Goal: Transaction & Acquisition: Purchase product/service

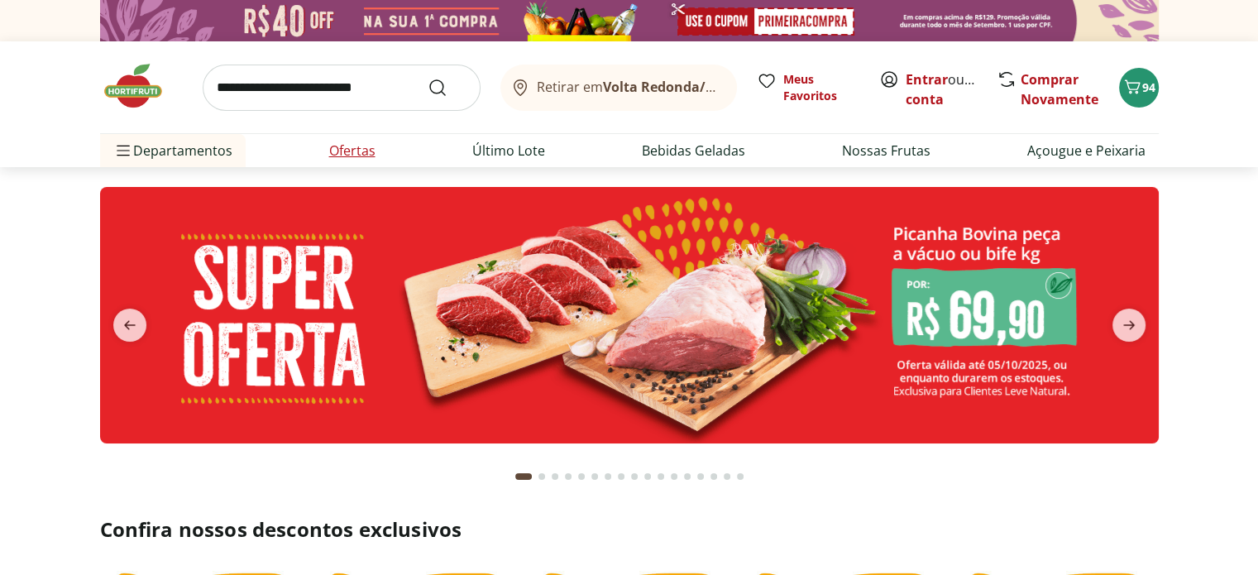
click at [365, 158] on link "Ofertas" at bounding box center [352, 151] width 46 height 20
select select "**********"
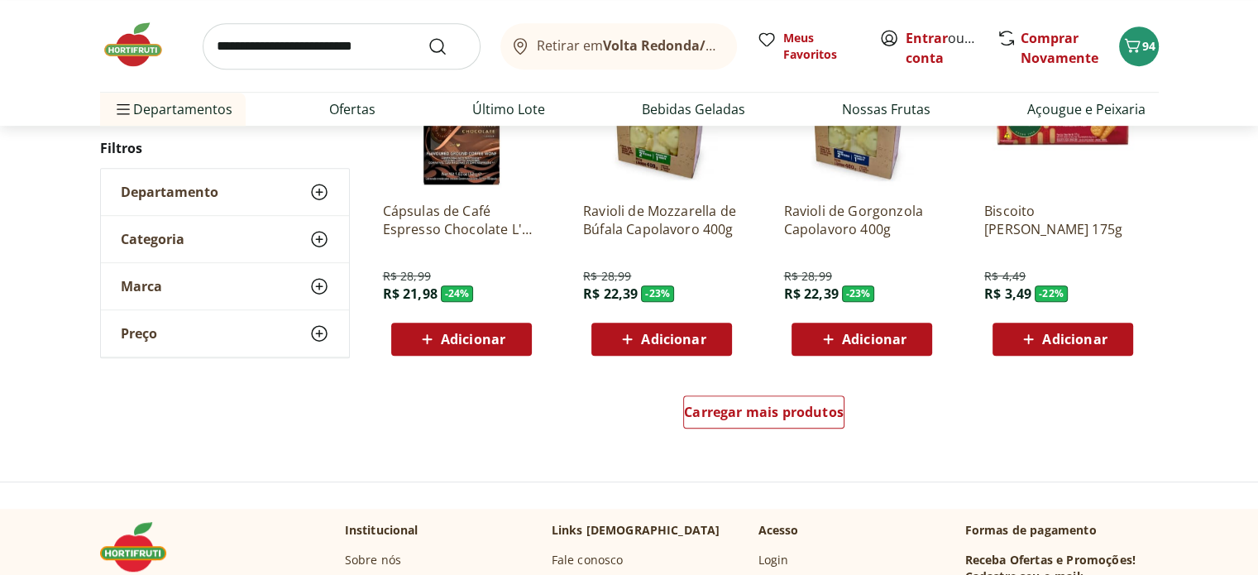
scroll to position [1157, 0]
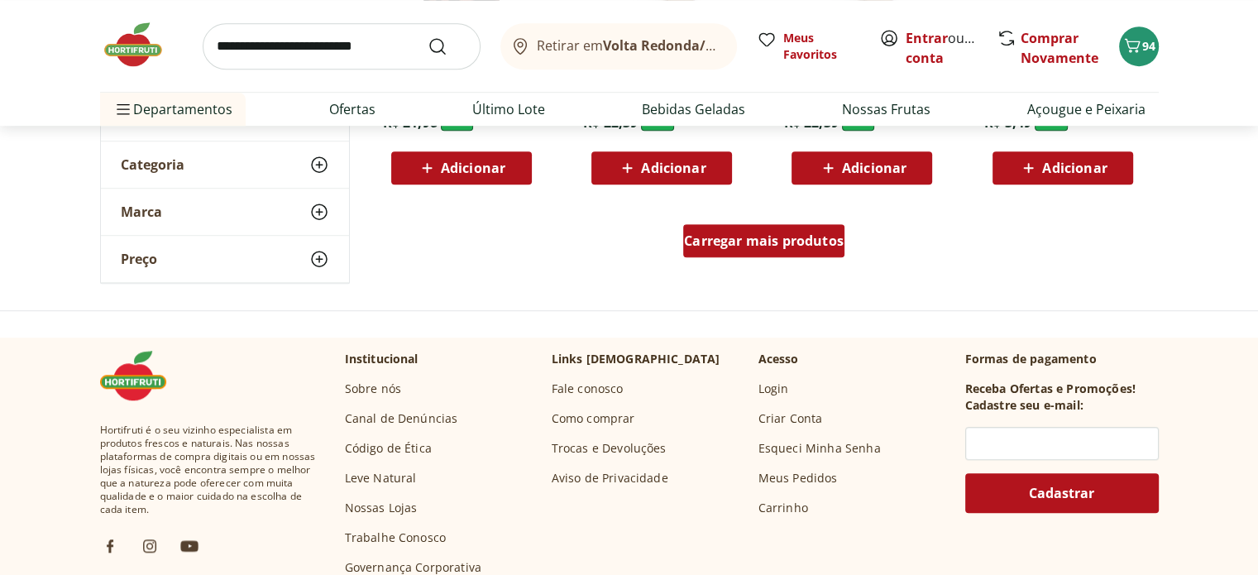
click at [737, 252] on div "Carregar mais produtos" at bounding box center [763, 240] width 161 height 33
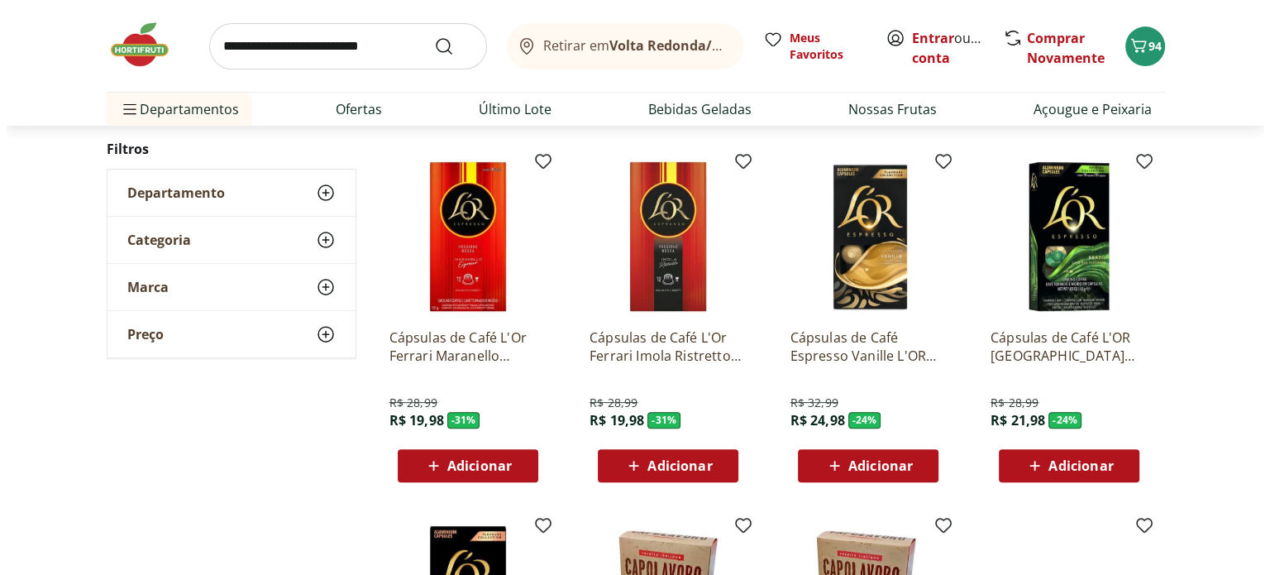
scroll to position [0, 0]
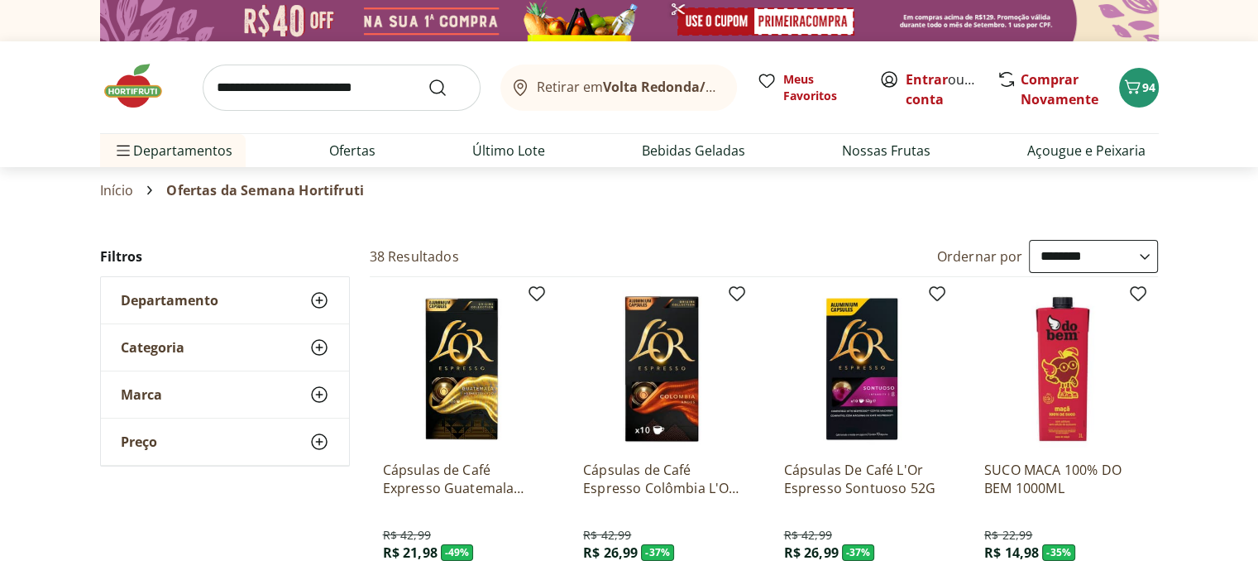
click at [139, 91] on img at bounding box center [141, 86] width 83 height 50
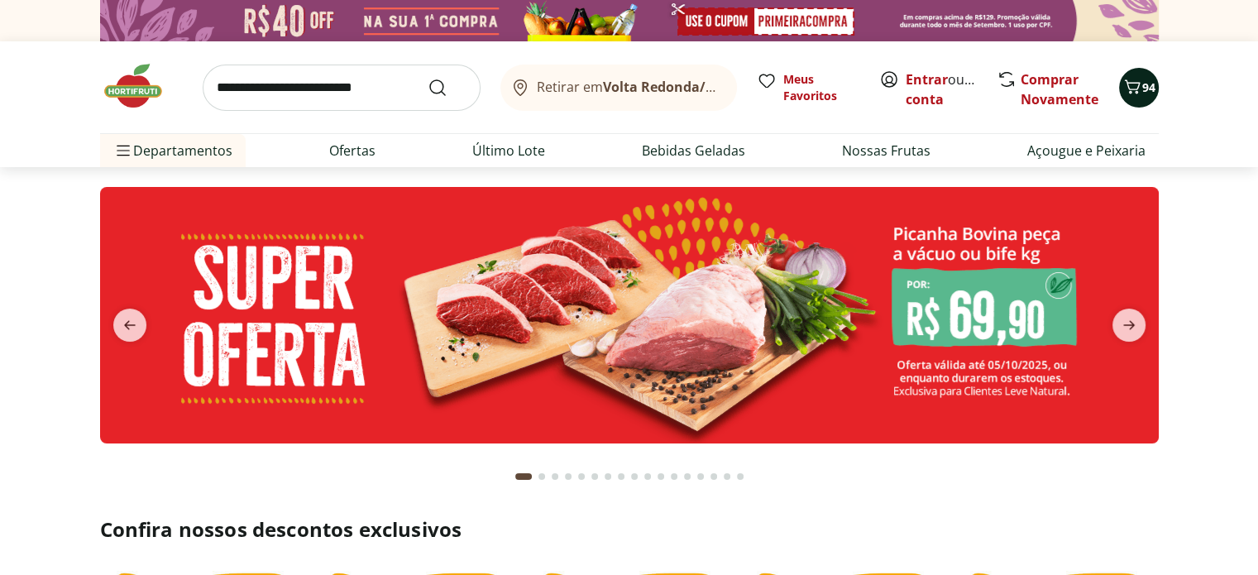
click at [1144, 82] on span "94" at bounding box center [1148, 87] width 13 height 16
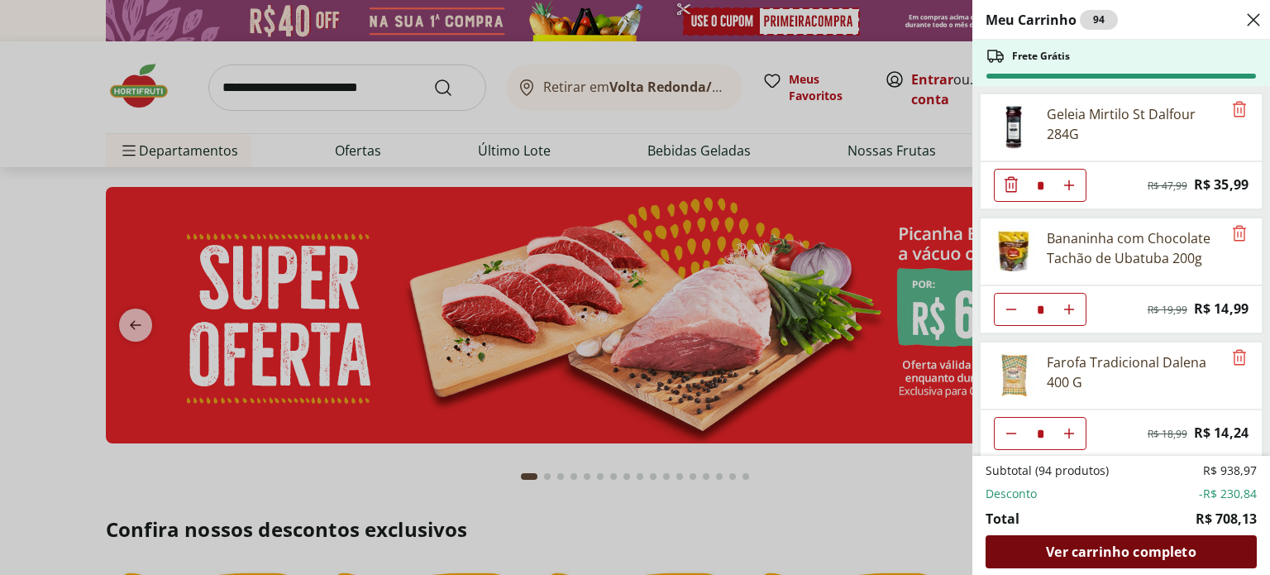
click at [1106, 555] on span "Ver carrinho completo" at bounding box center [1121, 551] width 150 height 13
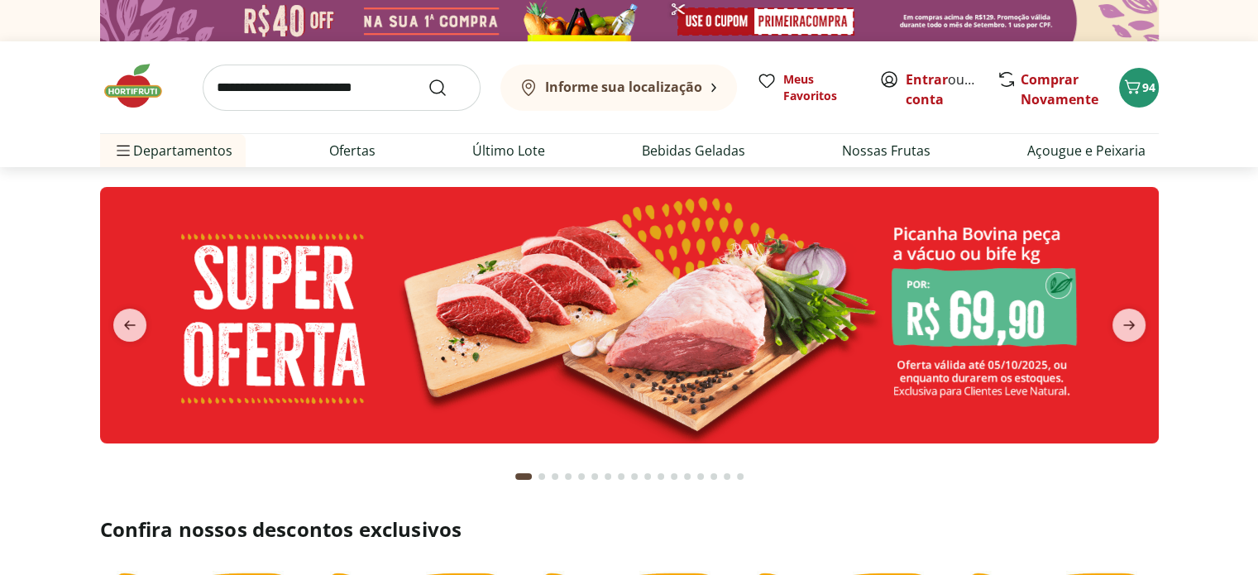
click at [412, 89] on input "search" at bounding box center [342, 87] width 278 height 46
type input "****"
click at [427, 78] on button "Submit Search" at bounding box center [447, 88] width 40 height 20
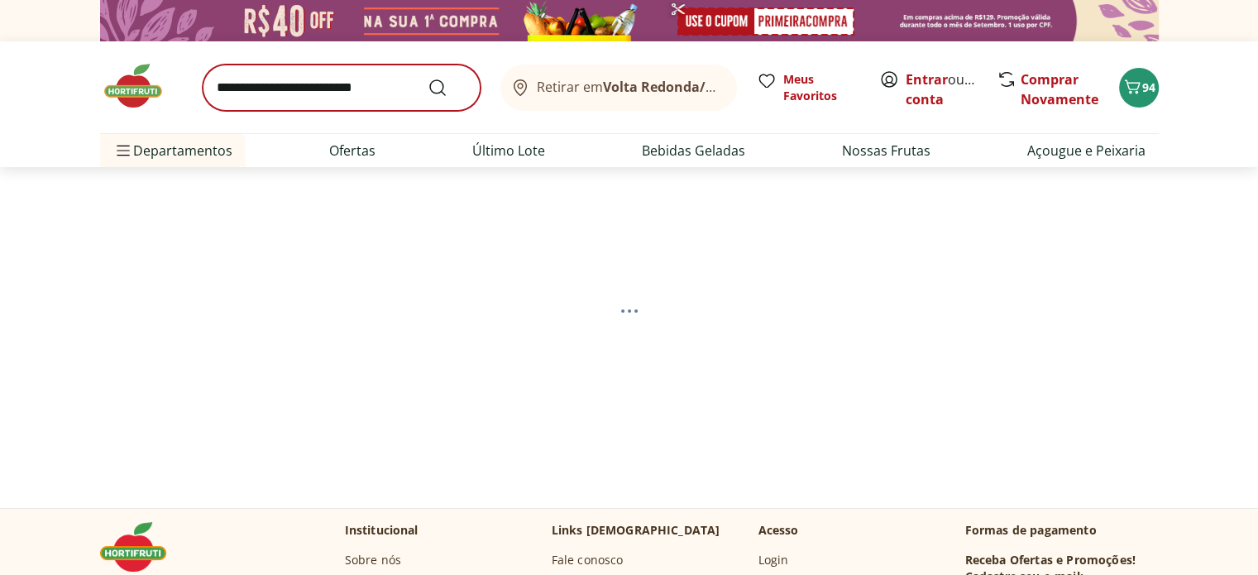
select select "**********"
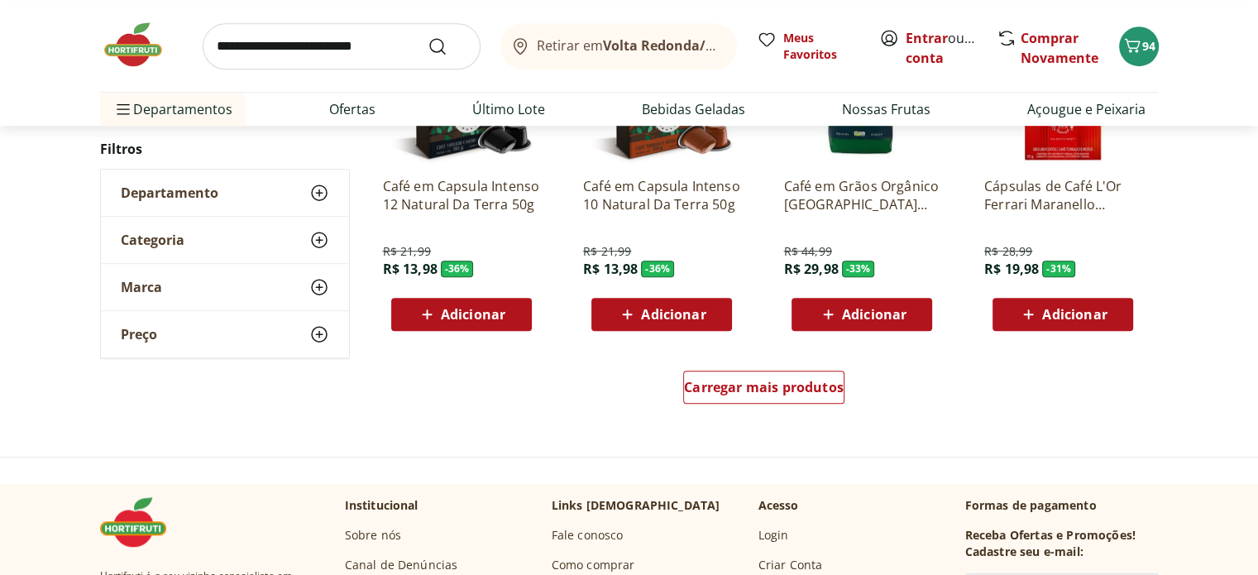
scroll to position [1075, 0]
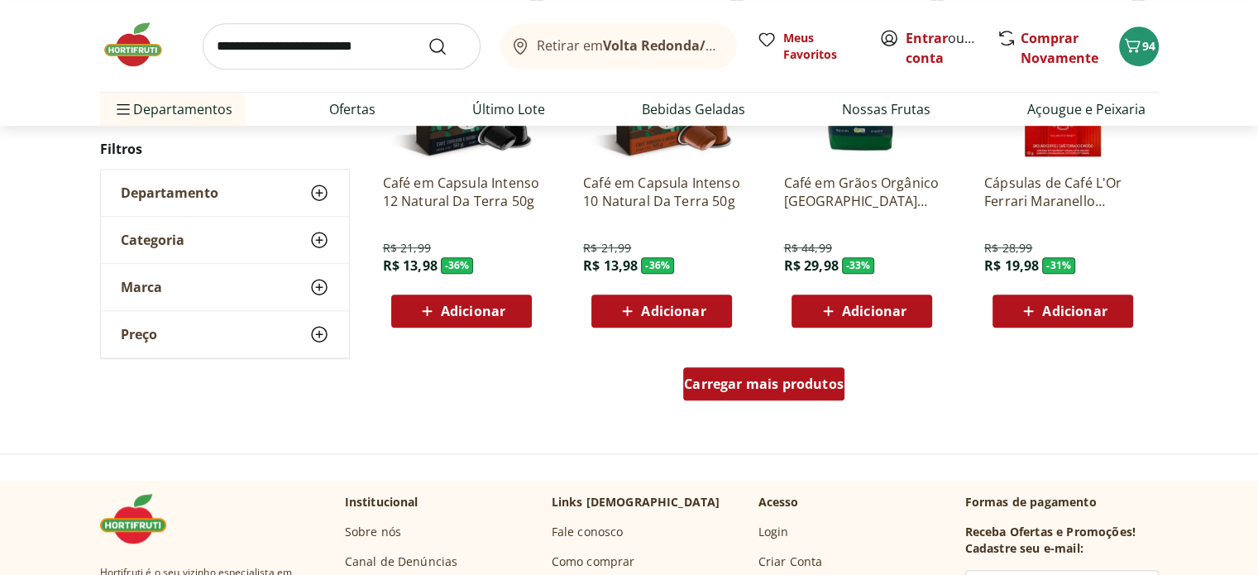
click at [767, 393] on div "Carregar mais produtos" at bounding box center [763, 383] width 161 height 33
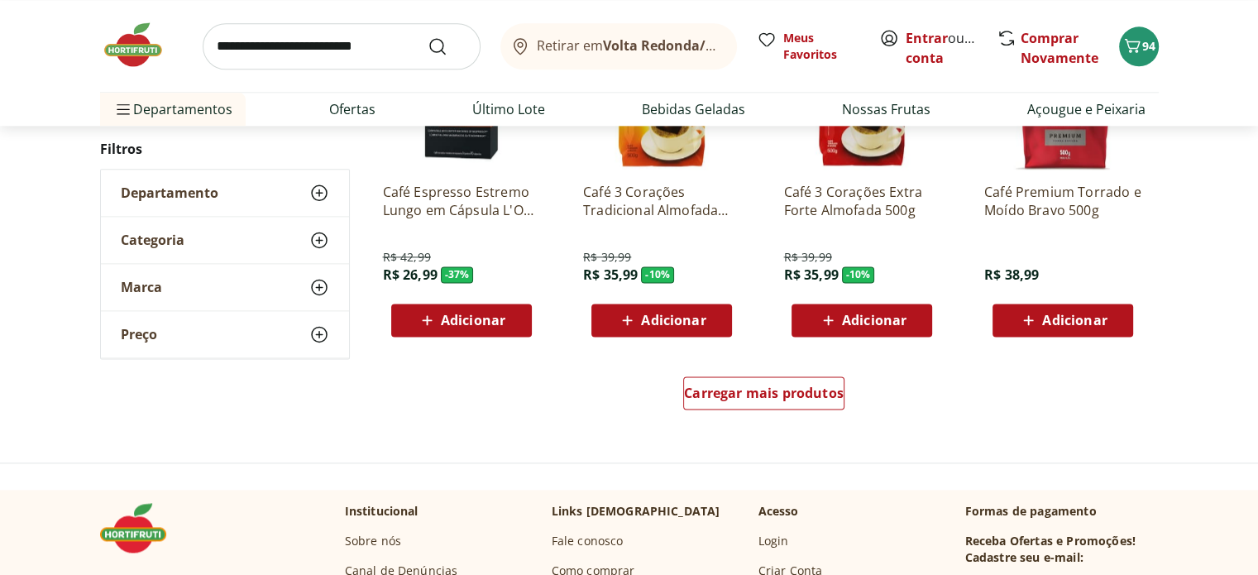
scroll to position [2150, 0]
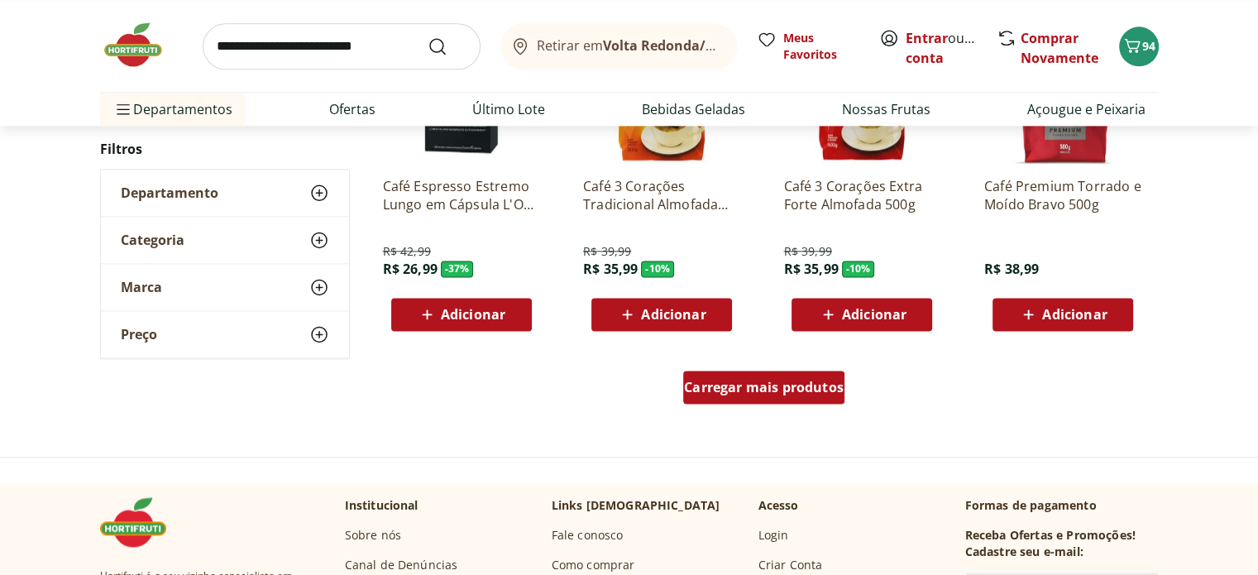
click at [756, 389] on span "Carregar mais produtos" at bounding box center [764, 386] width 160 height 13
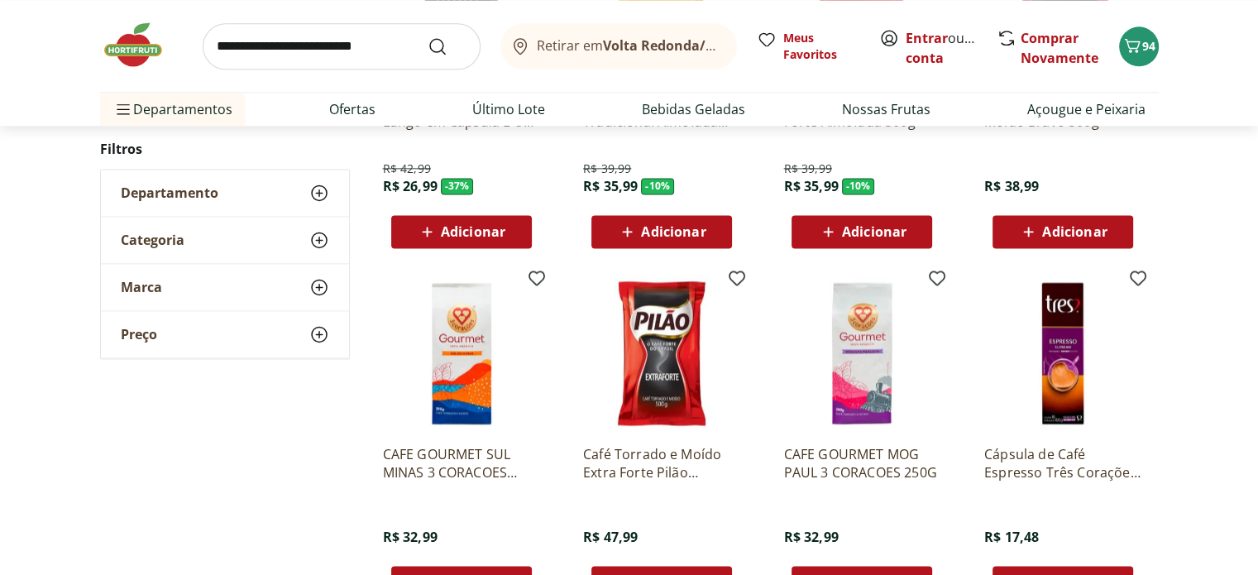
scroll to position [2315, 0]
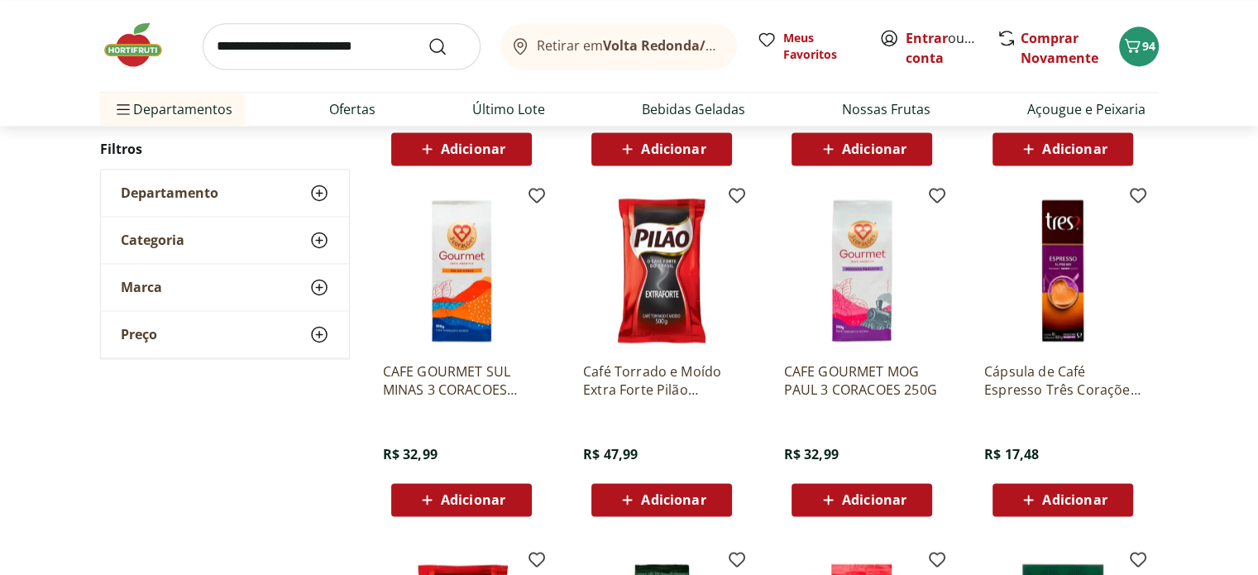
click at [467, 298] on img at bounding box center [461, 270] width 157 height 157
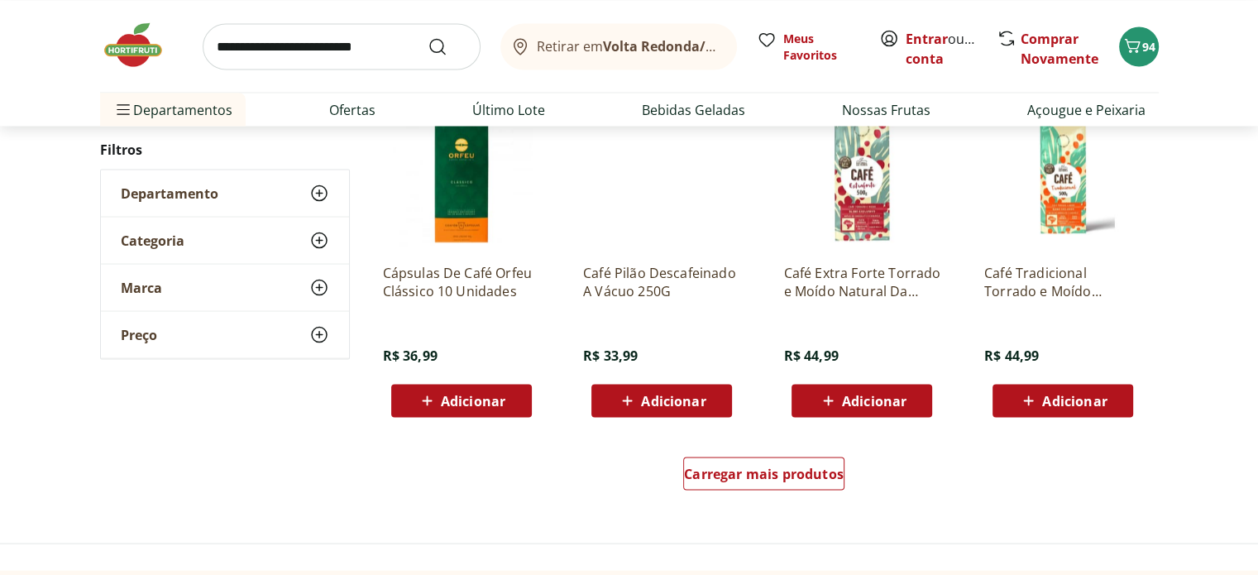
scroll to position [3224, 0]
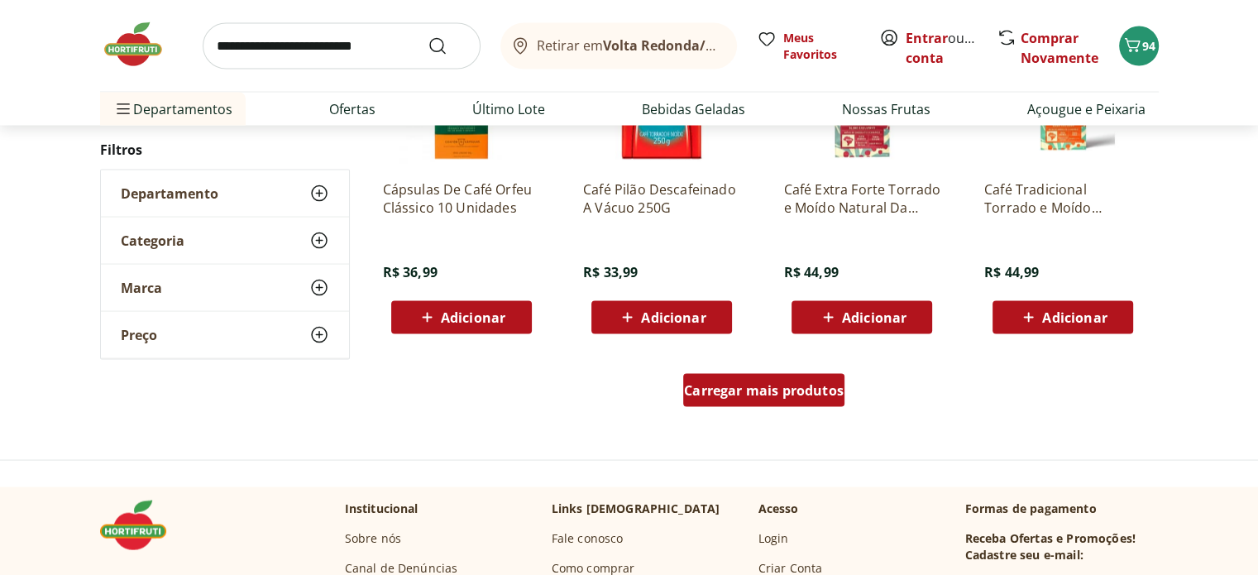
click at [772, 388] on span "Carregar mais produtos" at bounding box center [764, 390] width 160 height 13
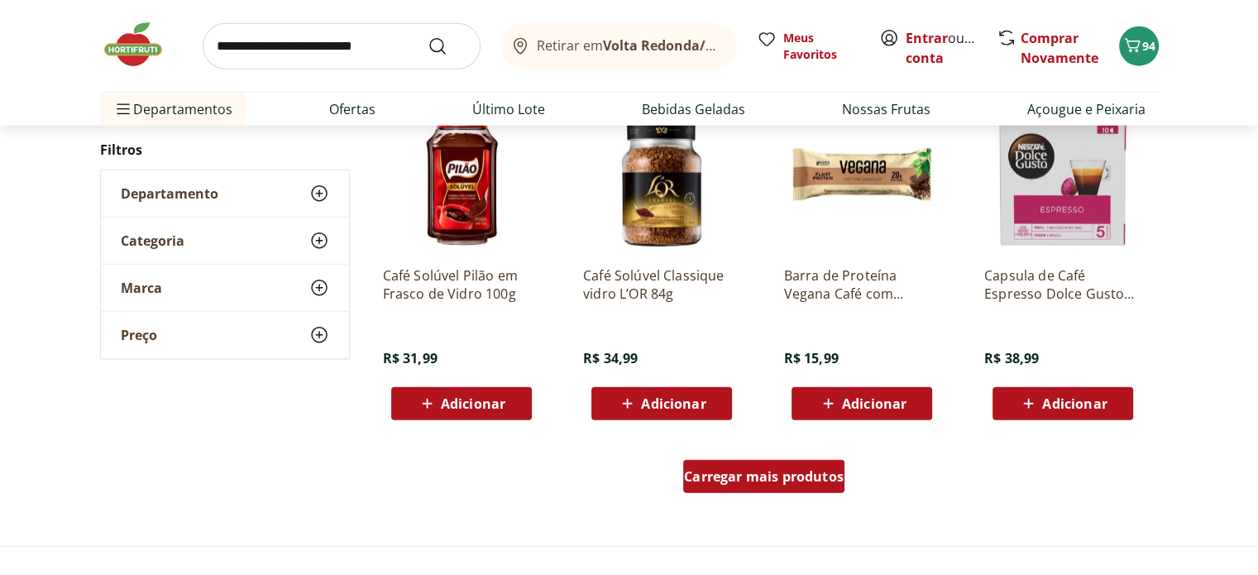
scroll to position [4299, 0]
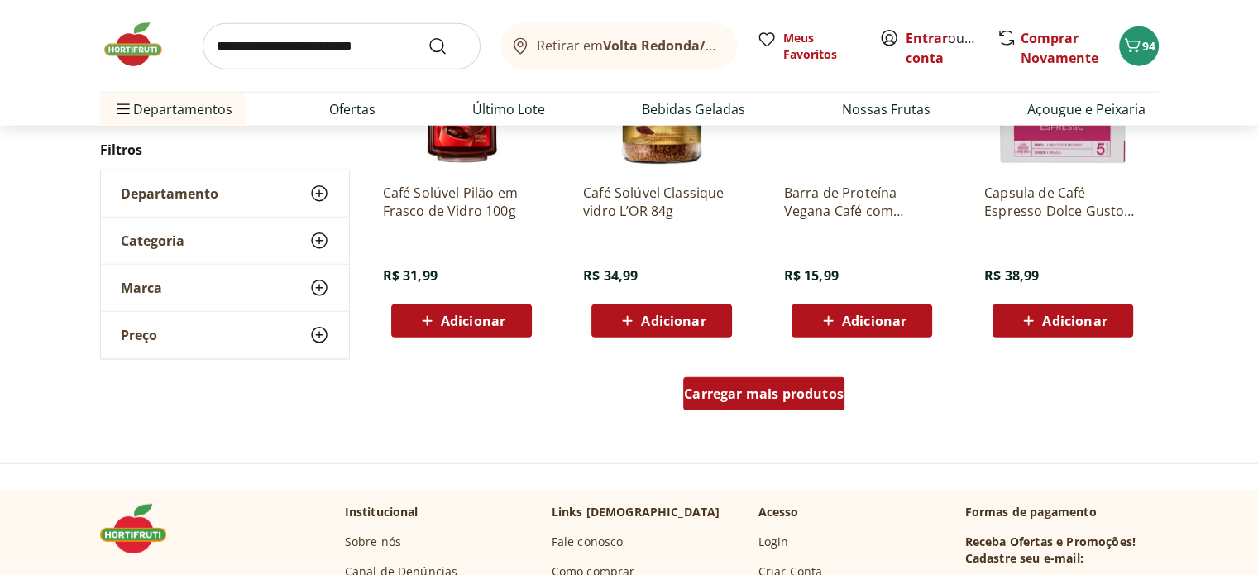
click at [750, 395] on span "Carregar mais produtos" at bounding box center [764, 393] width 160 height 13
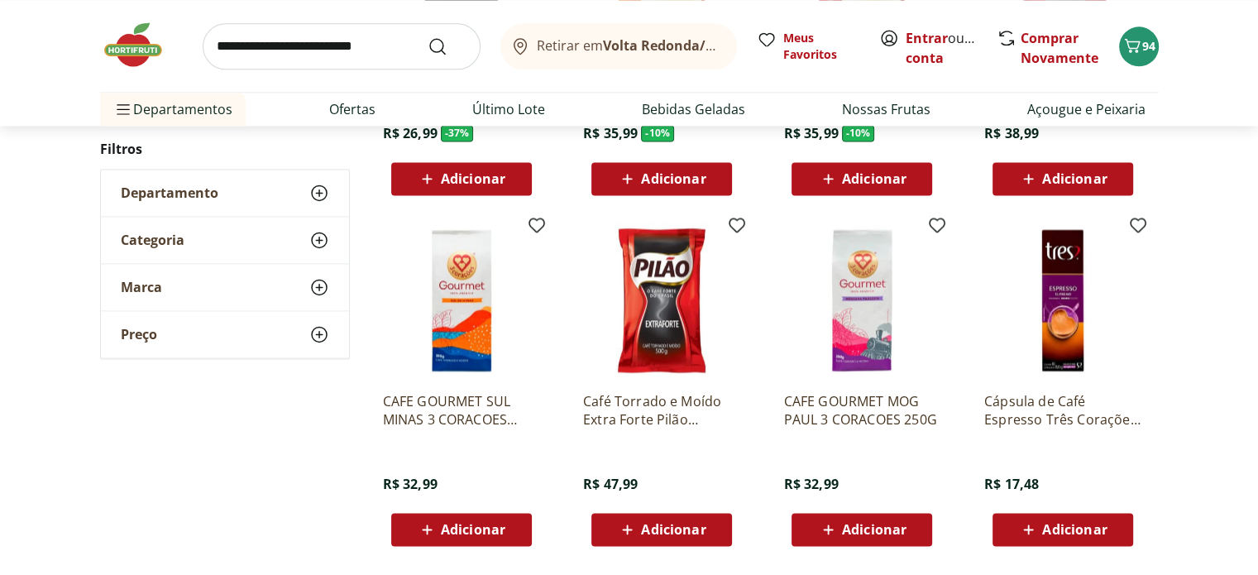
scroll to position [2315, 0]
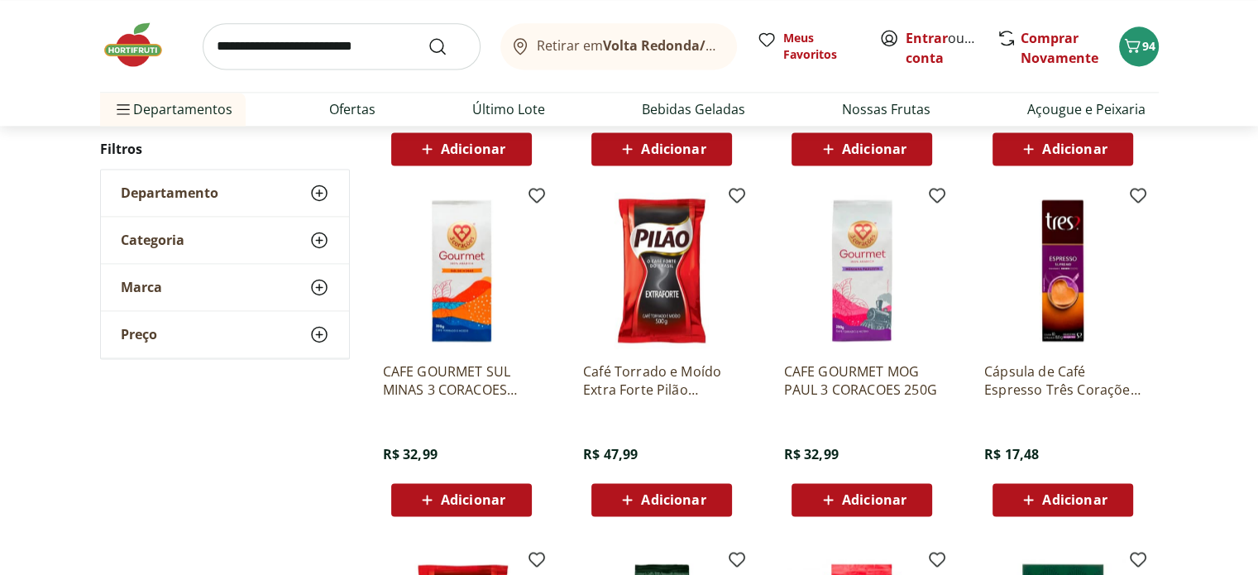
click at [869, 298] on img at bounding box center [861, 270] width 157 height 157
click at [484, 277] on img at bounding box center [461, 270] width 157 height 157
click at [857, 284] on img at bounding box center [861, 270] width 157 height 157
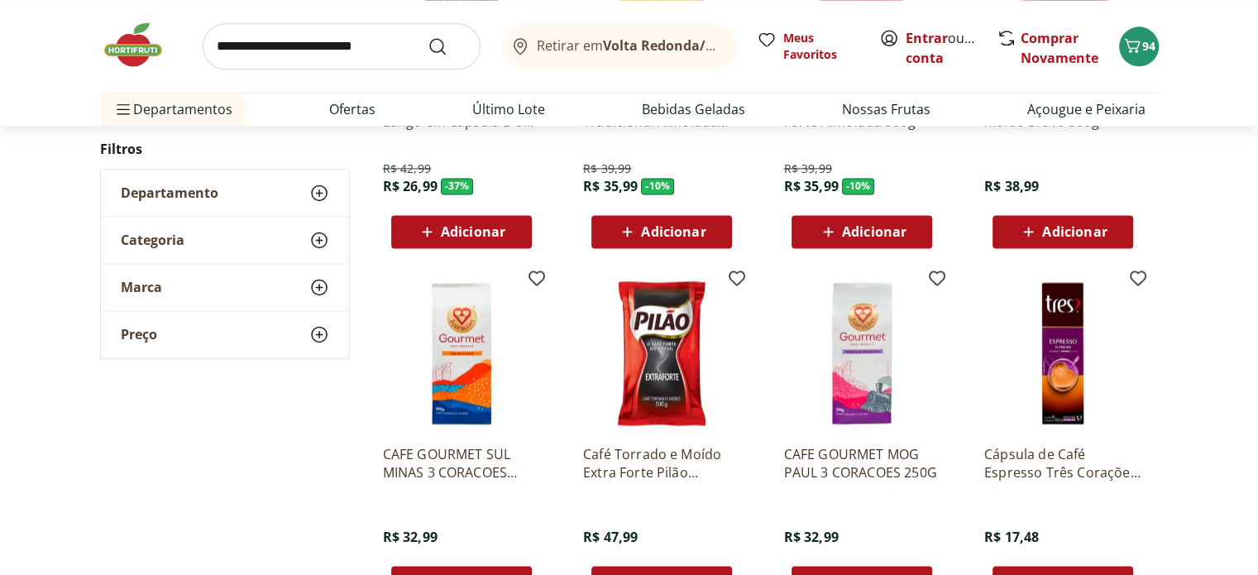
click at [470, 375] on img at bounding box center [461, 352] width 157 height 157
click at [853, 351] on img at bounding box center [861, 352] width 157 height 157
click at [470, 357] on img at bounding box center [461, 352] width 157 height 157
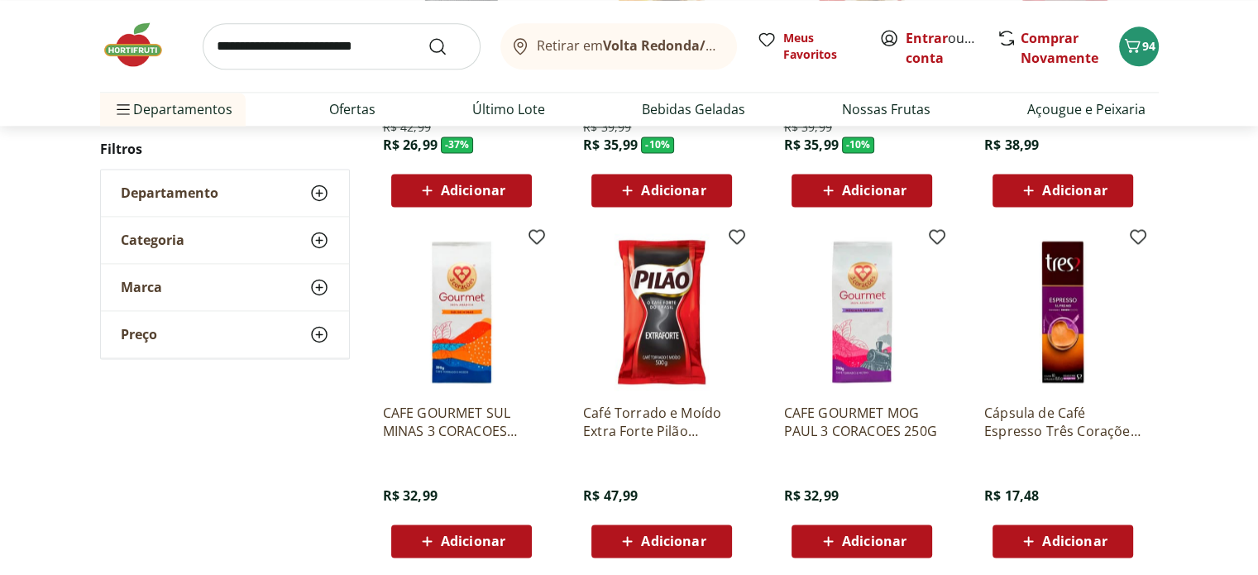
scroll to position [2315, 0]
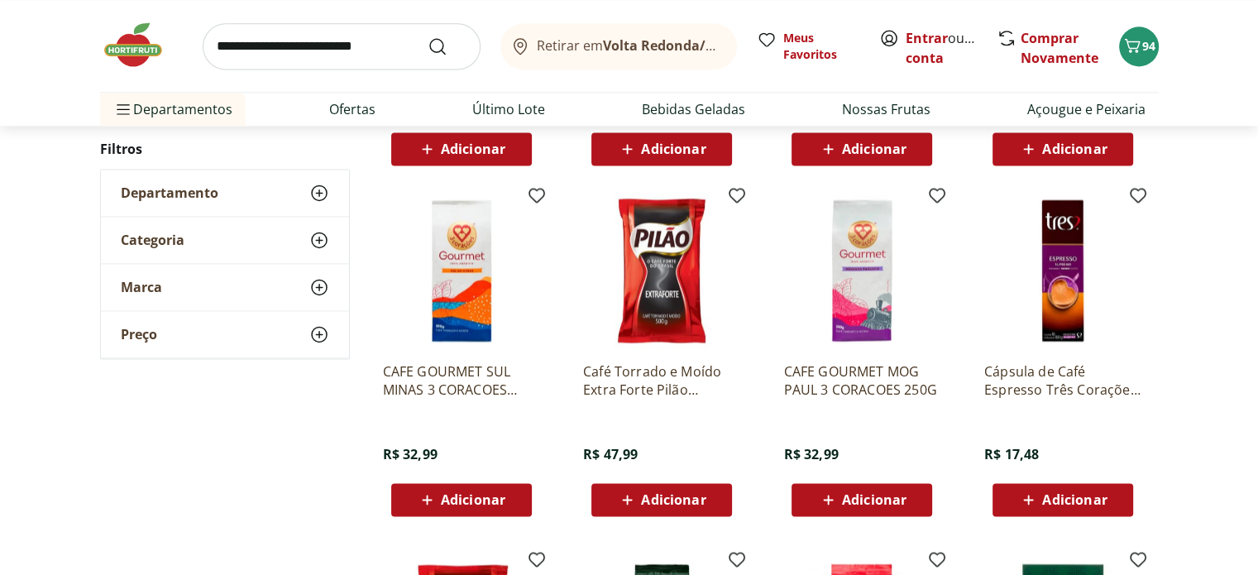
click at [471, 486] on div "Adicionar" at bounding box center [461, 499] width 114 height 30
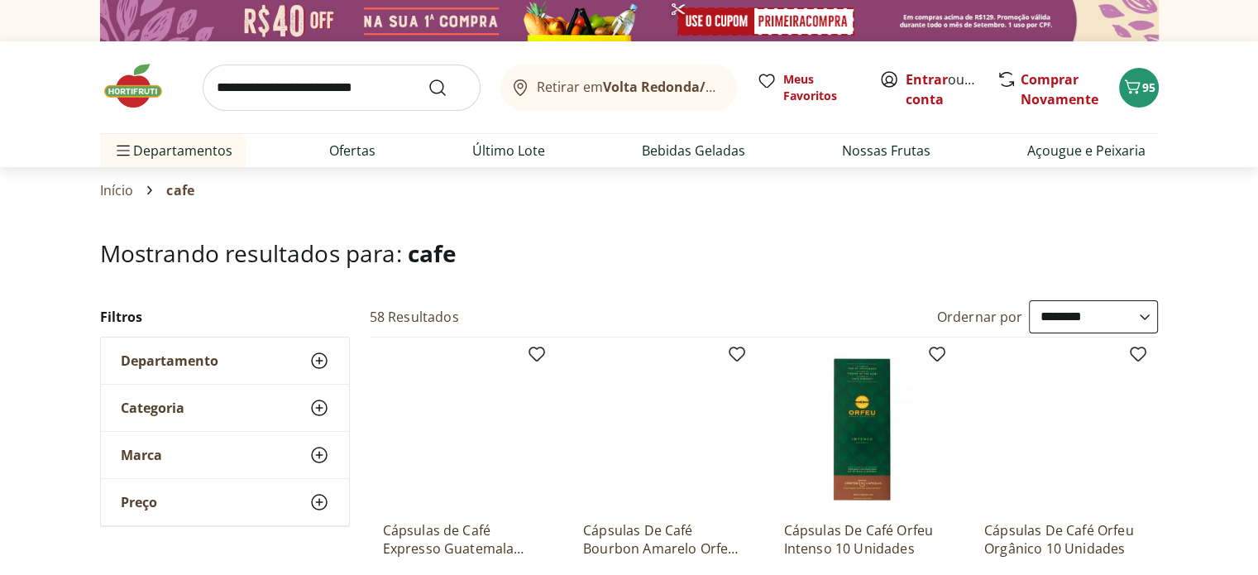
scroll to position [0, 0]
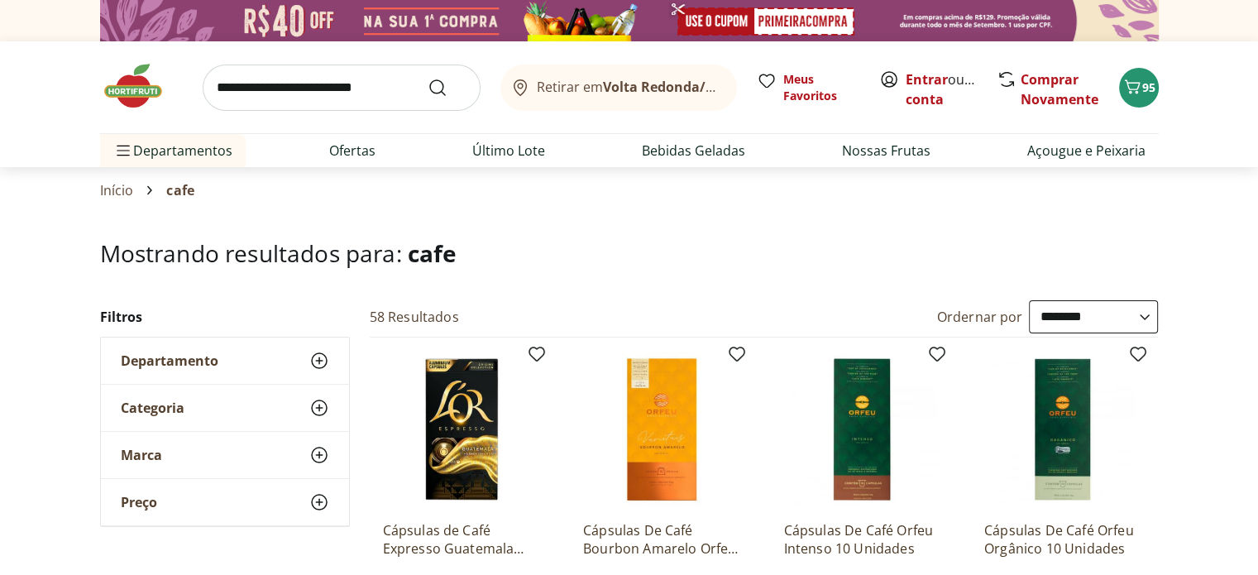
click at [137, 97] on img at bounding box center [141, 86] width 83 height 50
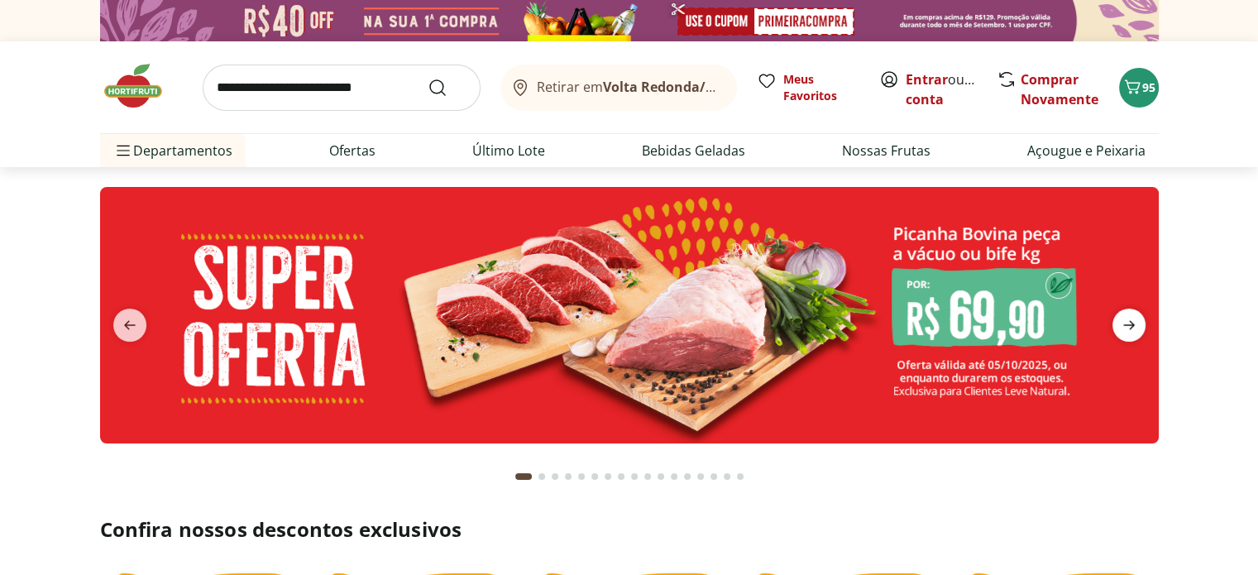
click at [1134, 321] on icon "next" at bounding box center [1129, 325] width 20 height 20
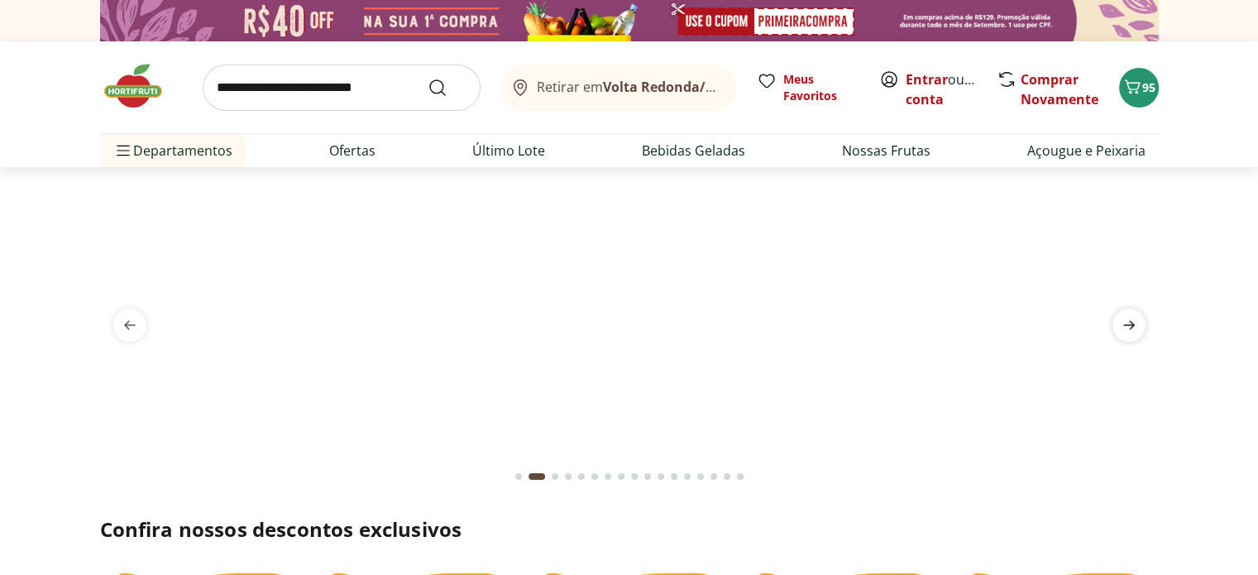
click at [1128, 323] on icon "next" at bounding box center [1129, 325] width 12 height 9
click at [355, 155] on link "Ofertas" at bounding box center [352, 151] width 46 height 20
select select "**********"
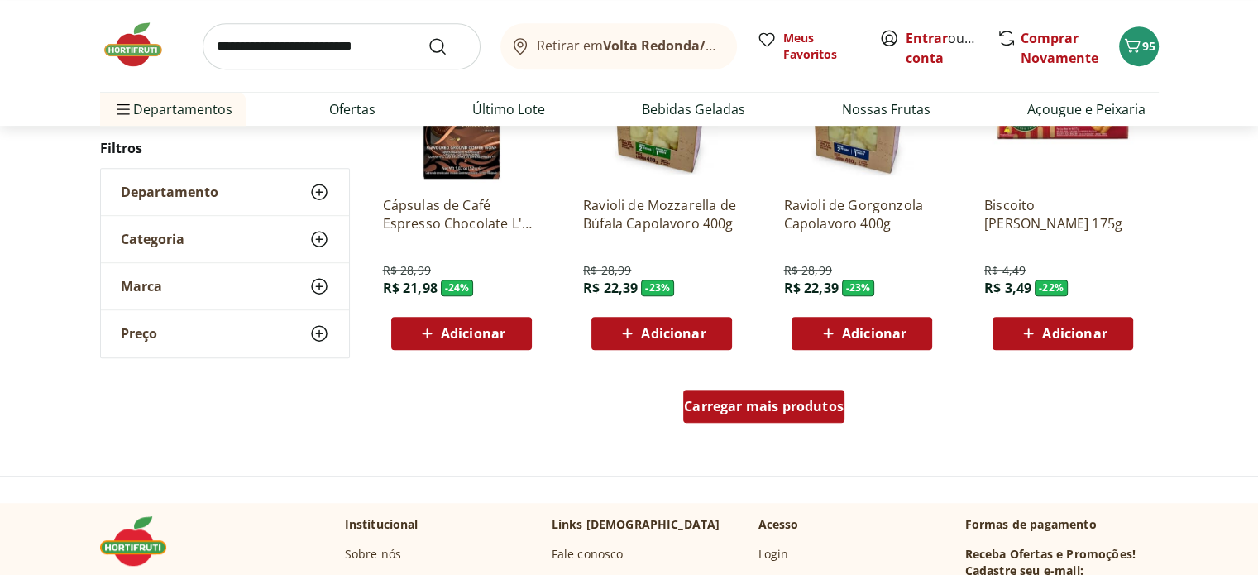
click at [790, 422] on link "Carregar mais produtos" at bounding box center [763, 409] width 161 height 40
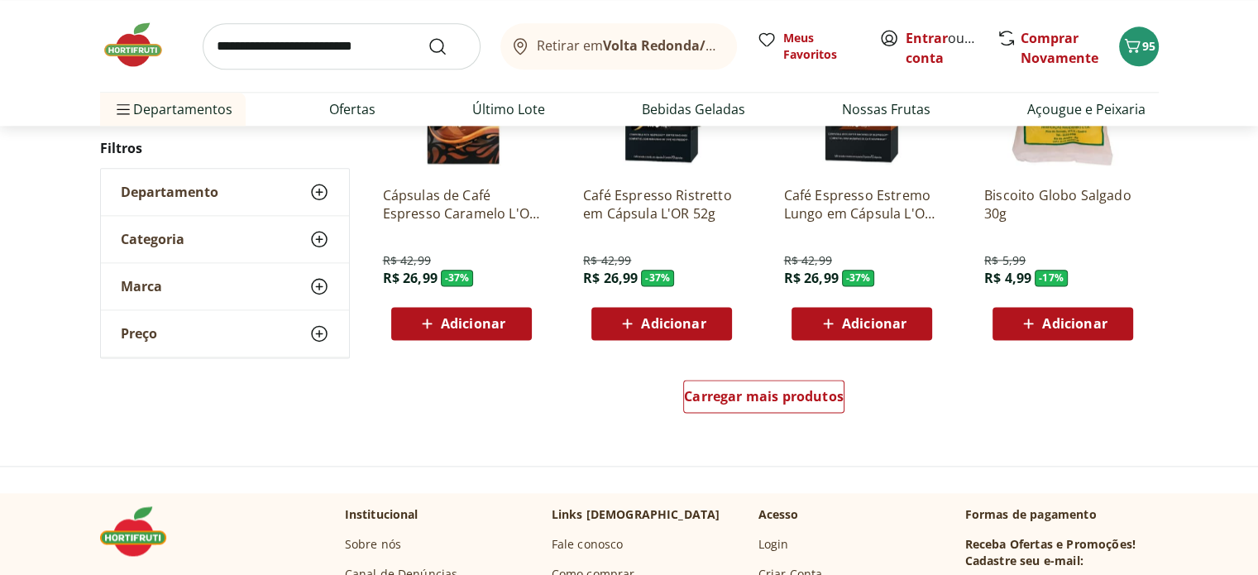
scroll to position [2232, 0]
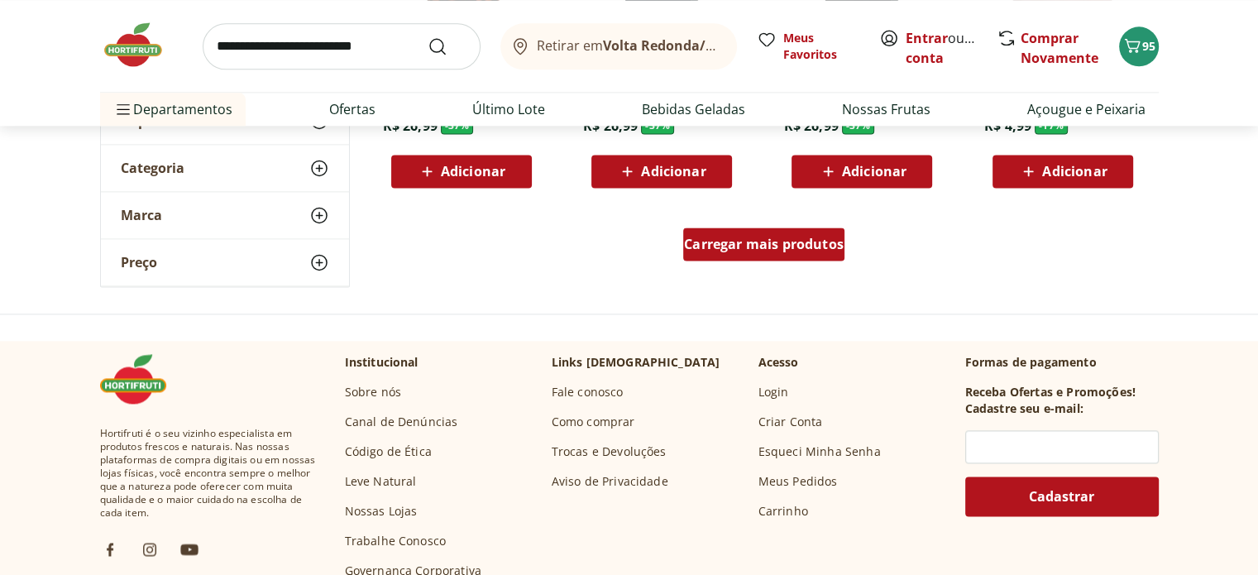
click at [787, 246] on span "Carregar mais produtos" at bounding box center [764, 243] width 160 height 13
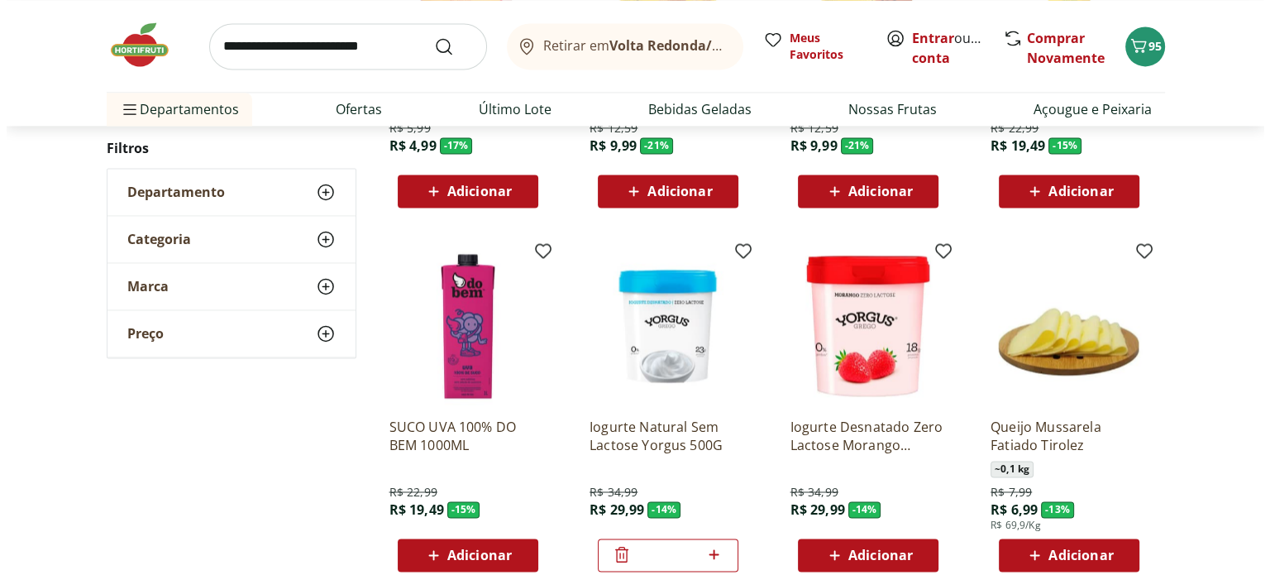
scroll to position [2646, 0]
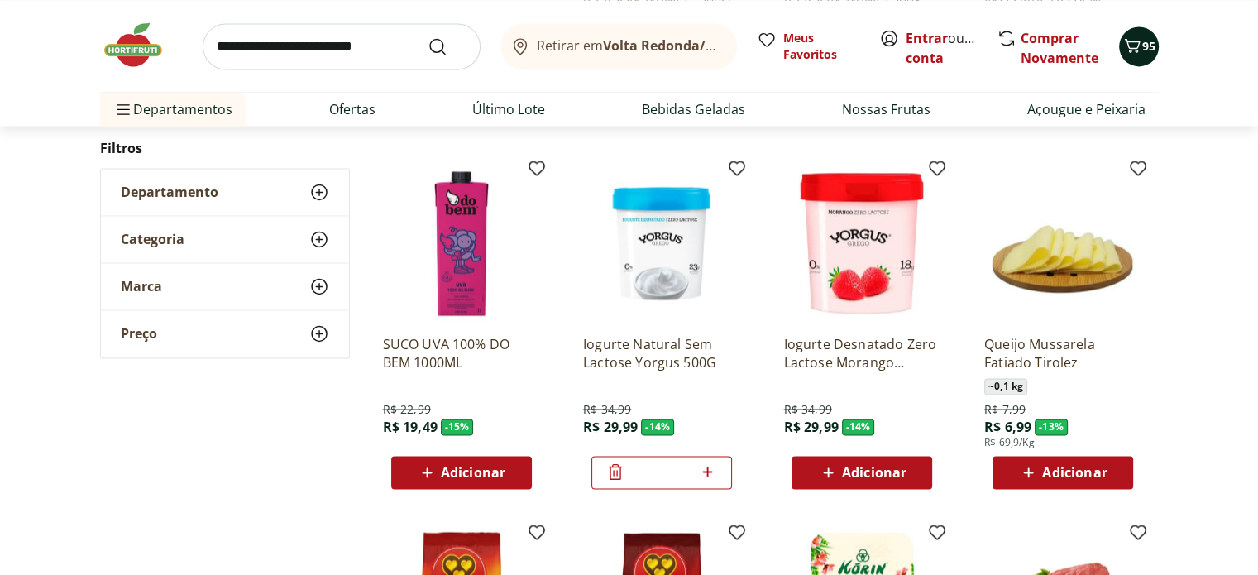
click at [1140, 52] on icon "Carrinho" at bounding box center [1132, 46] width 20 height 20
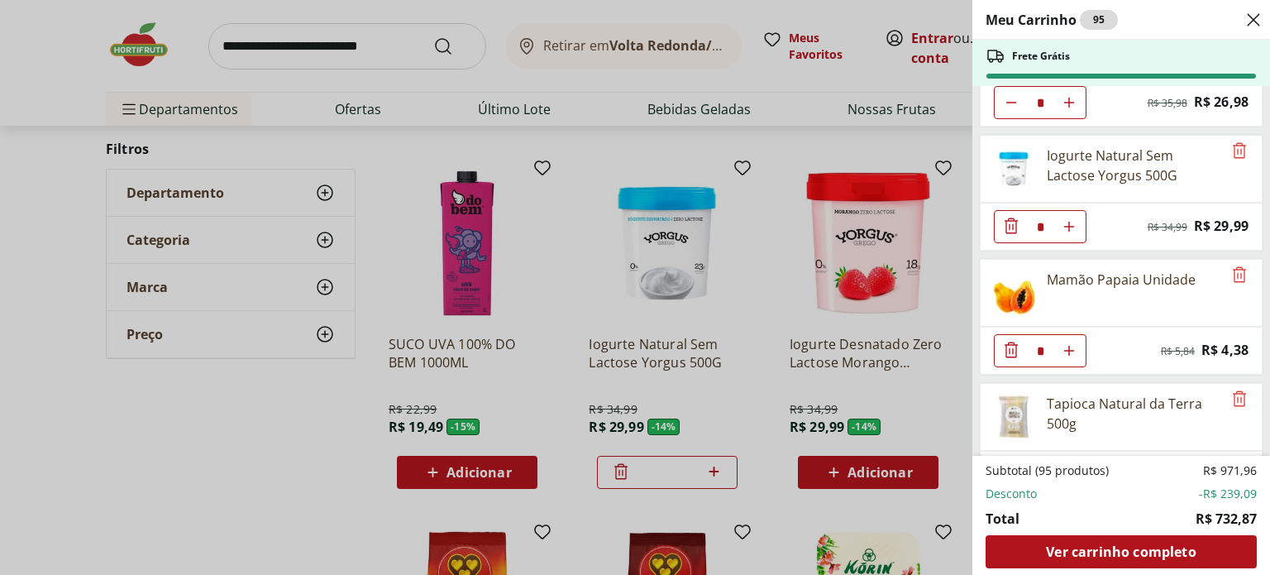
scroll to position [1240, 0]
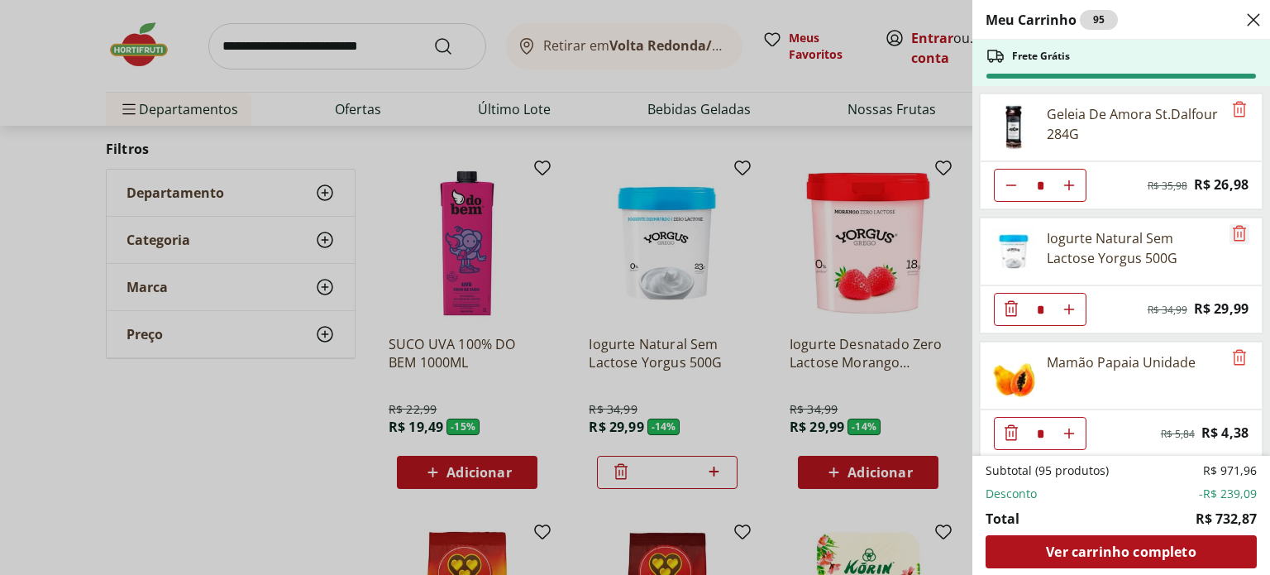
click at [1230, 225] on icon "Remove" at bounding box center [1239, 233] width 20 height 20
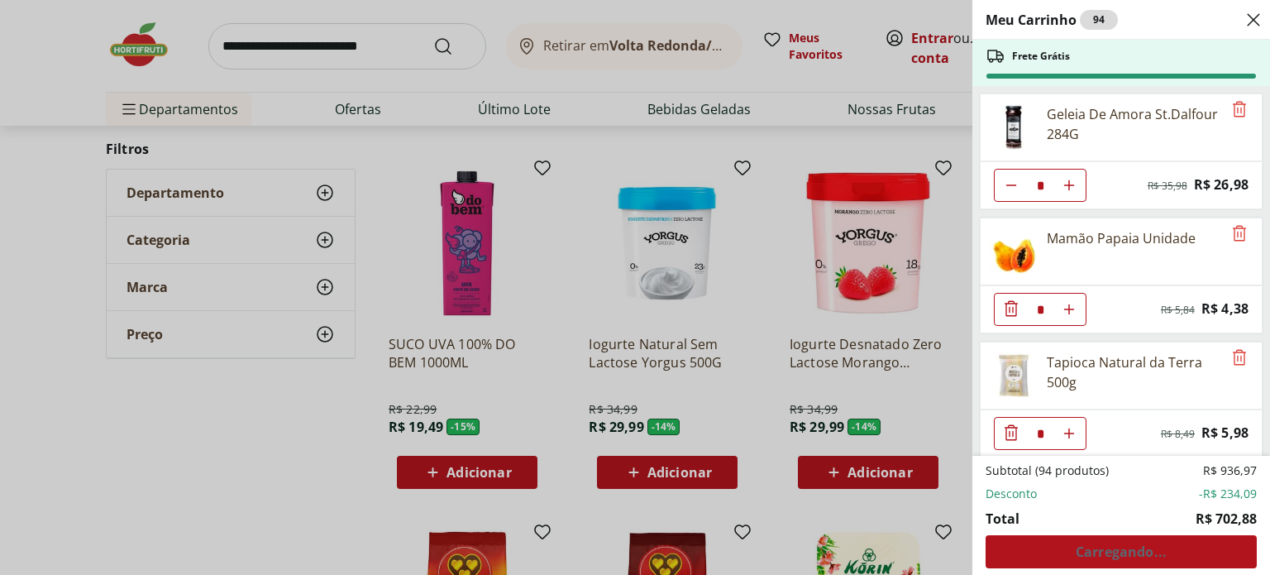
click at [728, 354] on div "Meu Carrinho 94 Frete Grátis CAFE GOURMET SUL MINAS 3 CORACOES 250G * Original …" at bounding box center [635, 287] width 1270 height 575
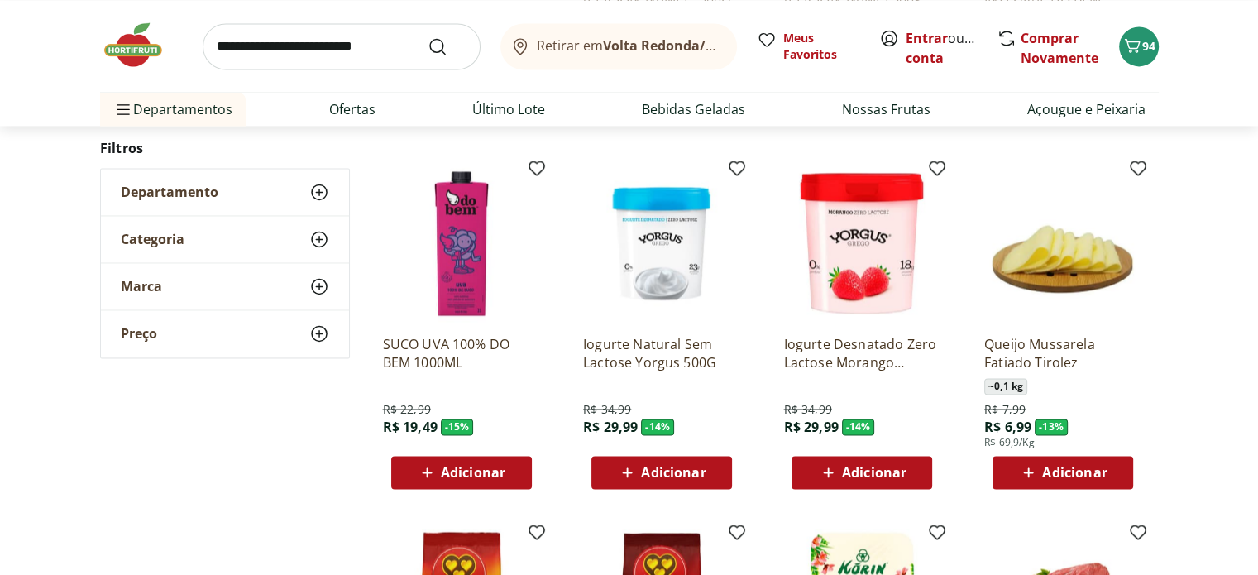
click at [675, 474] on span "Adicionar" at bounding box center [673, 471] width 64 height 13
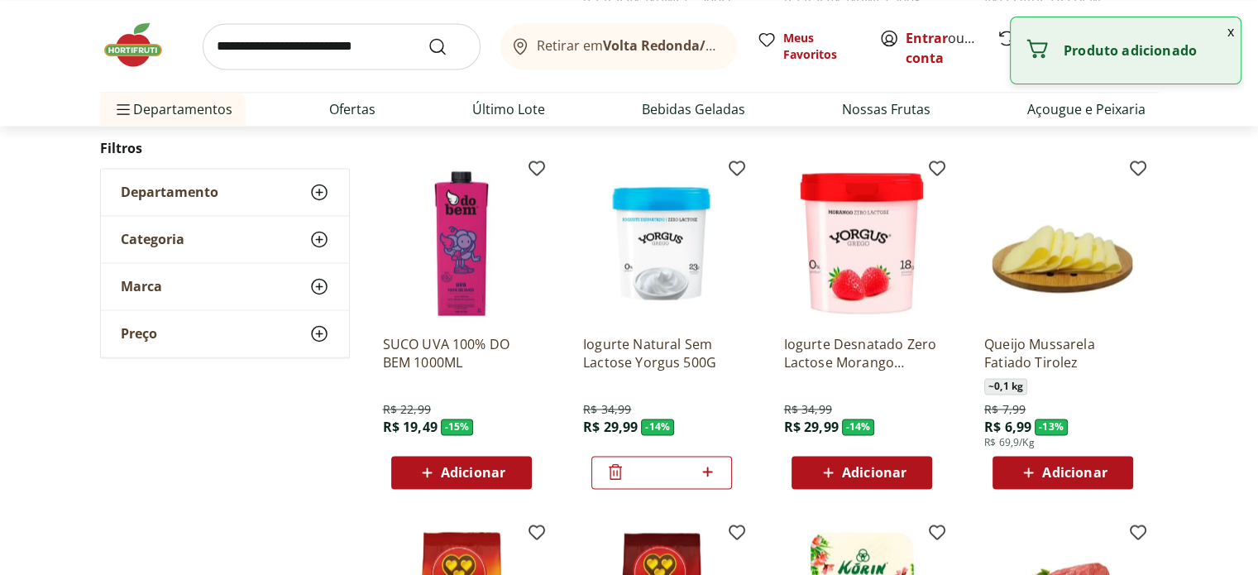
click at [1230, 34] on button "x" at bounding box center [1230, 31] width 20 height 28
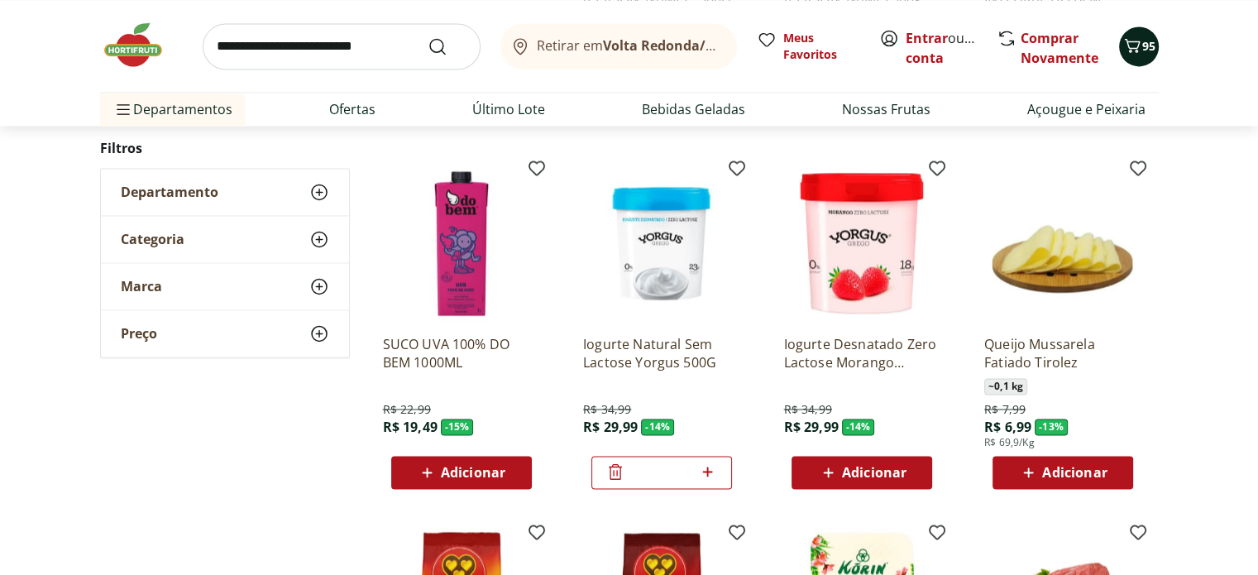
click at [1134, 55] on span "Carrinho" at bounding box center [1132, 46] width 20 height 21
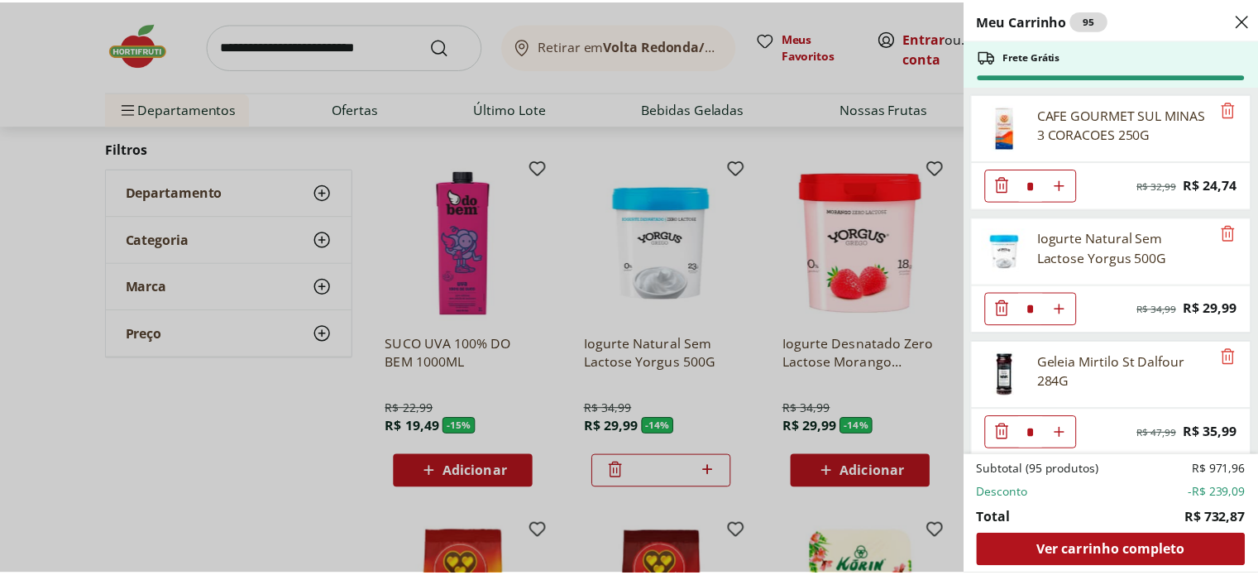
scroll to position [0, 0]
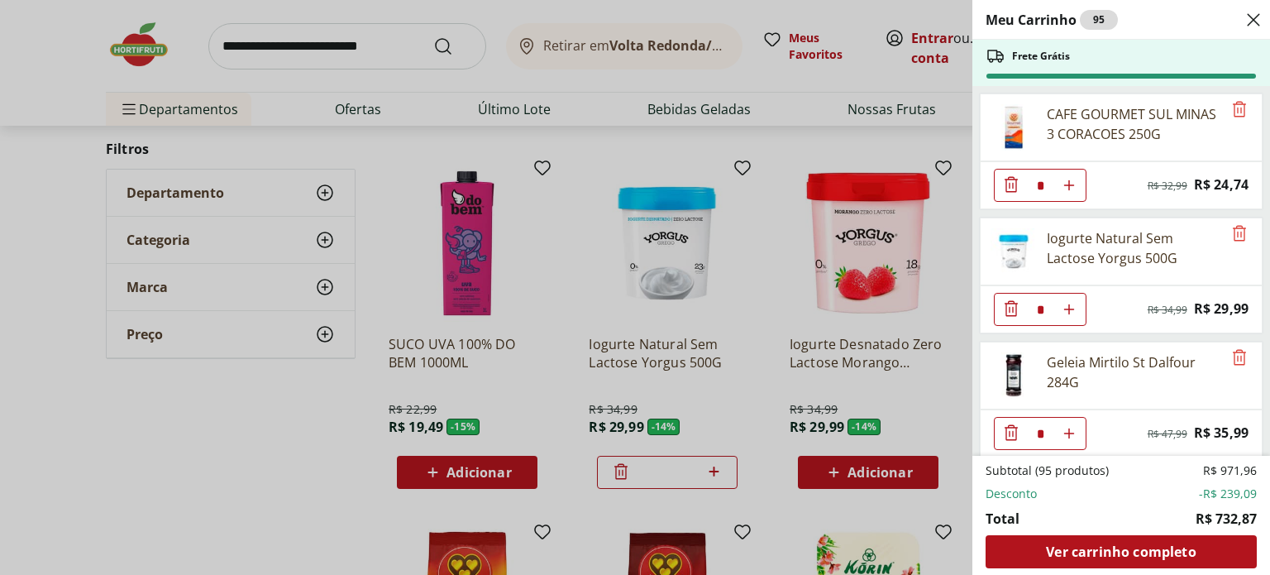
click at [853, 154] on div "Meu Carrinho 95 Frete Grátis CAFE GOURMET SUL MINAS 3 CORACOES 250G * Original …" at bounding box center [635, 287] width 1270 height 575
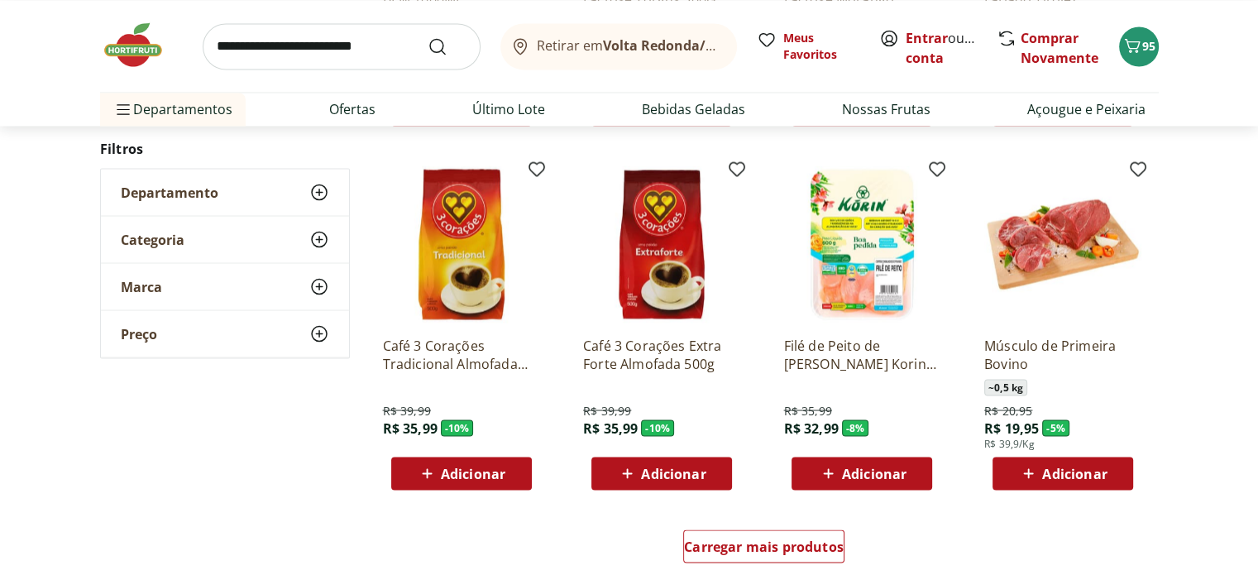
scroll to position [3142, 0]
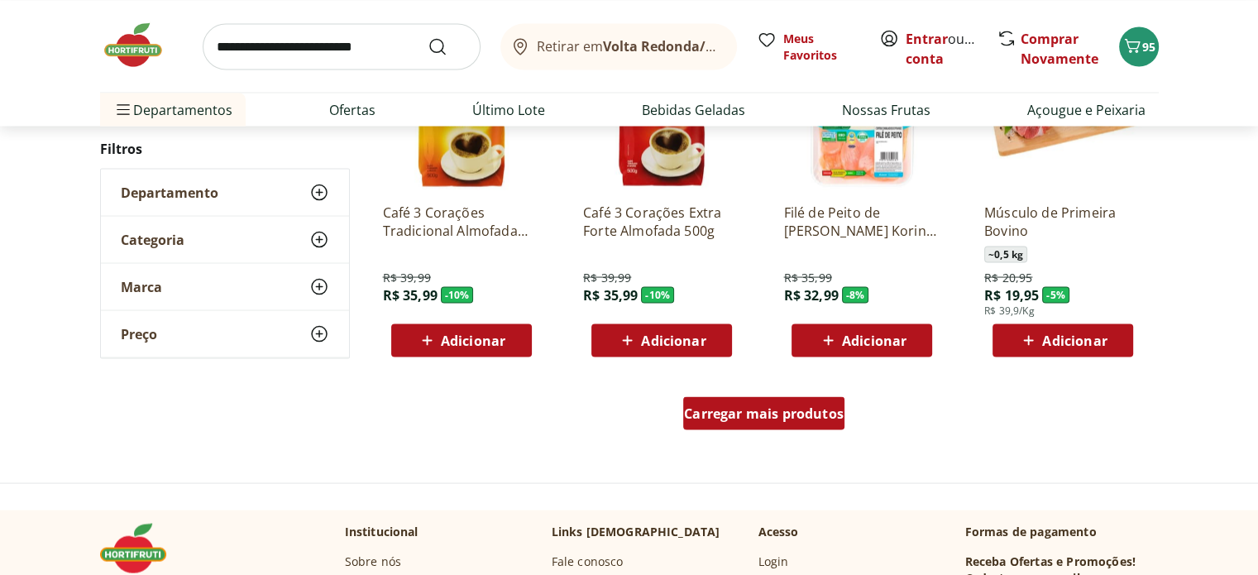
click at [759, 410] on span "Carregar mais produtos" at bounding box center [764, 412] width 160 height 13
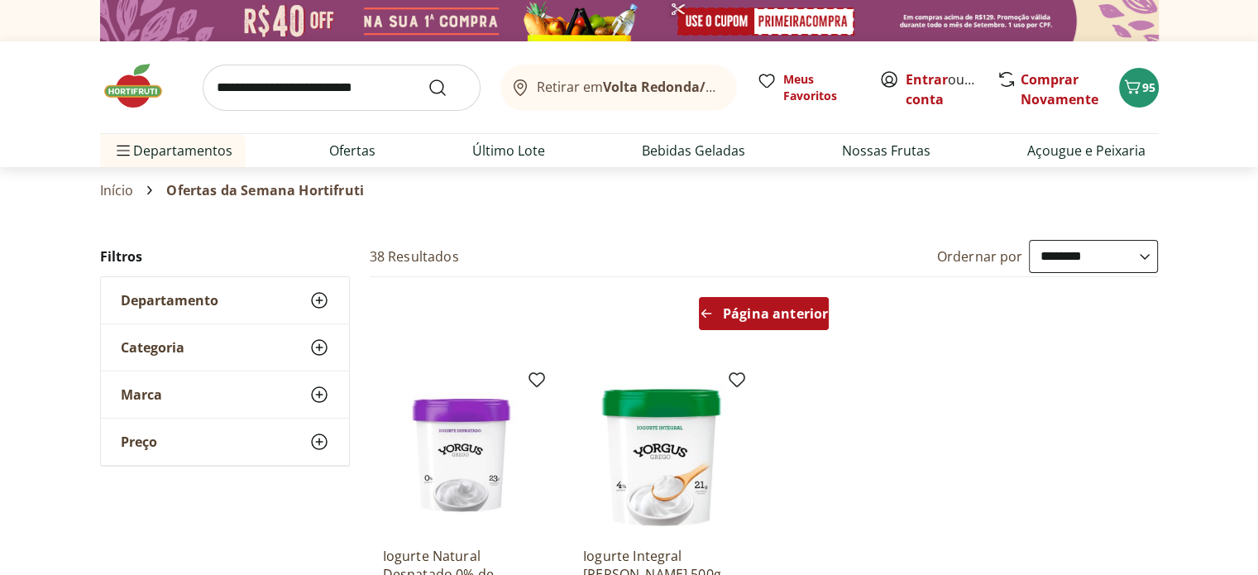
click at [761, 308] on span "Página anterior" at bounding box center [775, 313] width 105 height 13
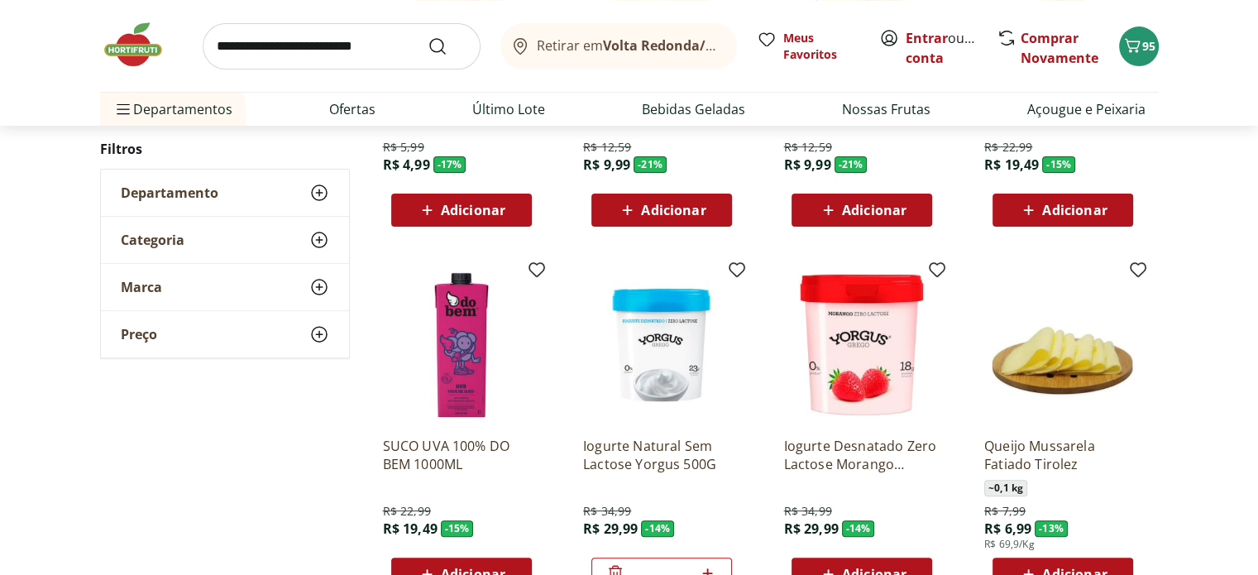
scroll to position [248, 0]
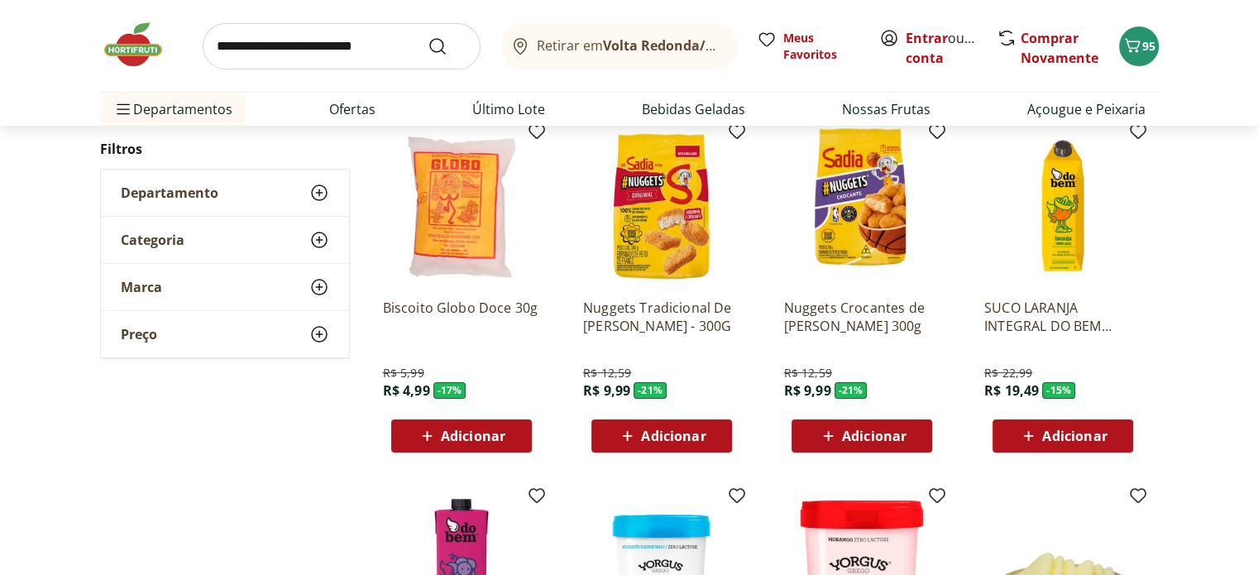
click at [225, 52] on input "search" at bounding box center [342, 46] width 278 height 46
type input "**********"
click at [427, 36] on button "Submit Search" at bounding box center [447, 46] width 40 height 20
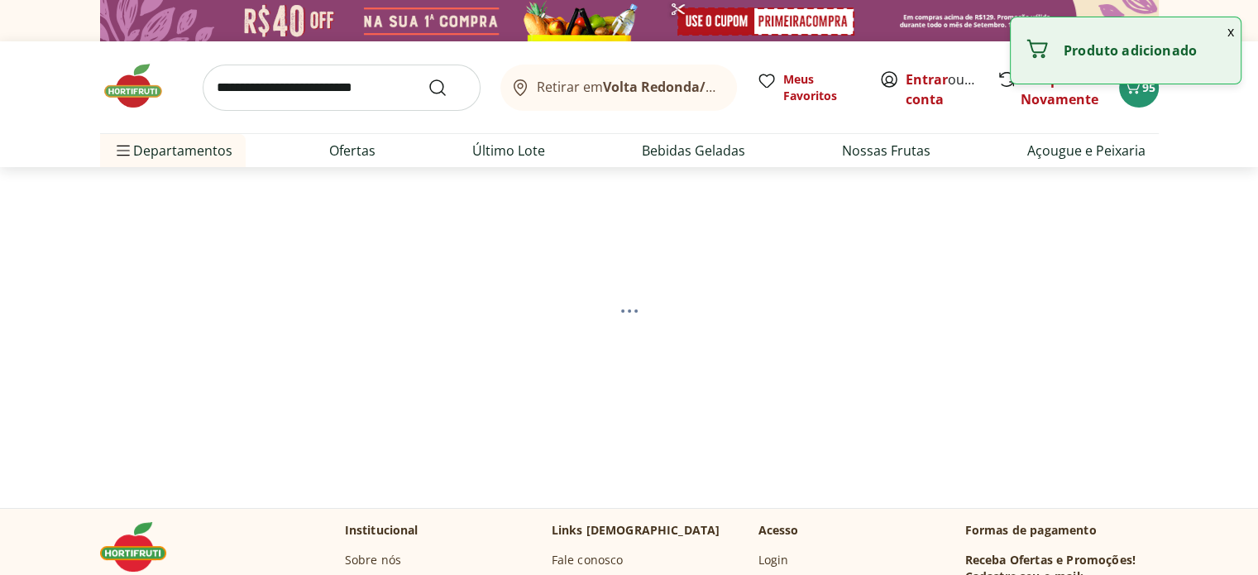
select select "**********"
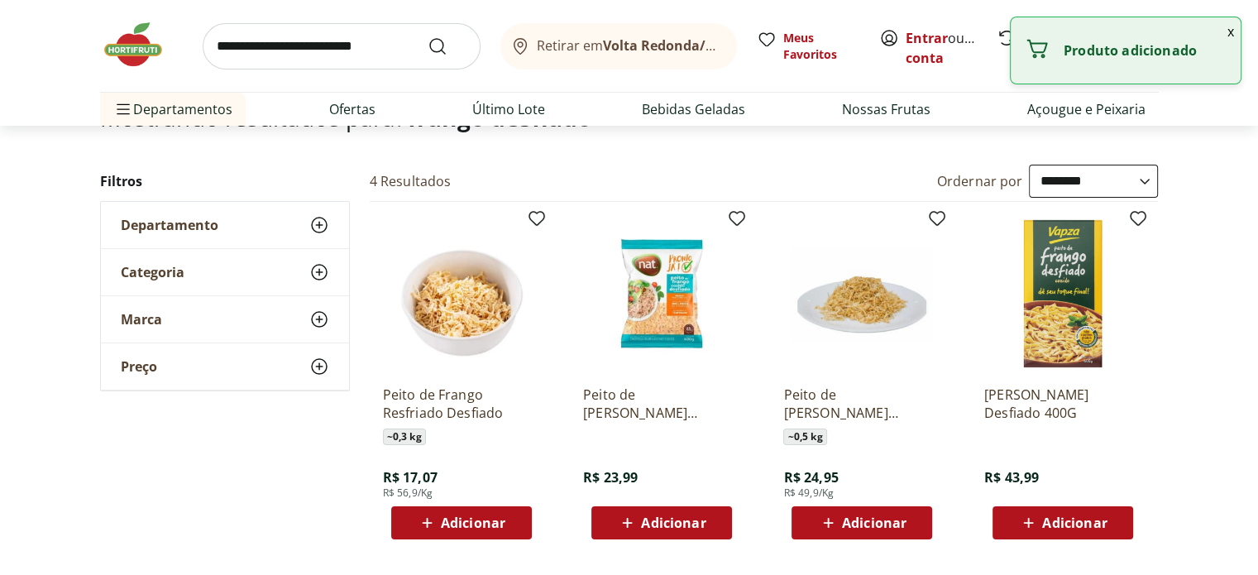
scroll to position [248, 0]
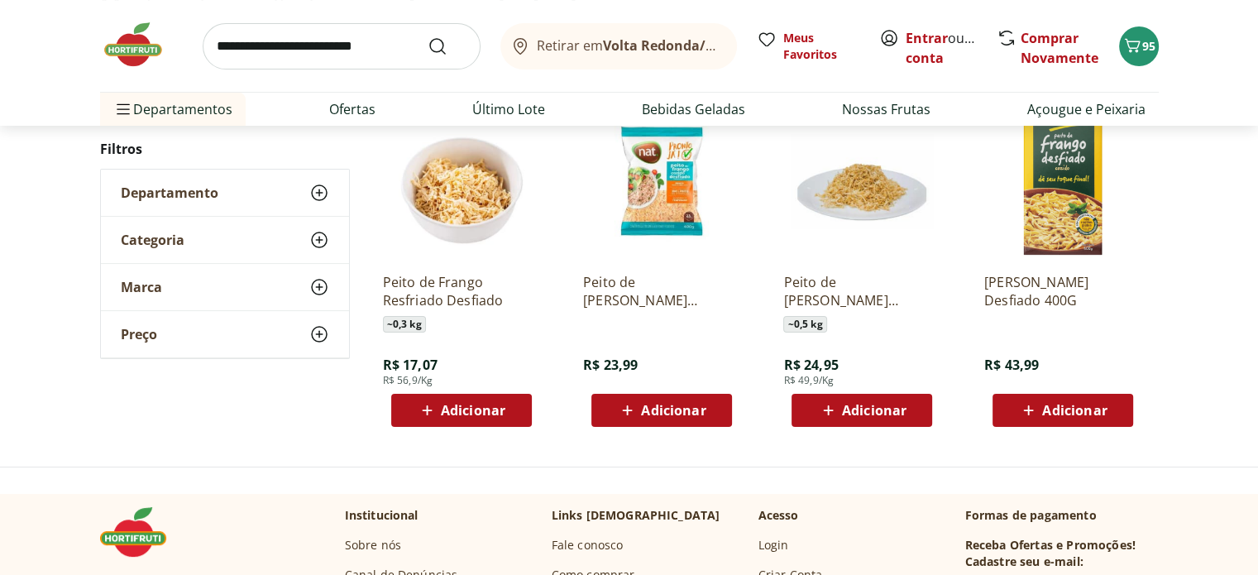
click at [863, 222] on img at bounding box center [861, 181] width 157 height 157
click at [883, 204] on img at bounding box center [861, 181] width 157 height 157
click at [491, 220] on img at bounding box center [461, 181] width 157 height 157
click at [863, 405] on span "Adicionar" at bounding box center [874, 409] width 64 height 13
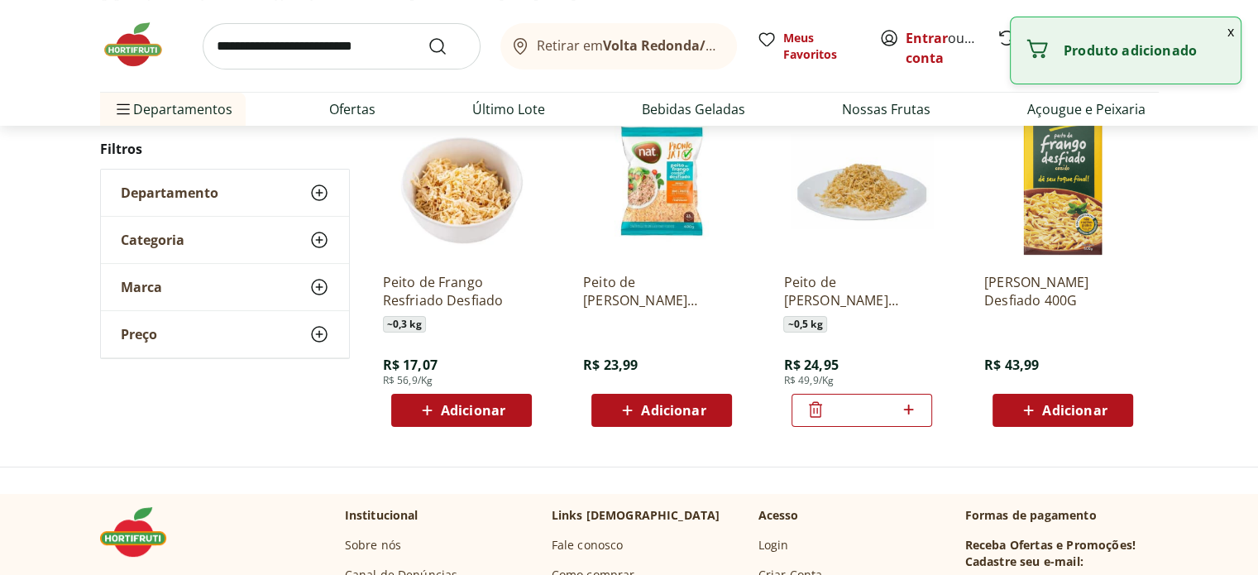
click at [909, 409] on icon at bounding box center [908, 409] width 21 height 20
type input "*"
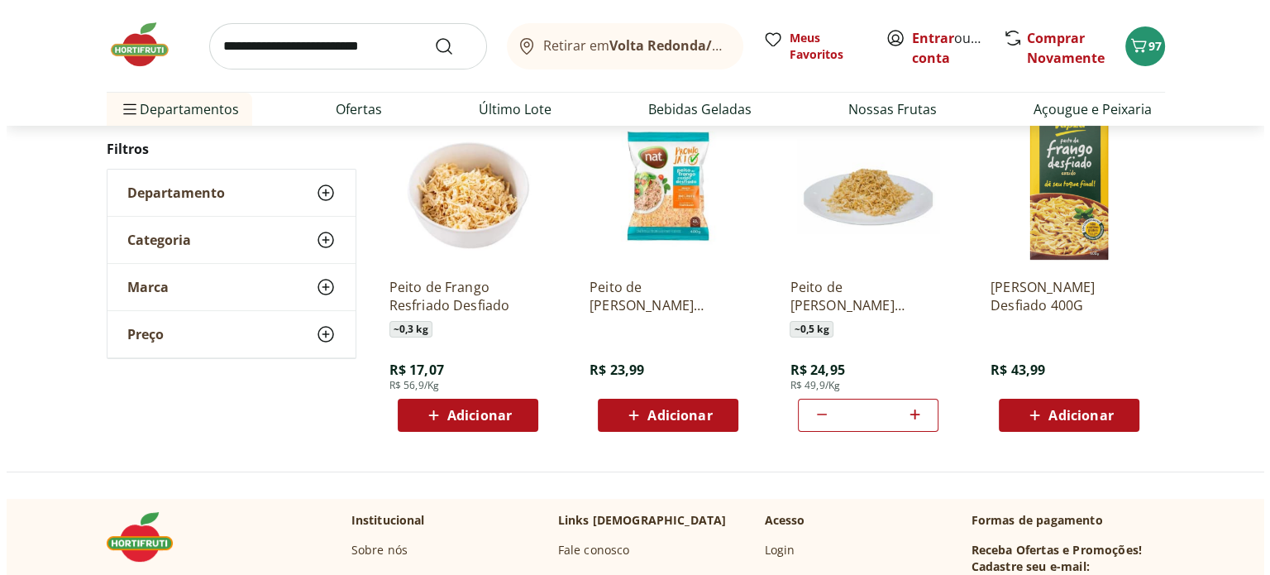
scroll to position [0, 0]
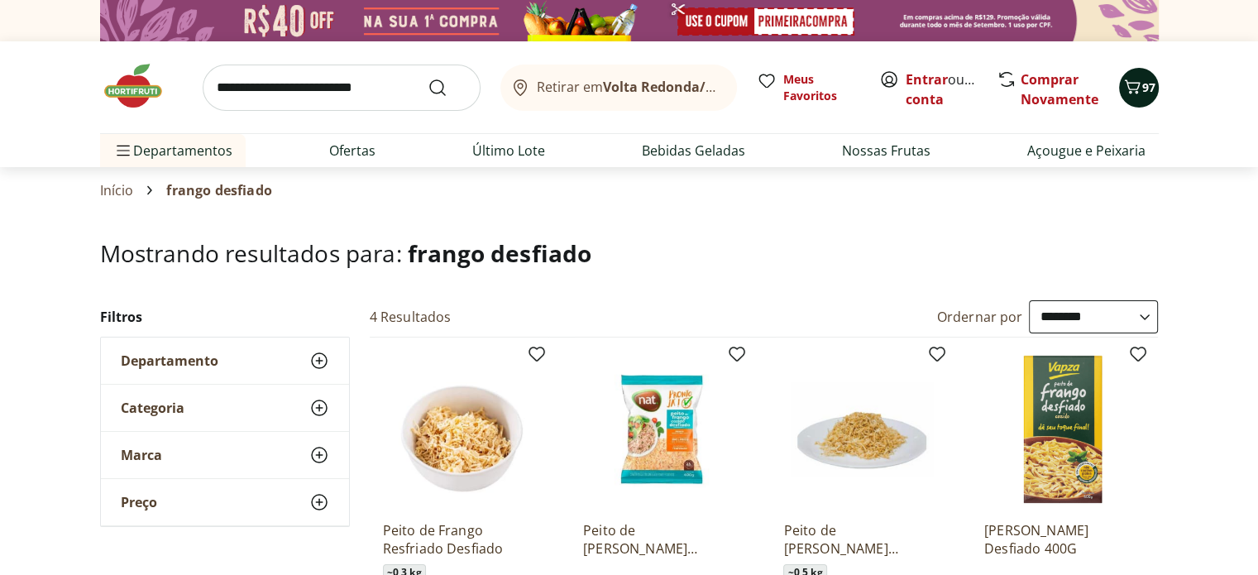
click at [1144, 92] on span "97" at bounding box center [1148, 87] width 13 height 16
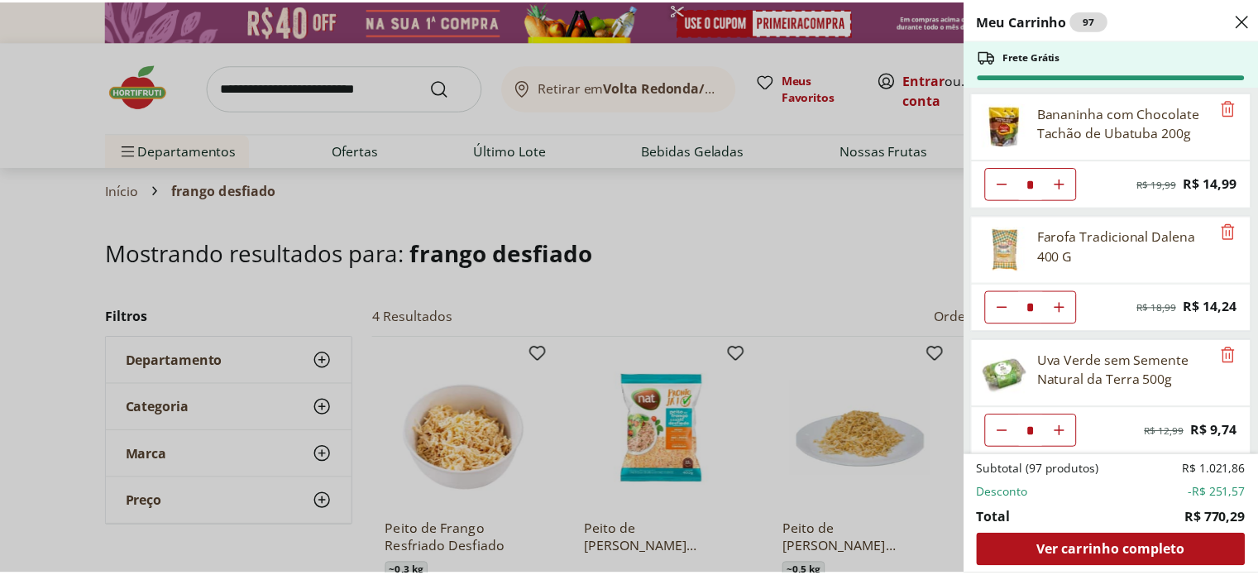
scroll to position [496, 0]
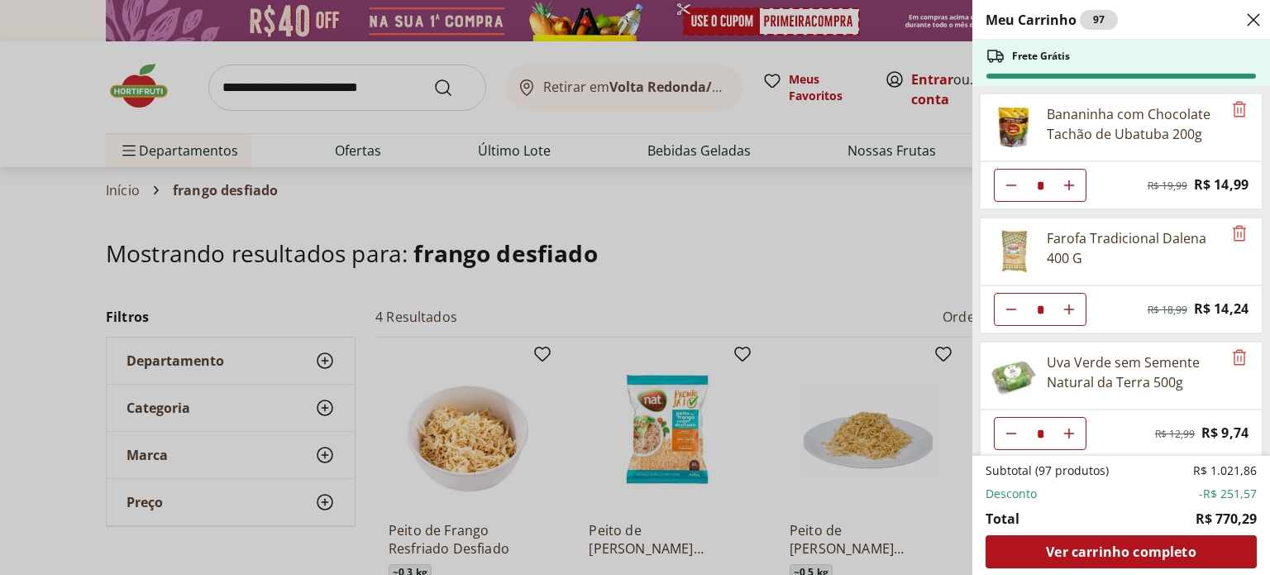
click at [1256, 18] on icon "Close" at bounding box center [1253, 20] width 20 height 20
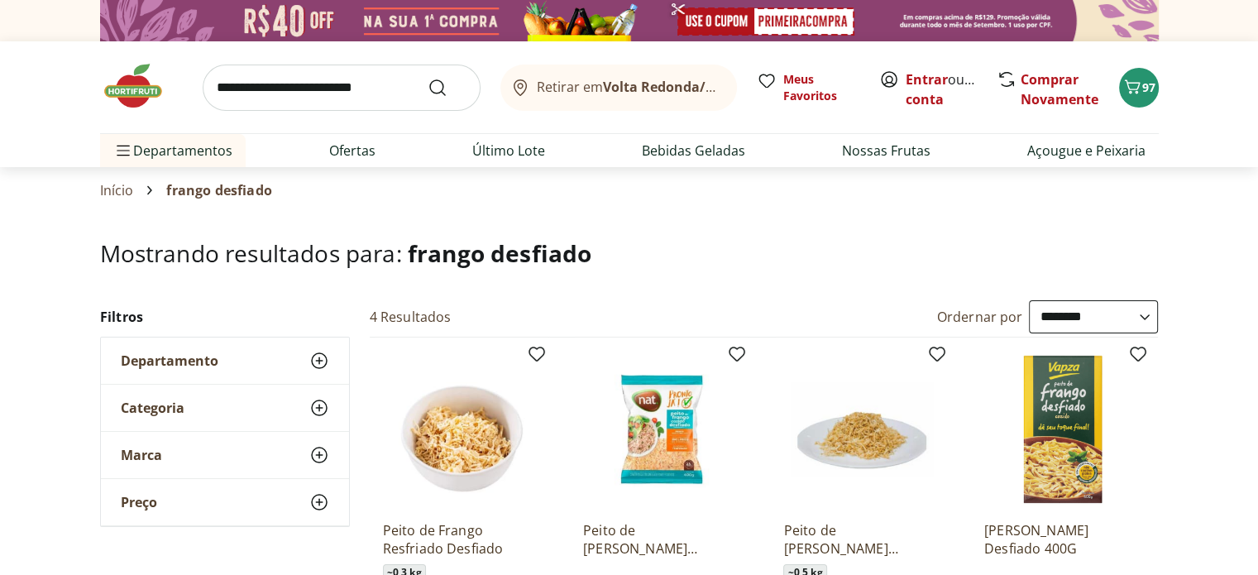
click at [397, 85] on input "search" at bounding box center [342, 87] width 278 height 46
type input "*********"
click at [427, 78] on button "Submit Search" at bounding box center [447, 88] width 40 height 20
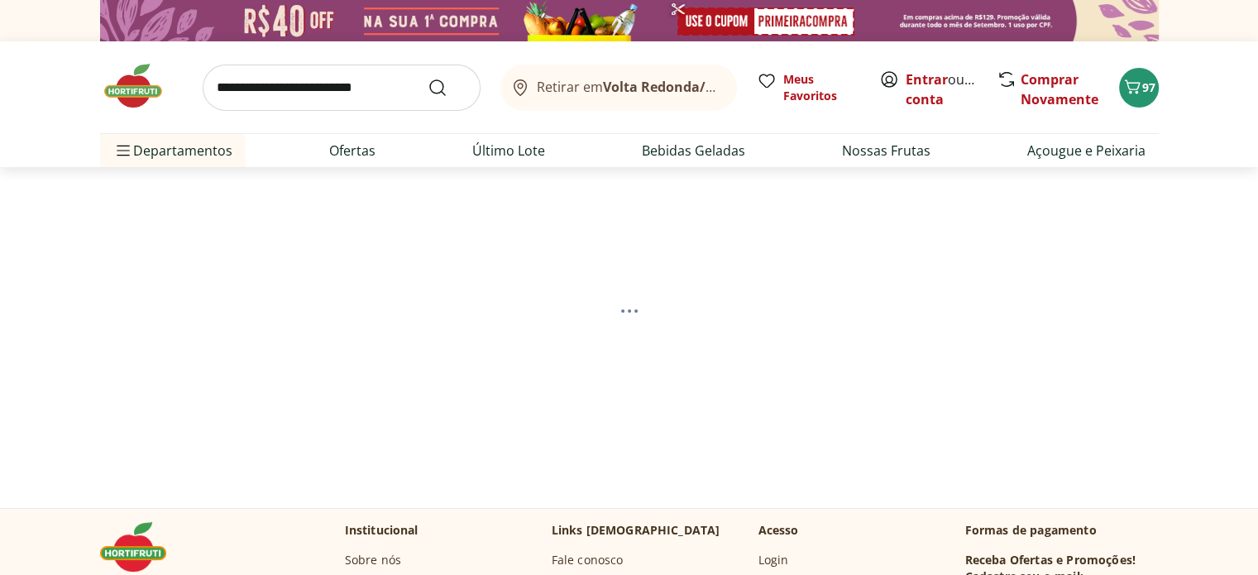
select select "**********"
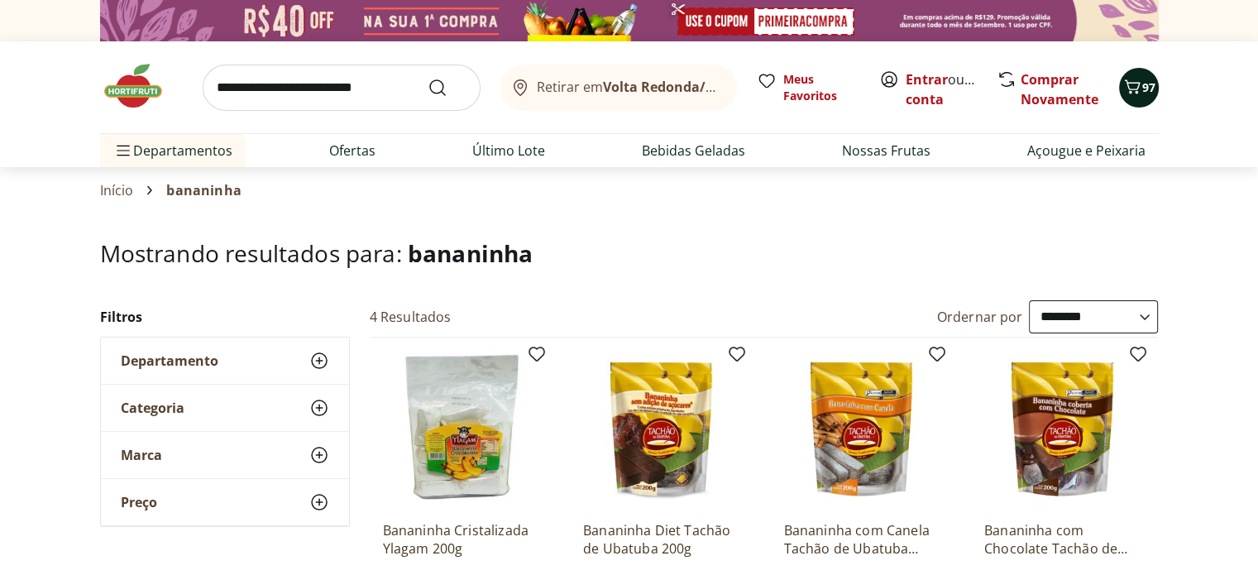
click at [1143, 91] on span "97" at bounding box center [1148, 87] width 13 height 16
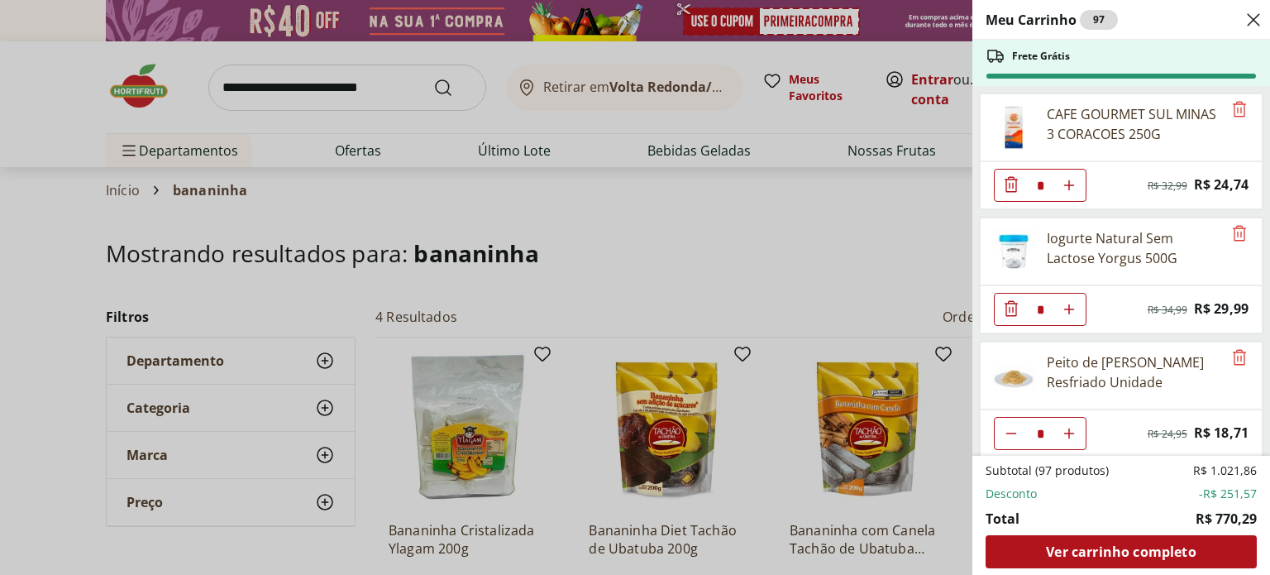
click at [1256, 21] on use "Close" at bounding box center [1253, 20] width 20 height 20
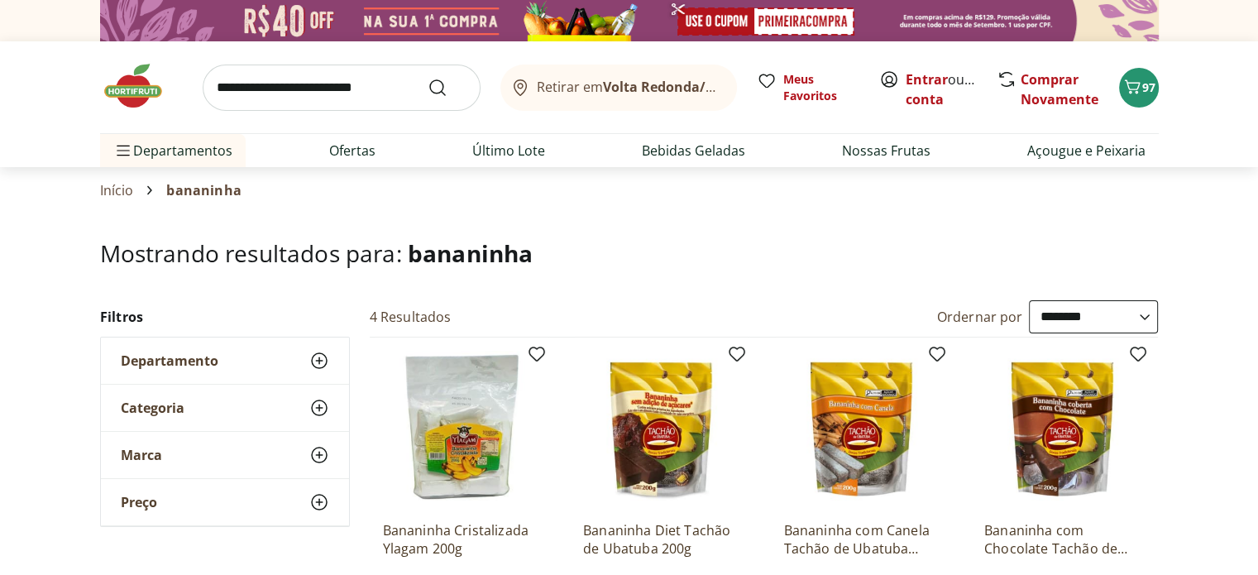
click at [346, 93] on input "search" at bounding box center [342, 87] width 278 height 46
type input "**********"
click at [427, 78] on button "Submit Search" at bounding box center [447, 88] width 40 height 20
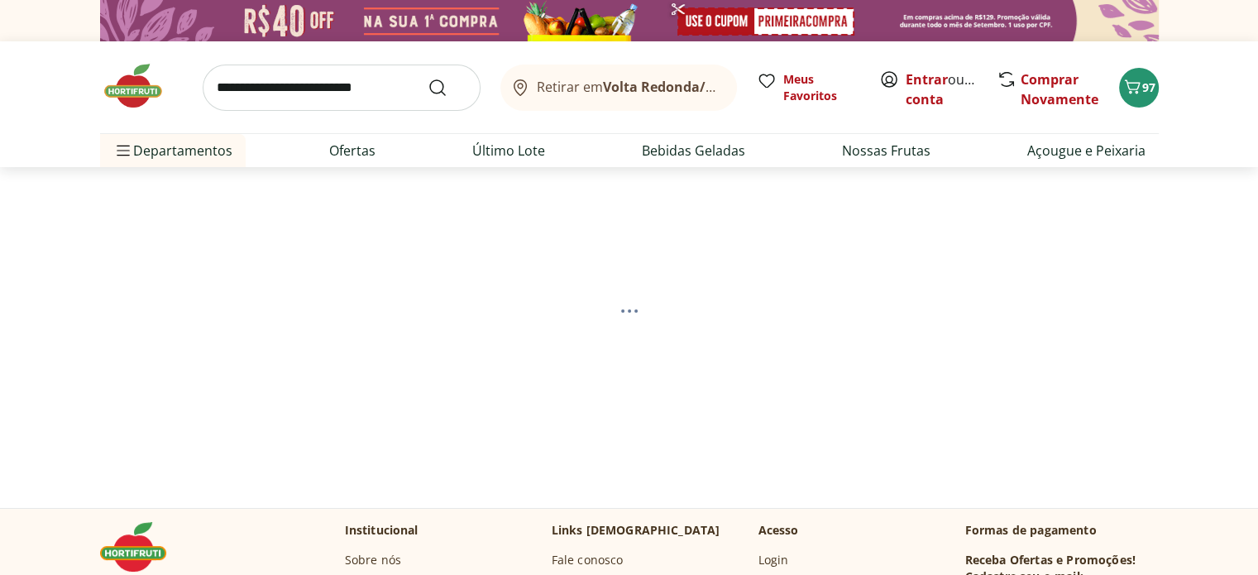
select select "**********"
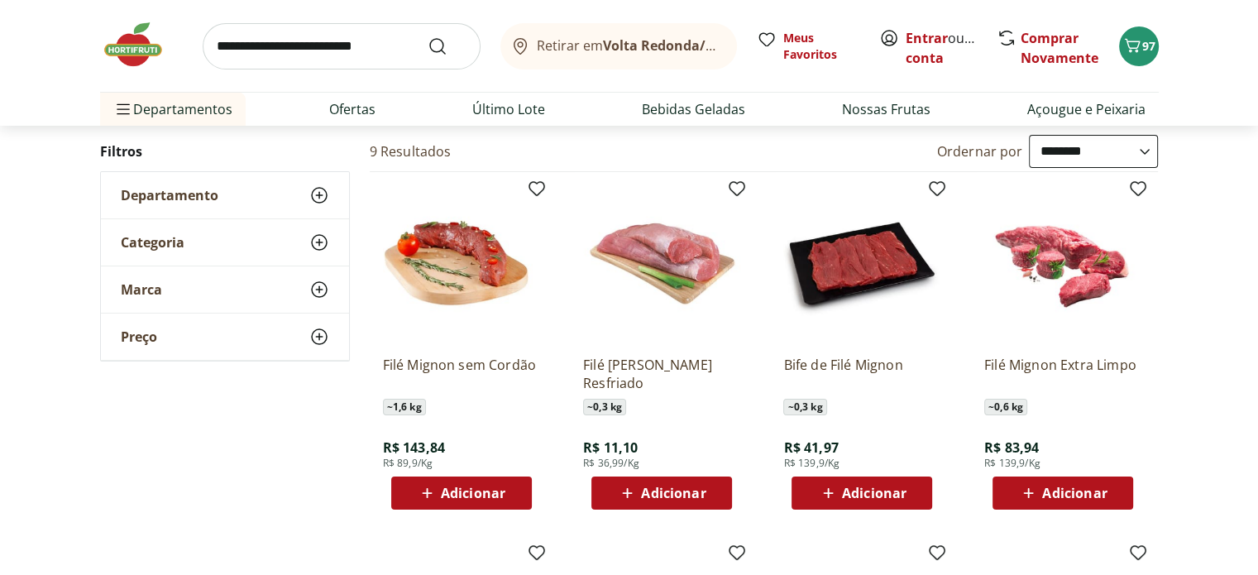
scroll to position [83, 0]
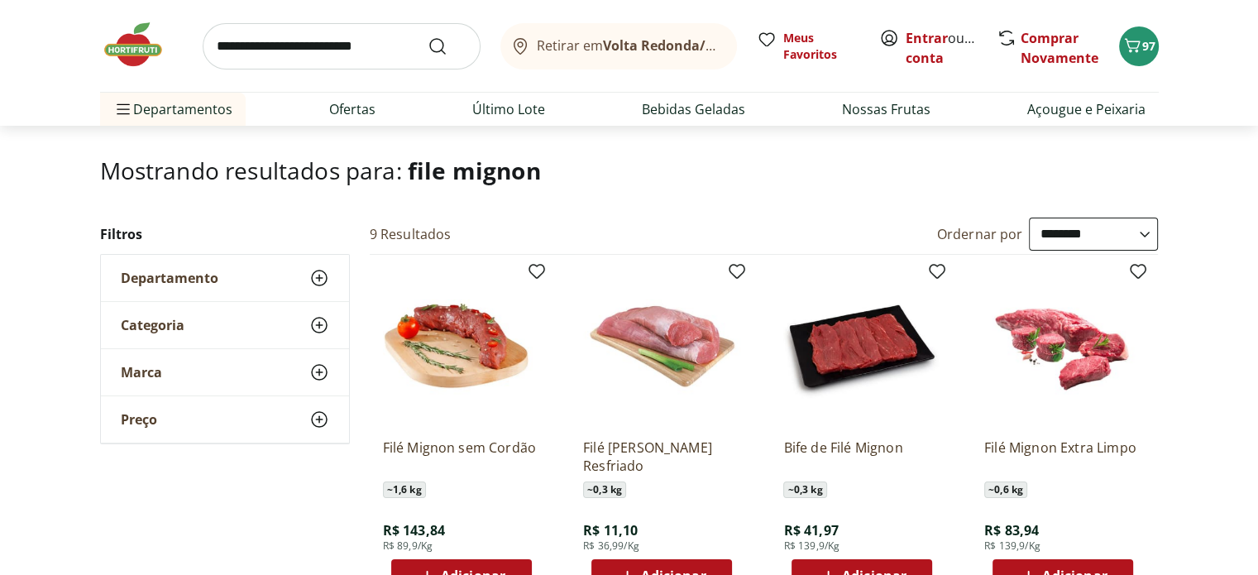
click at [397, 68] on input "search" at bounding box center [342, 46] width 278 height 46
type input "********"
click at [427, 36] on button "Submit Search" at bounding box center [447, 46] width 40 height 20
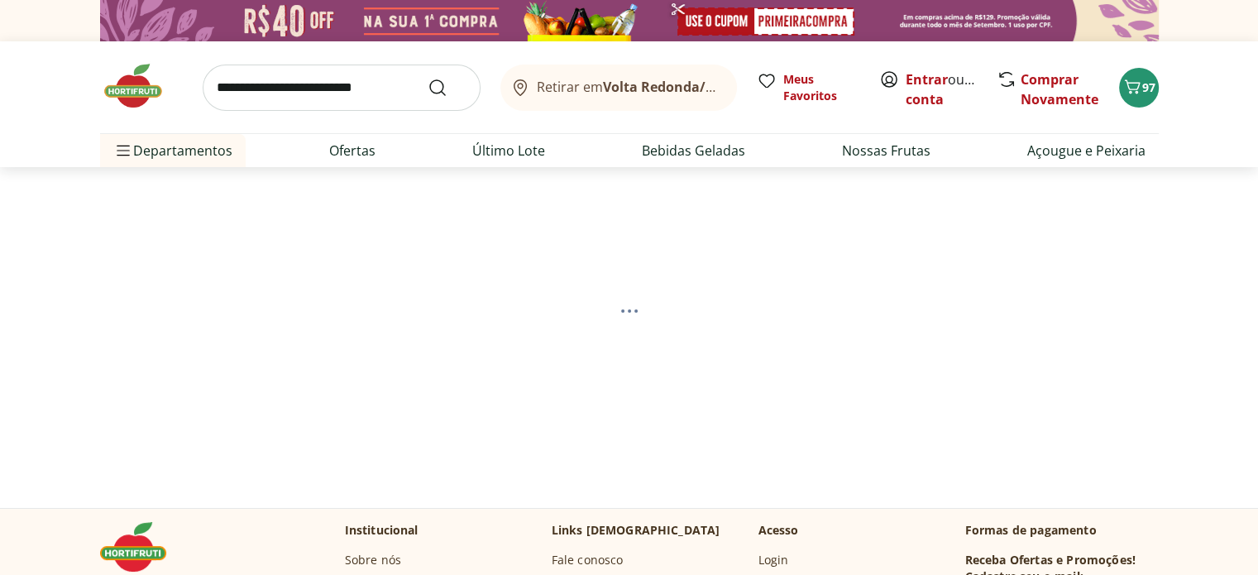
select select "**********"
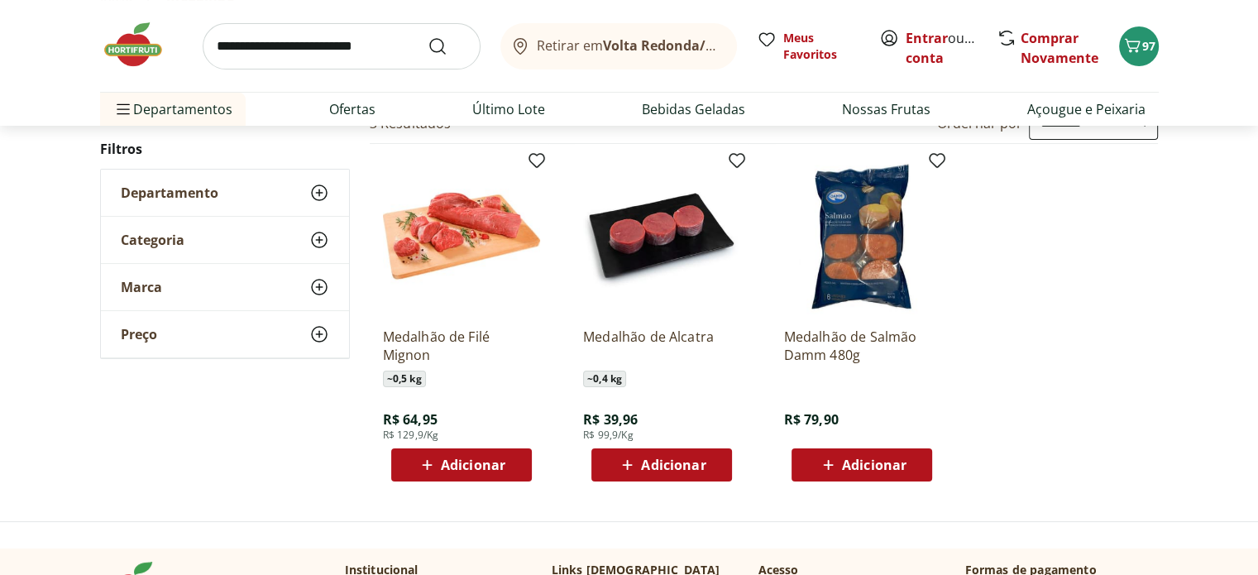
scroll to position [165, 0]
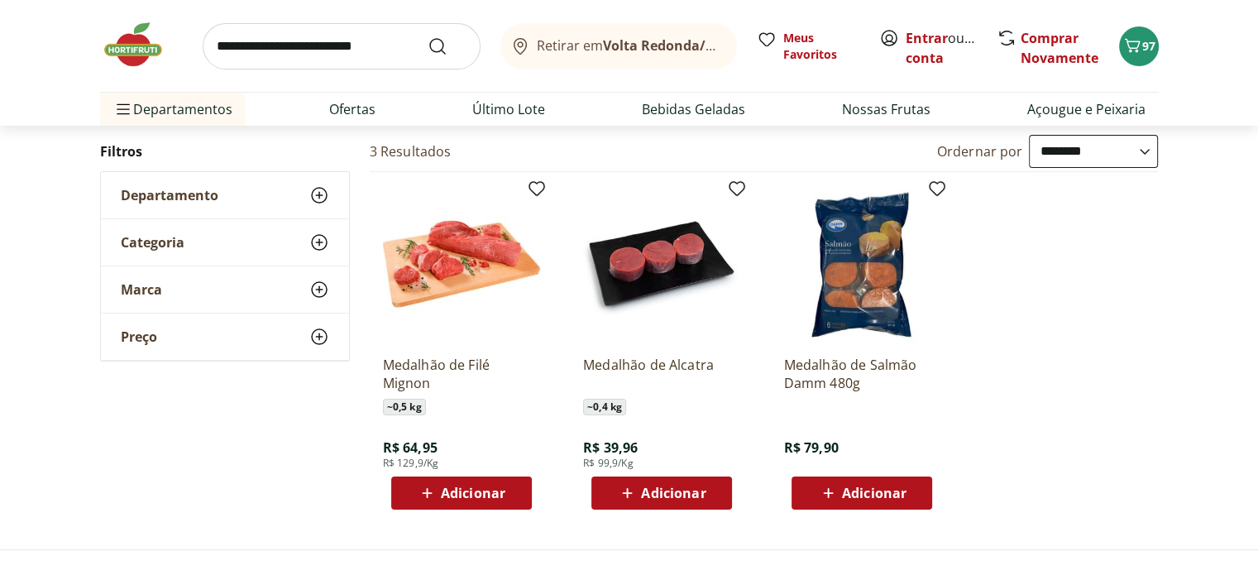
click at [650, 491] on span "Adicionar" at bounding box center [673, 492] width 64 height 13
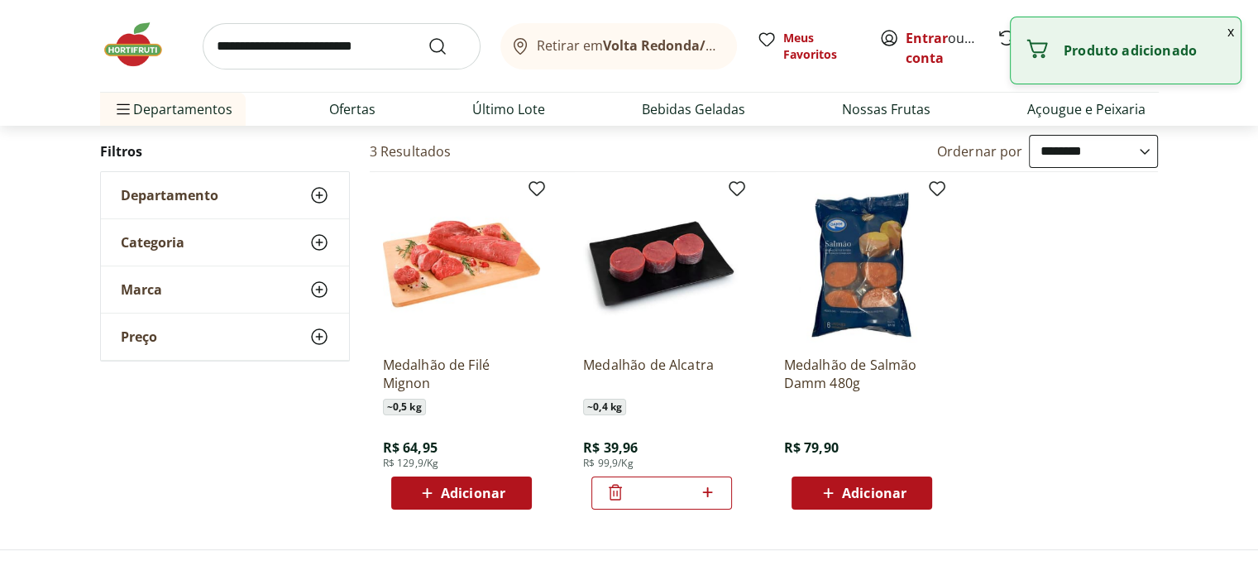
click at [702, 493] on icon at bounding box center [707, 492] width 21 height 20
type input "*"
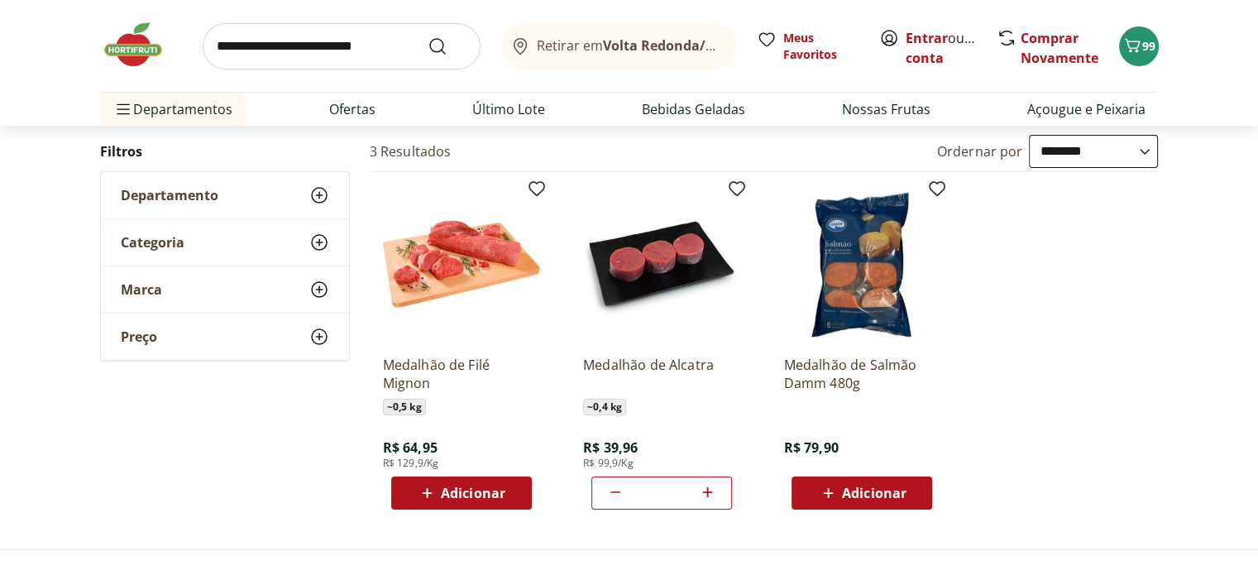
click at [149, 44] on img at bounding box center [141, 45] width 83 height 50
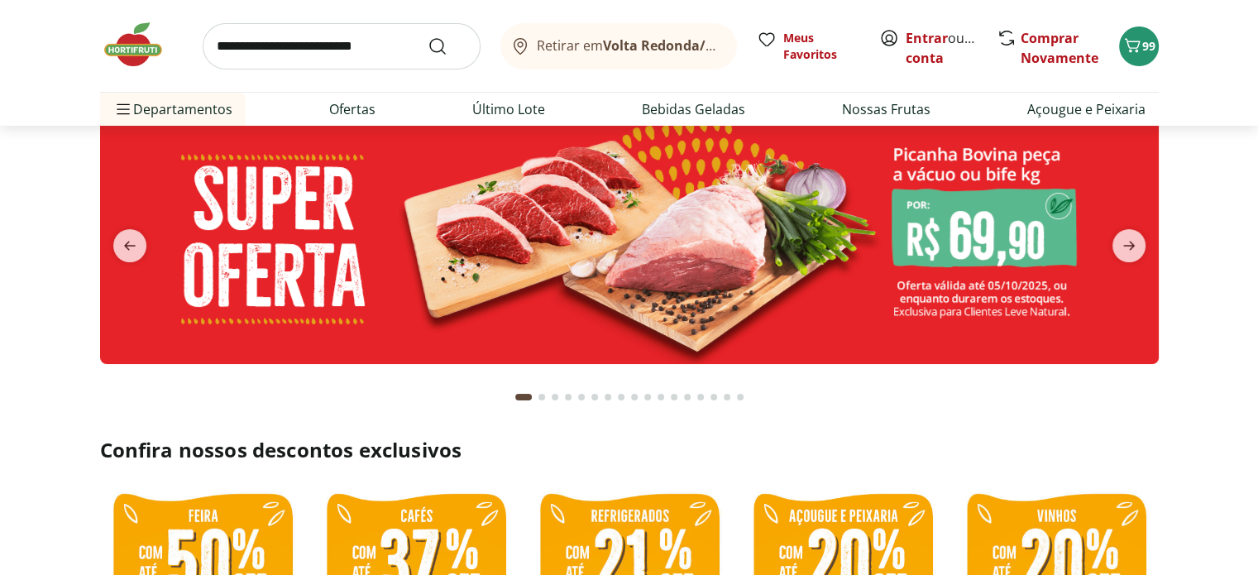
scroll to position [165, 0]
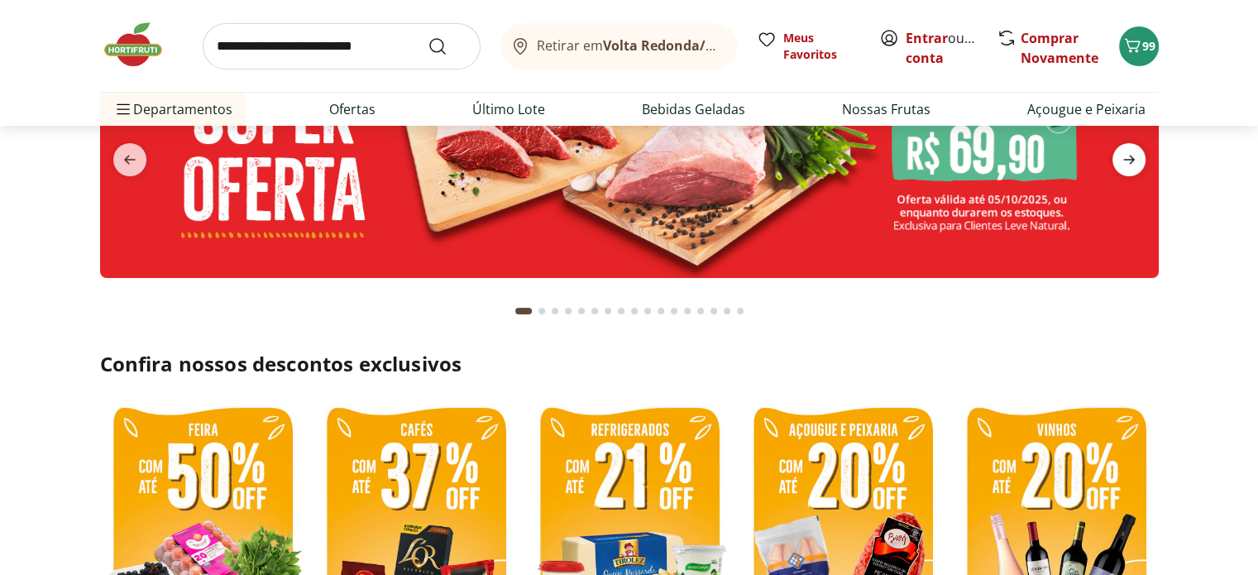
click at [1133, 159] on icon "next" at bounding box center [1129, 159] width 12 height 9
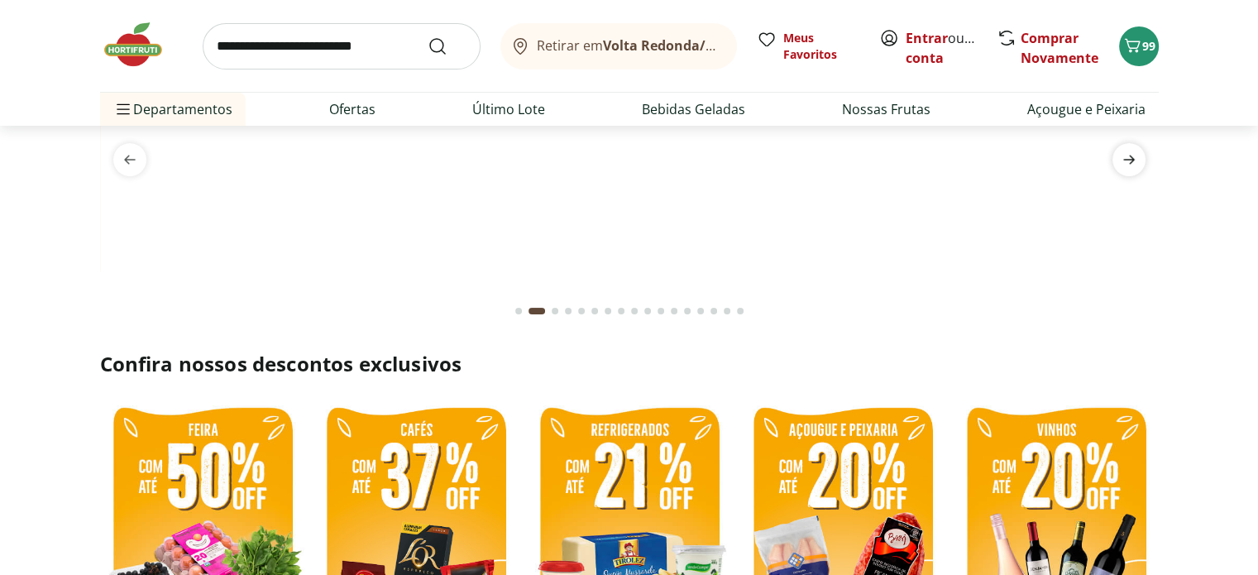
click at [1133, 161] on icon "next" at bounding box center [1129, 160] width 20 height 20
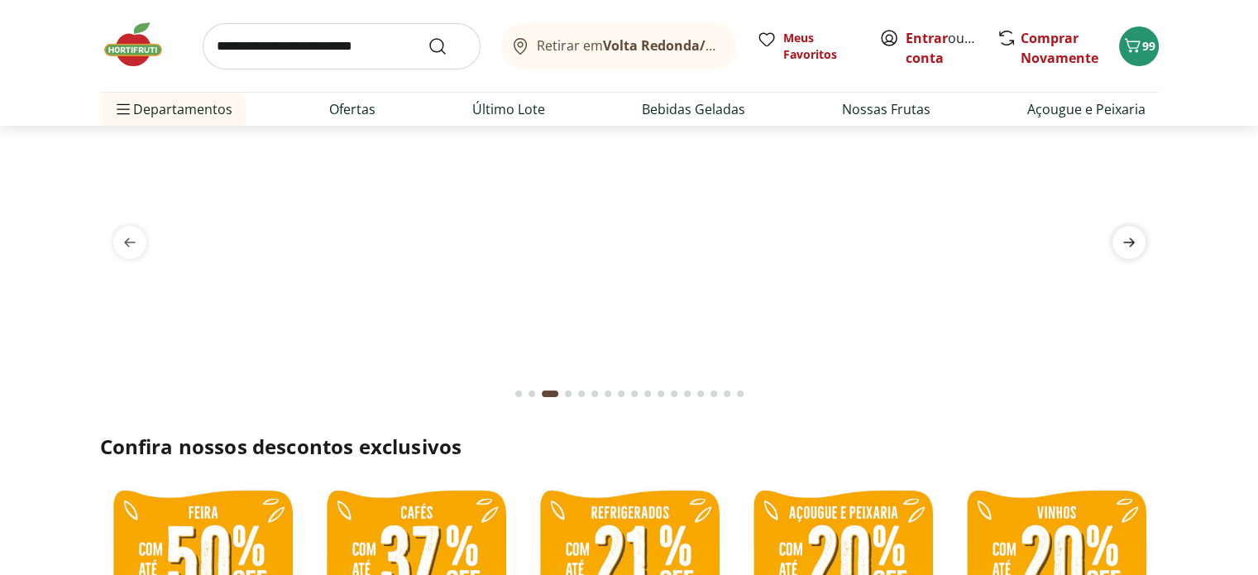
click at [1129, 251] on icon "next" at bounding box center [1129, 242] width 20 height 20
click at [1129, 246] on icon "next" at bounding box center [1129, 242] width 12 height 9
click at [1129, 245] on icon "next" at bounding box center [1129, 242] width 12 height 9
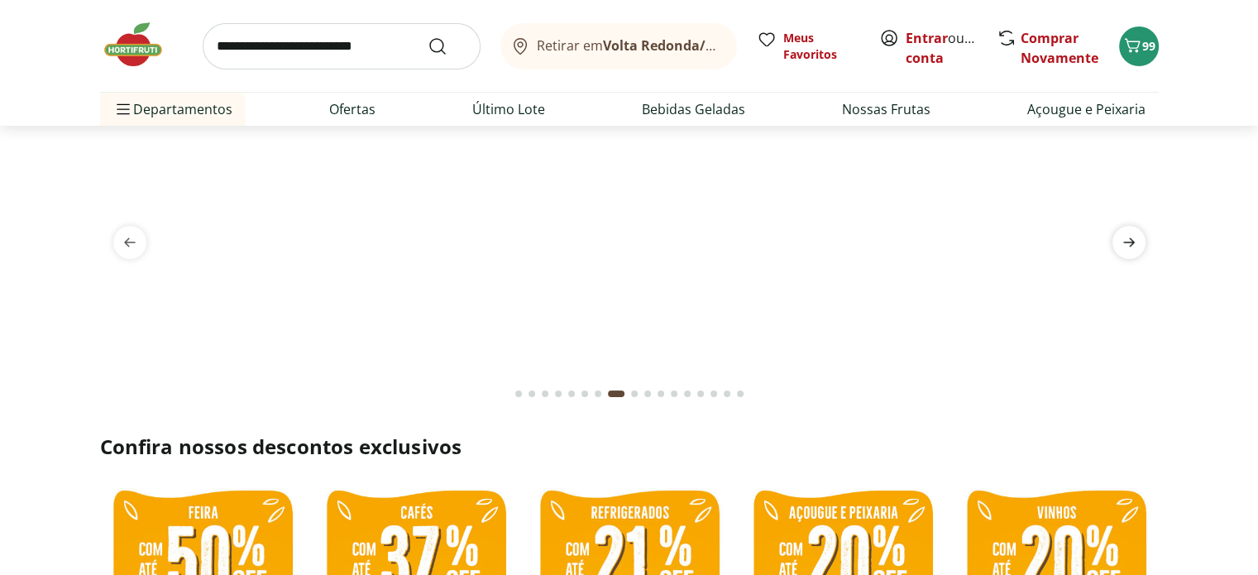
click at [1129, 246] on icon "next" at bounding box center [1129, 242] width 12 height 9
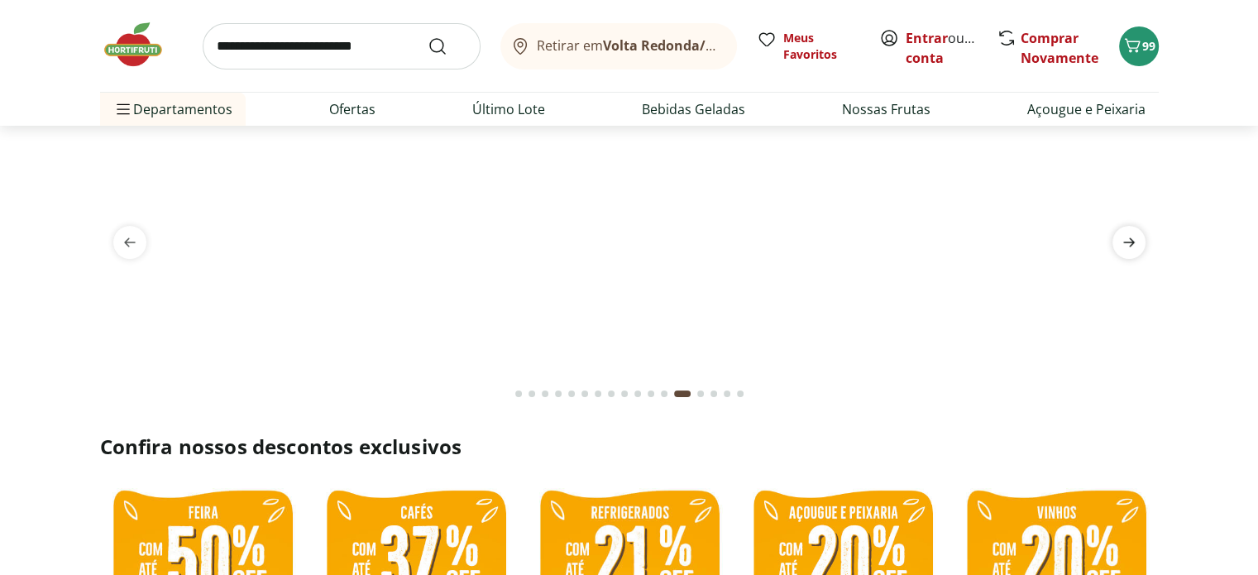
click at [1129, 246] on icon "next" at bounding box center [1129, 242] width 12 height 9
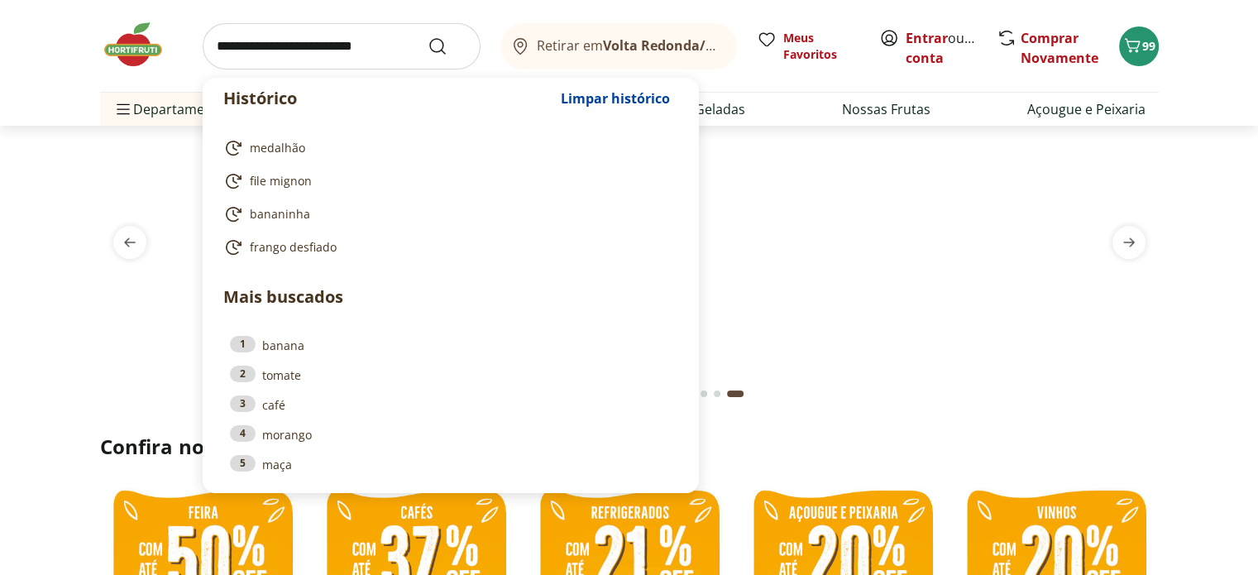
click at [317, 55] on input "search" at bounding box center [342, 46] width 278 height 46
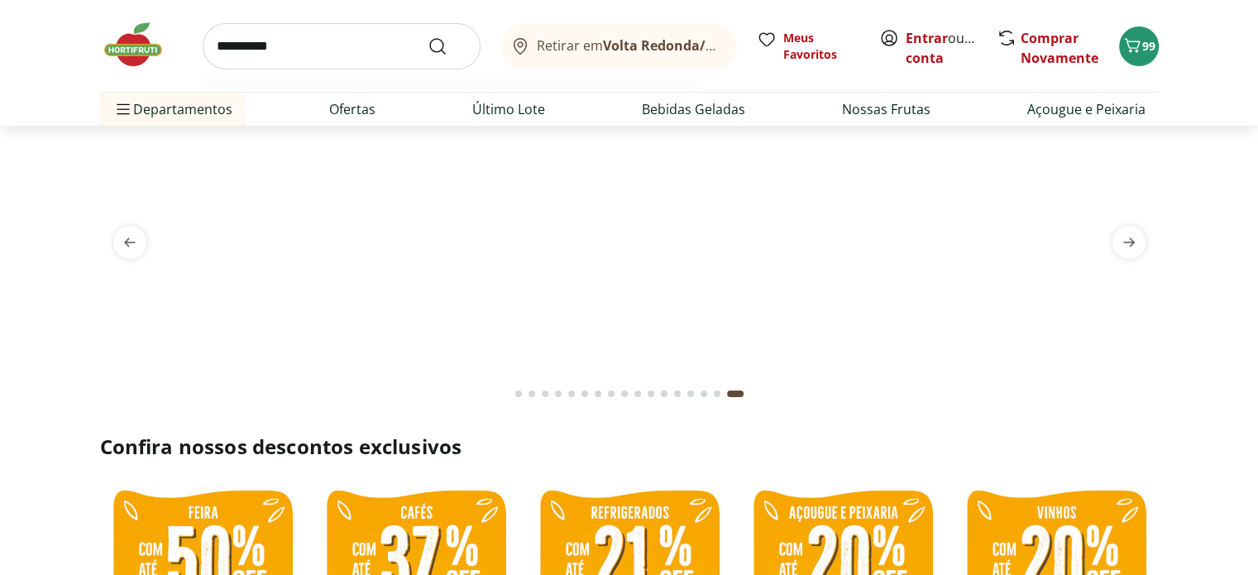
type input "**********"
click at [427, 36] on button "Submit Search" at bounding box center [447, 46] width 40 height 20
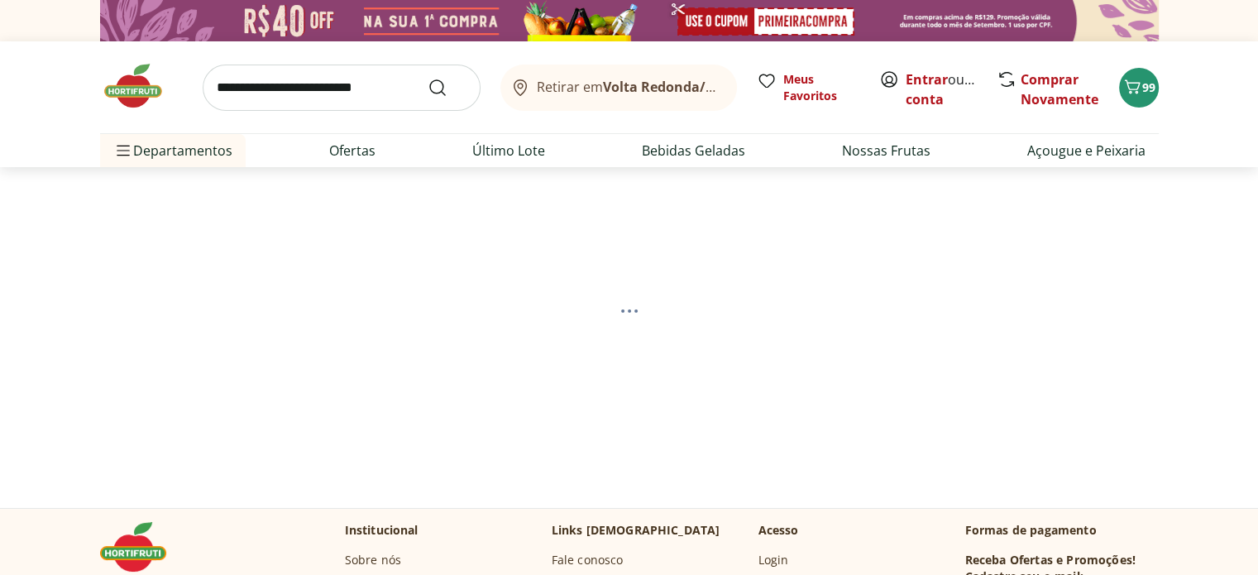
select select "**********"
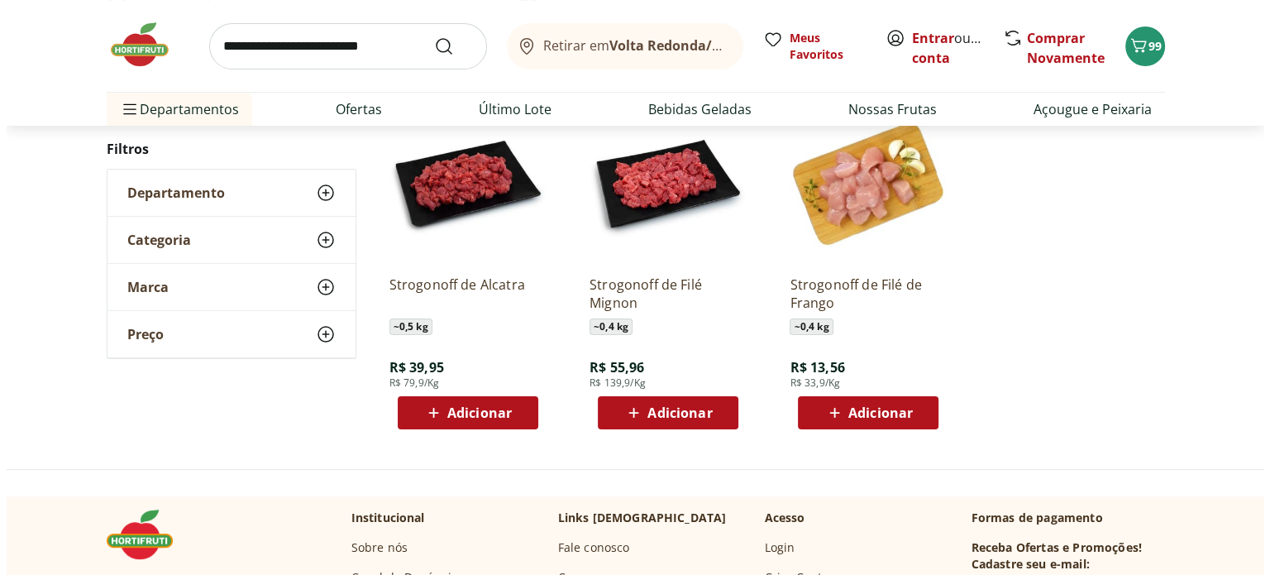
scroll to position [248, 0]
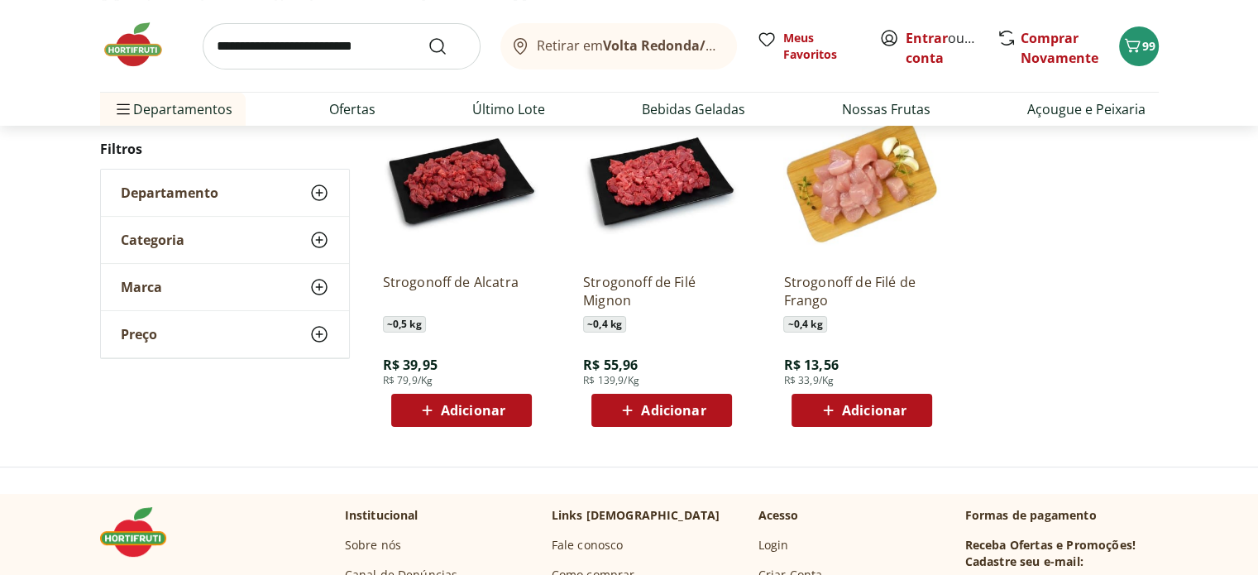
click at [651, 409] on span "Adicionar" at bounding box center [673, 409] width 64 height 13
click at [709, 408] on icon at bounding box center [708, 409] width 10 height 10
type input "*"
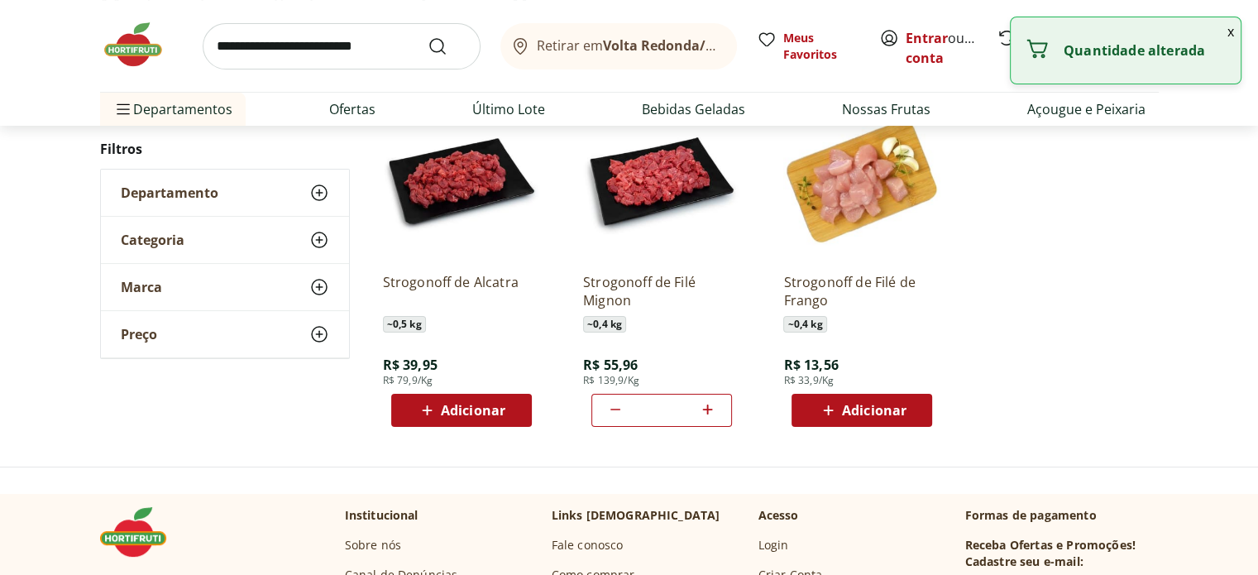
click at [1010, 288] on ul "Strogonoff de Alcatra ~ 0,5 kg R$ 39,95 R$ 79,9/Kg Adicionar Strogonoff de Filé…" at bounding box center [764, 264] width 789 height 351
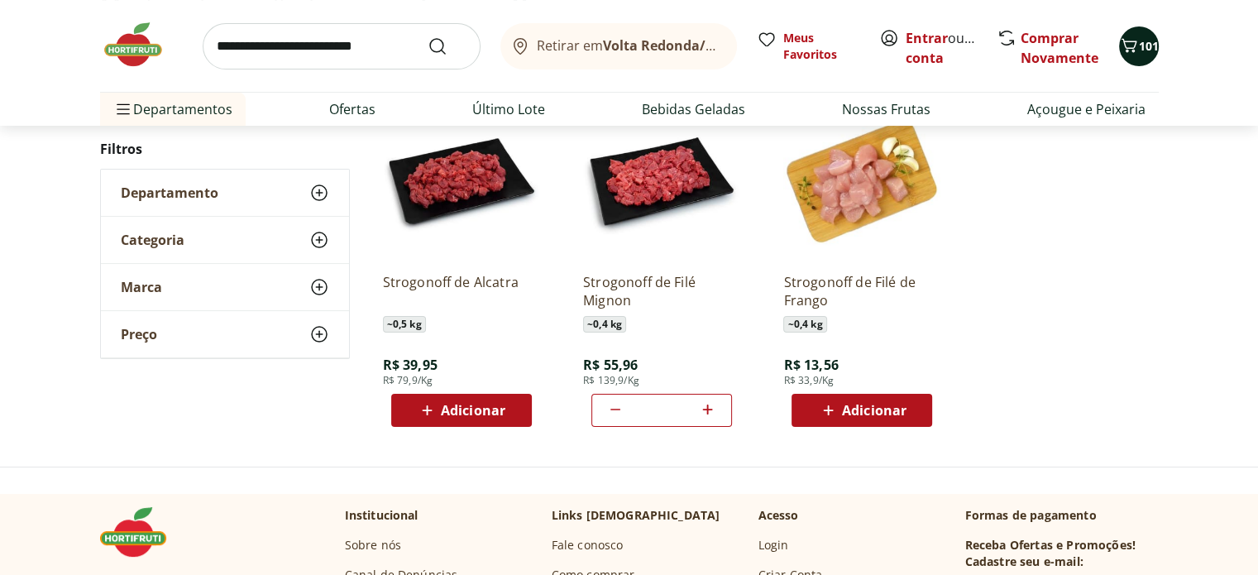
click at [1147, 52] on span "101" at bounding box center [1148, 46] width 20 height 16
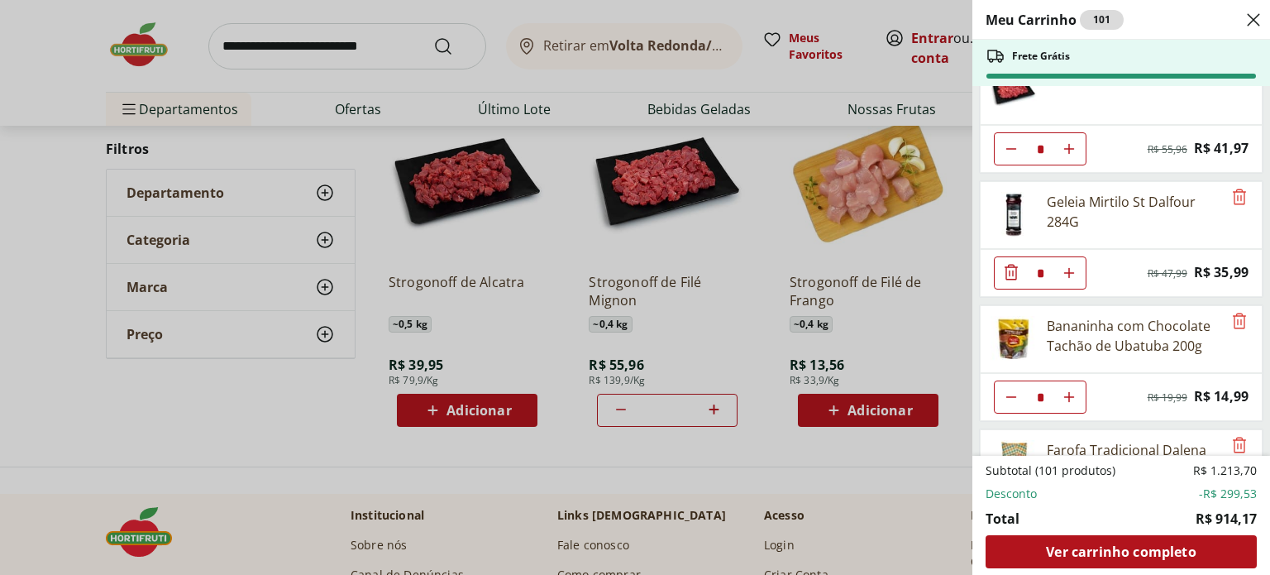
scroll to position [496, 0]
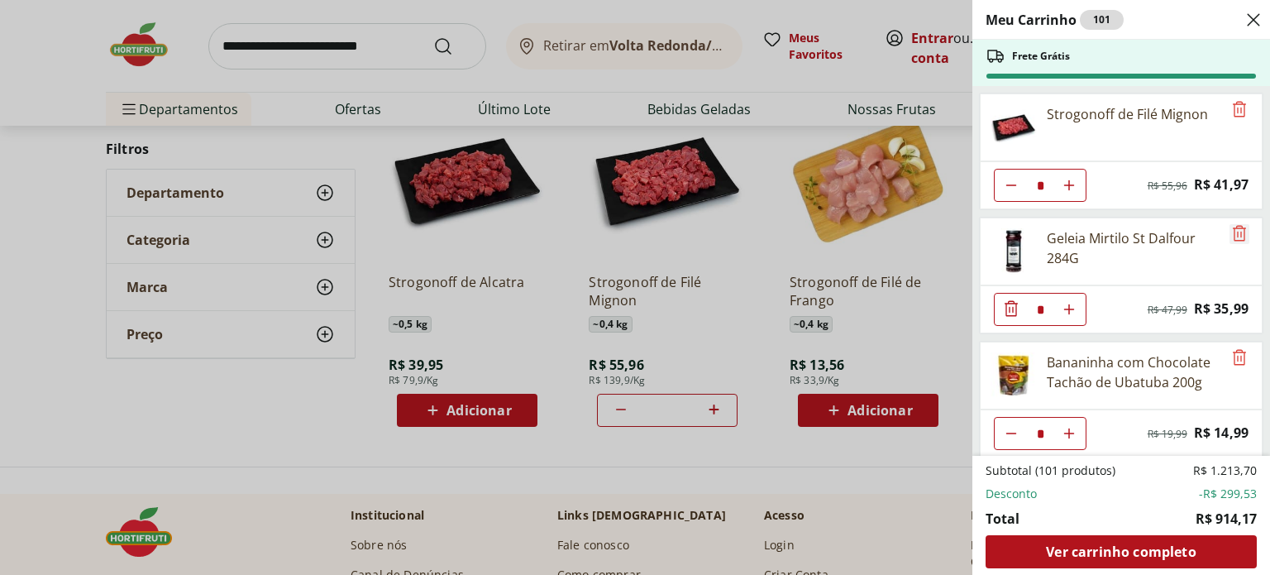
click at [1234, 226] on icon "Remove" at bounding box center [1239, 233] width 20 height 20
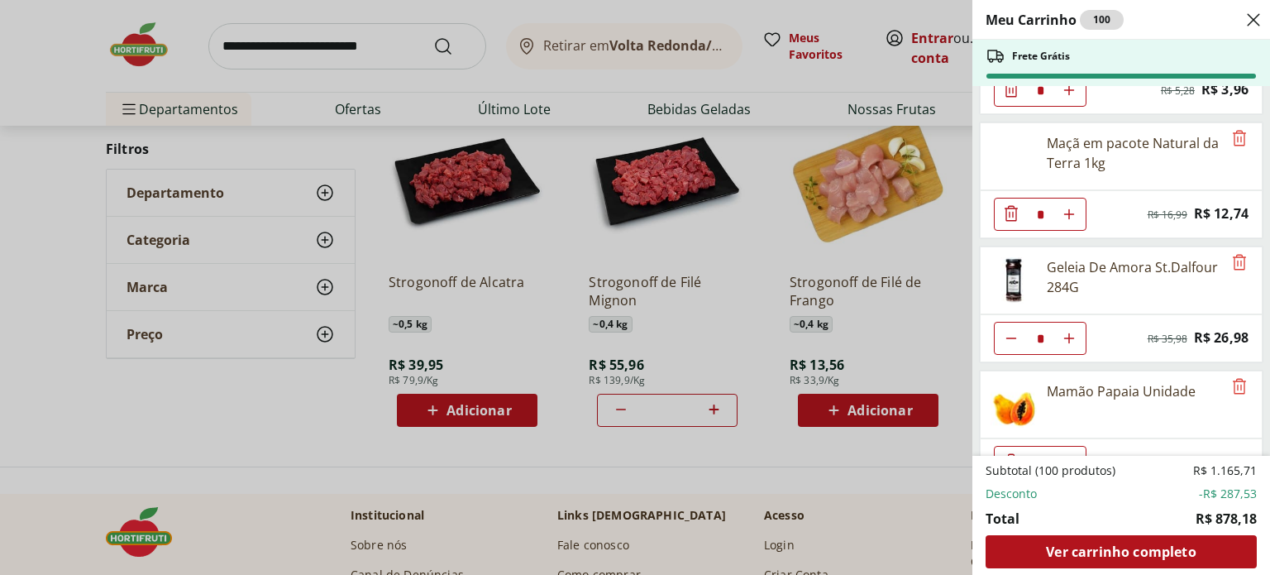
scroll to position [1488, 0]
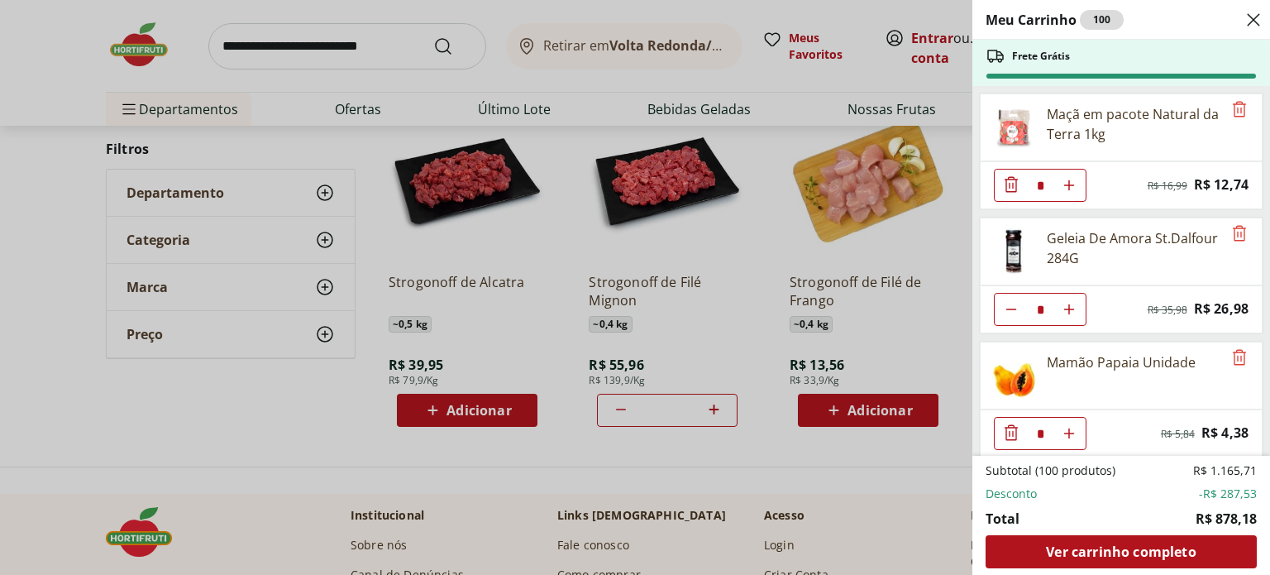
click at [1072, 303] on use "Aumentar Quantidade" at bounding box center [1068, 309] width 13 height 13
type input "*"
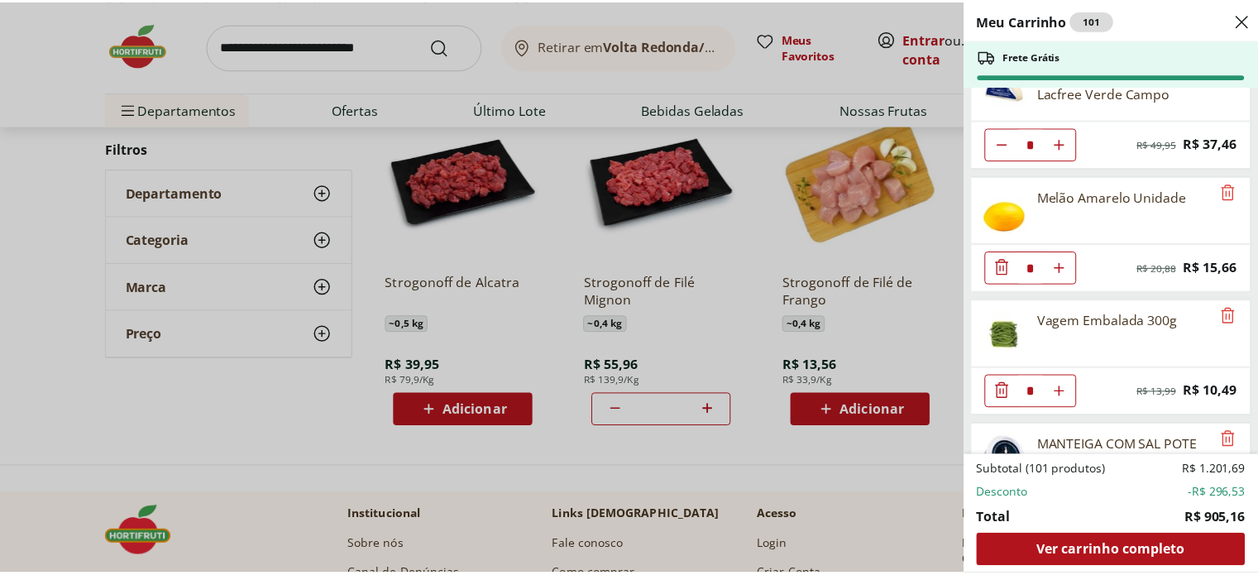
scroll to position [3696, 0]
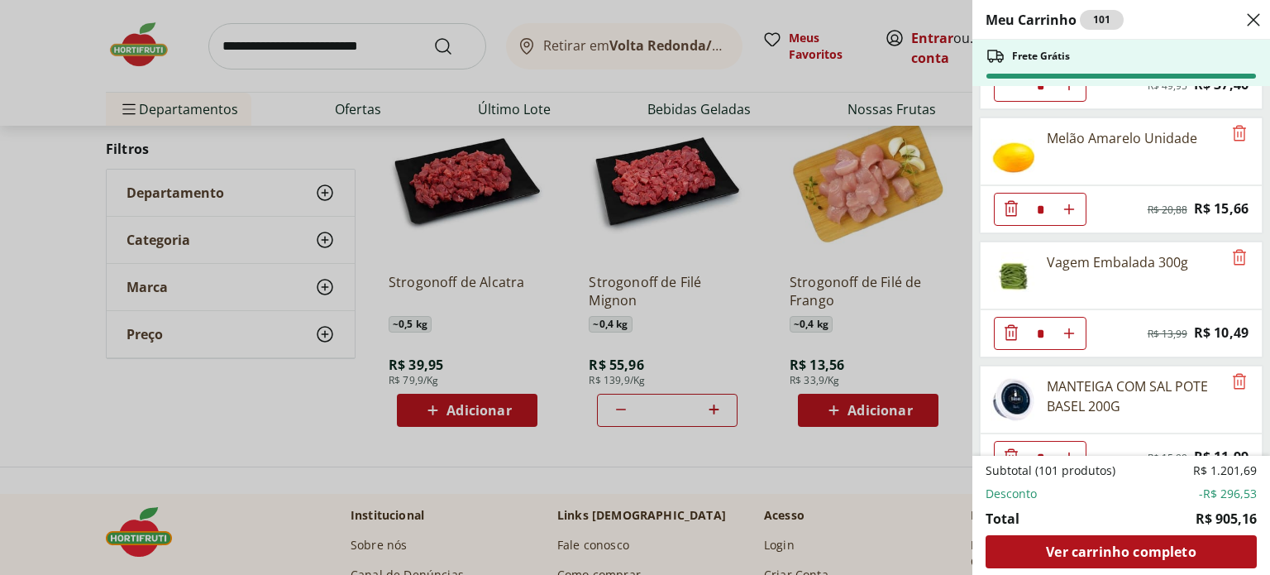
click at [124, 37] on div "Meu Carrinho 101 Frete Grátis CAFE GOURMET SUL MINAS 3 CORACOES 250G * Original…" at bounding box center [635, 287] width 1270 height 575
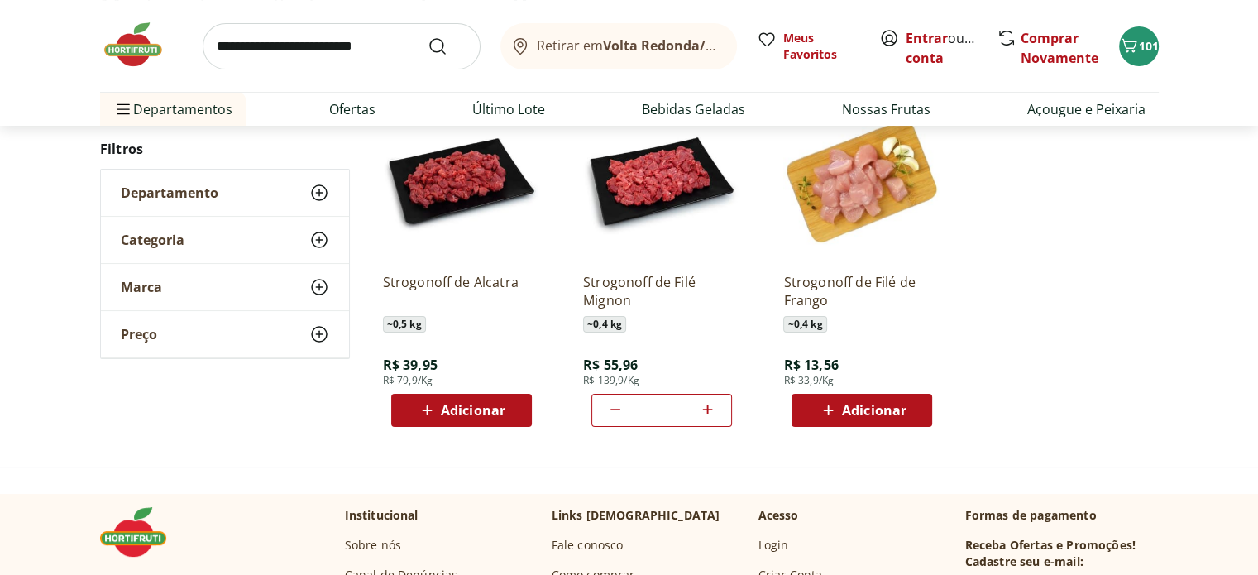
click at [137, 48] on img at bounding box center [141, 45] width 83 height 50
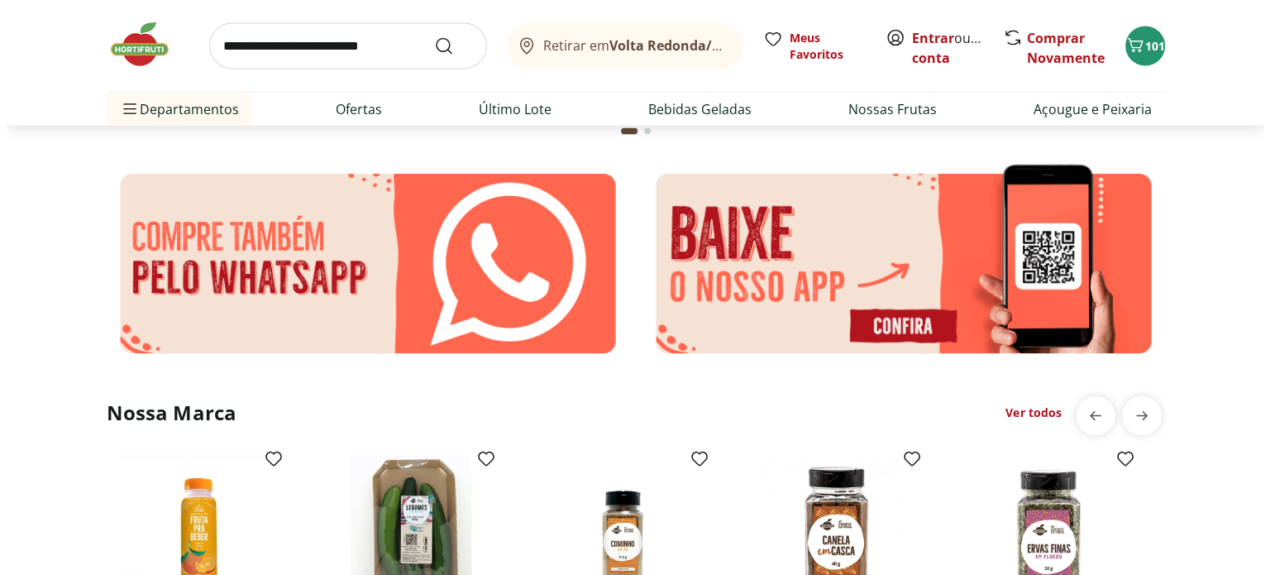
scroll to position [3142, 0]
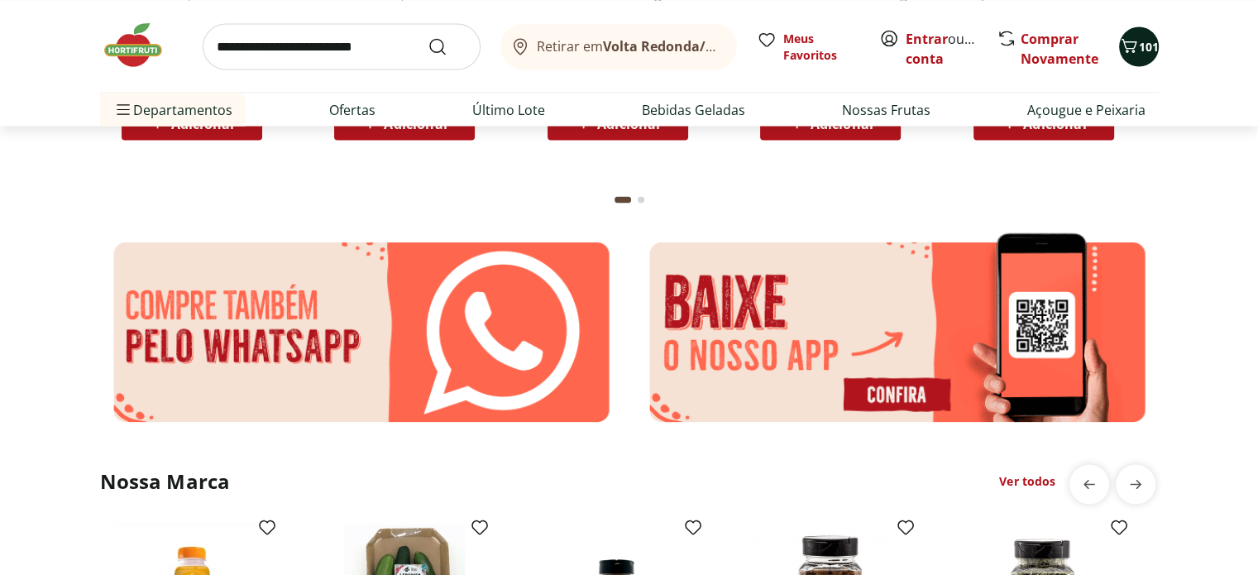
click at [1134, 44] on icon "Carrinho" at bounding box center [1128, 45] width 16 height 14
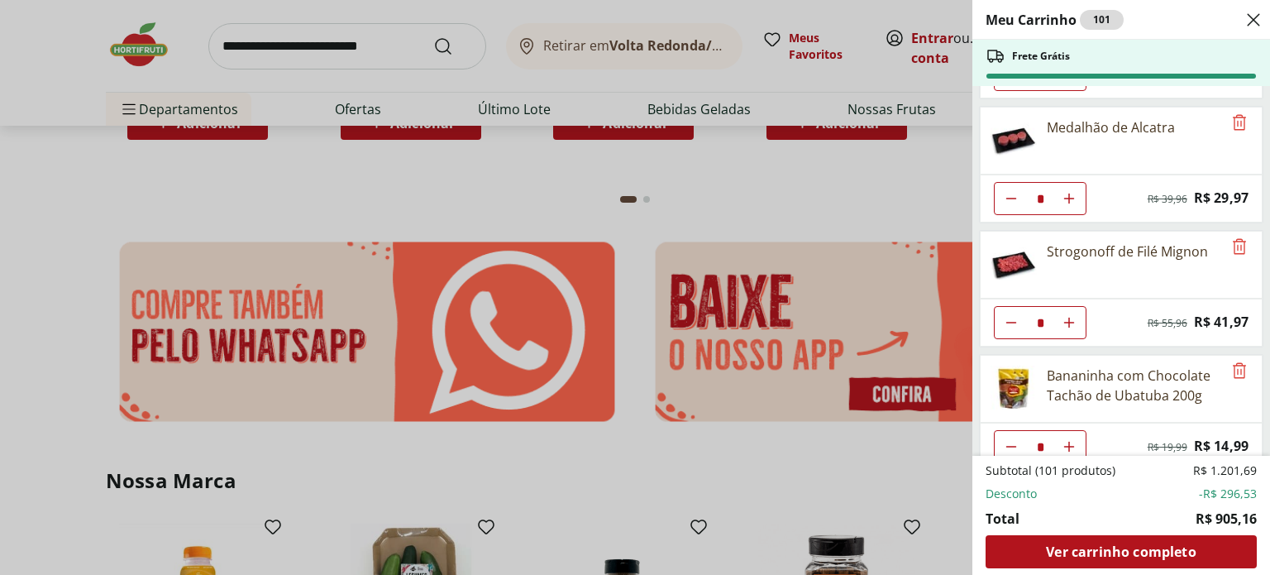
scroll to position [331, 0]
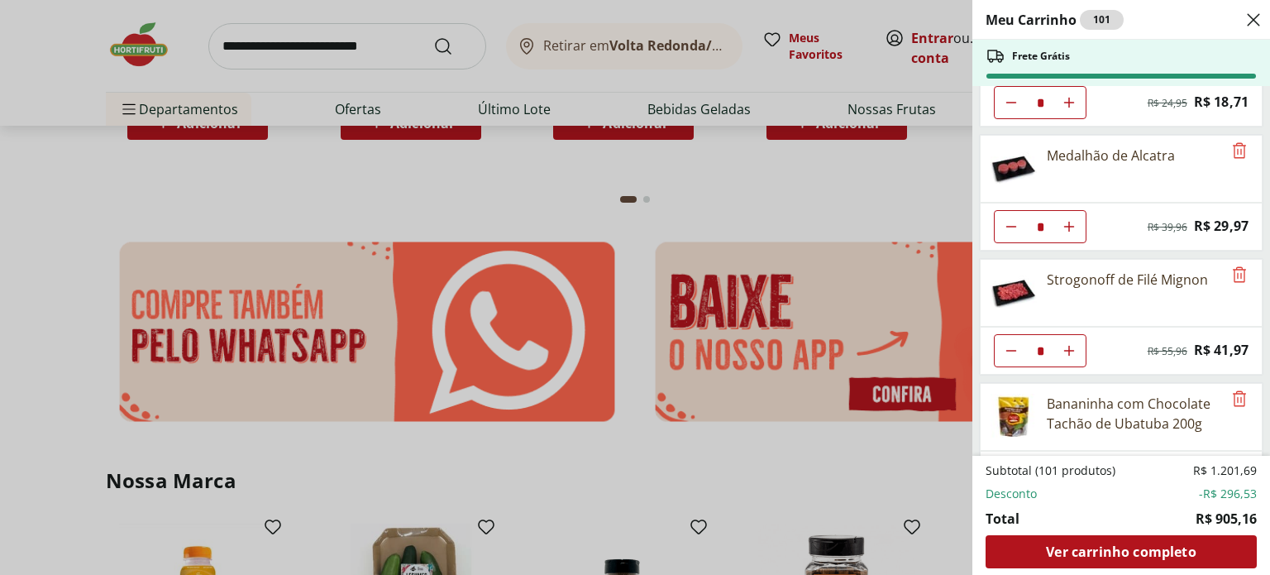
click at [1008, 220] on icon "Diminuir Quantidade" at bounding box center [1011, 226] width 13 height 13
type input "*"
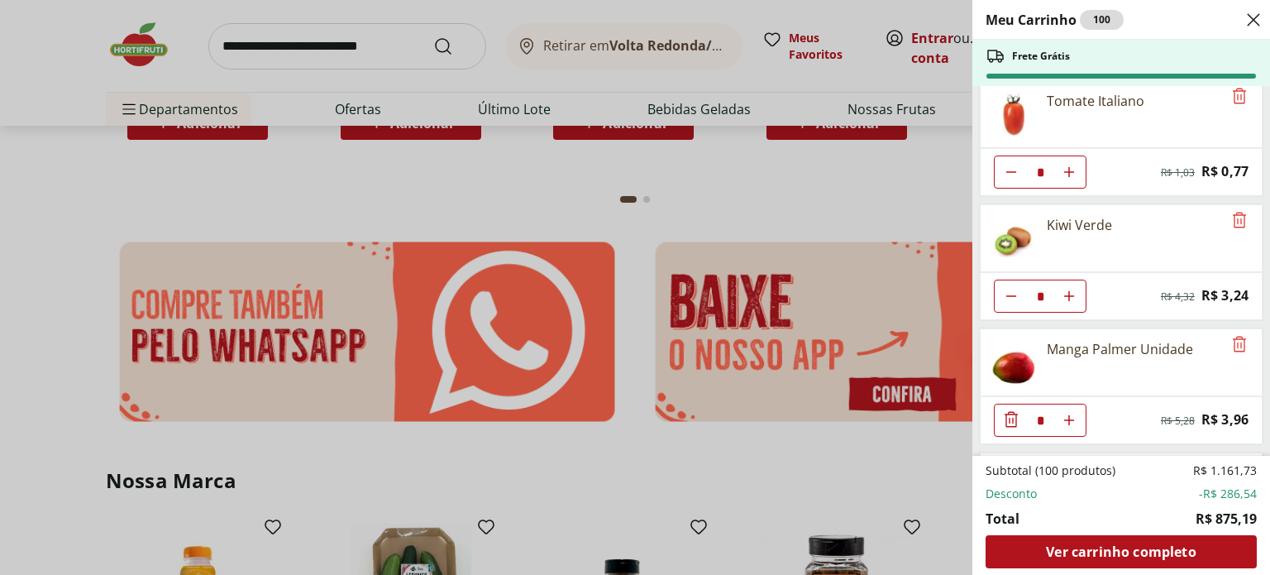
scroll to position [1157, 0]
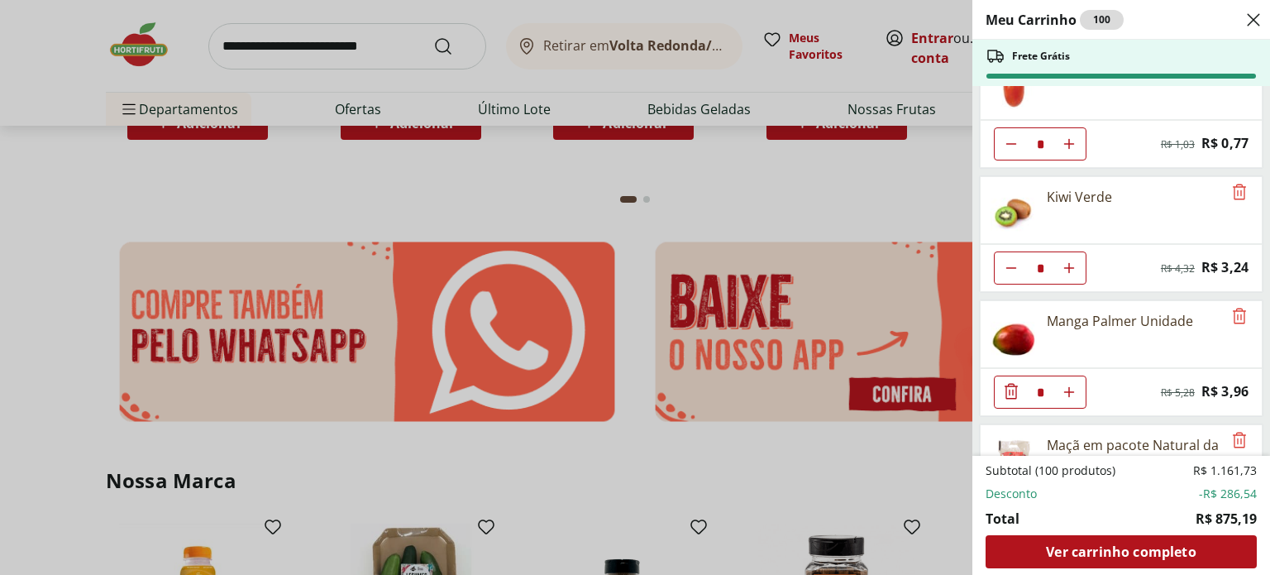
click at [1071, 137] on icon "Aumentar Quantidade" at bounding box center [1068, 143] width 13 height 13
type input "*"
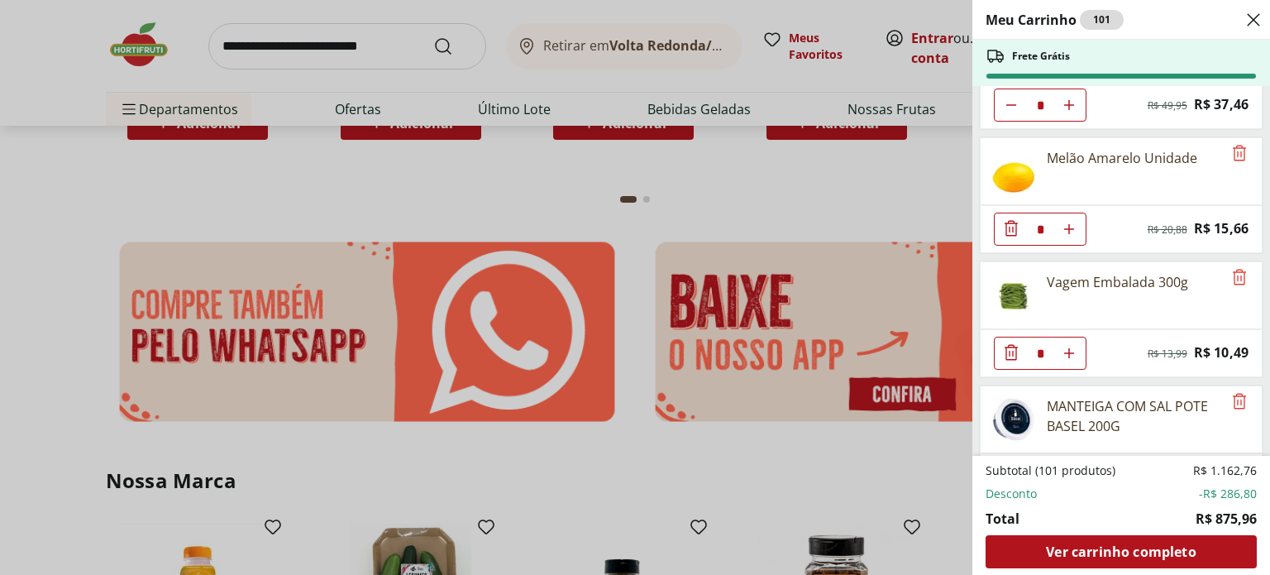
scroll to position [3696, 0]
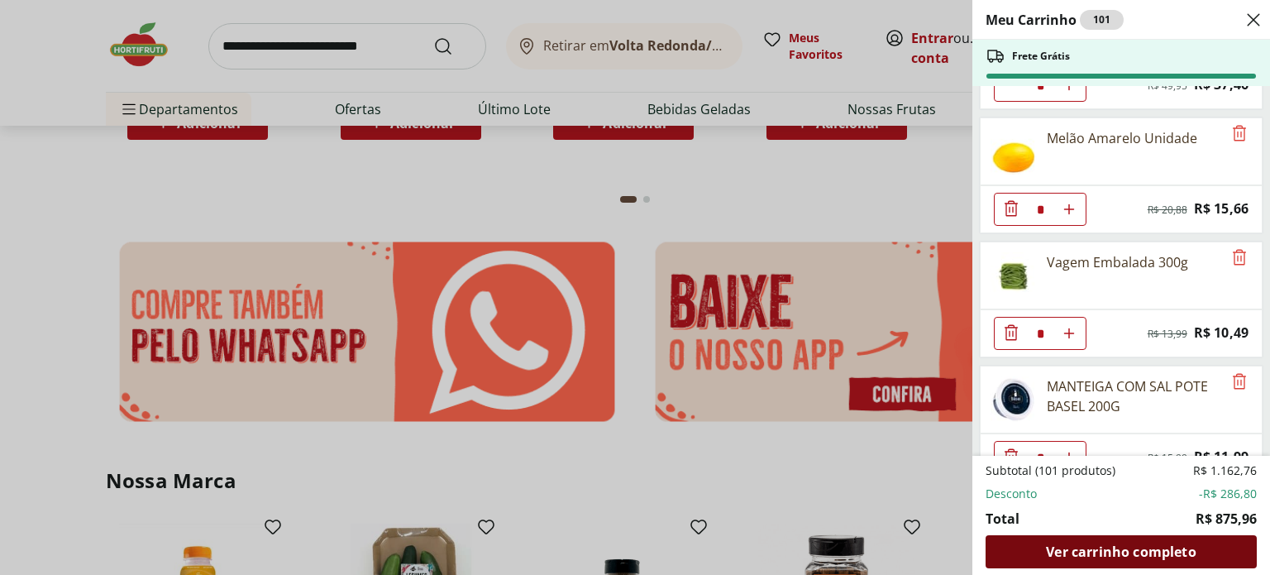
click at [1130, 551] on span "Ver carrinho completo" at bounding box center [1121, 551] width 150 height 13
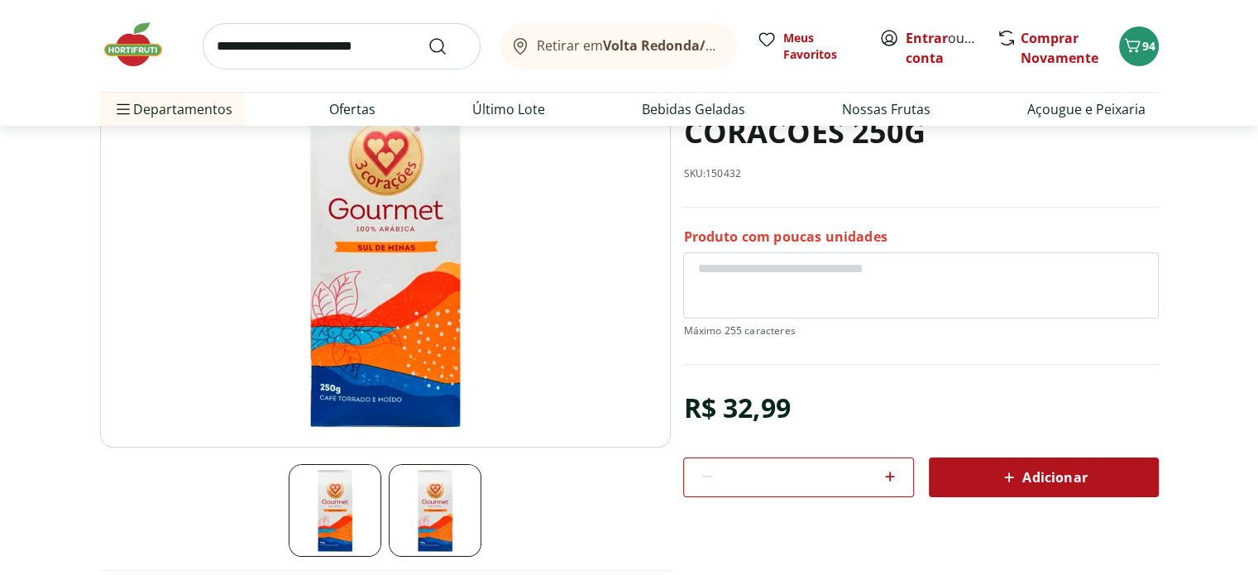
scroll to position [83, 0]
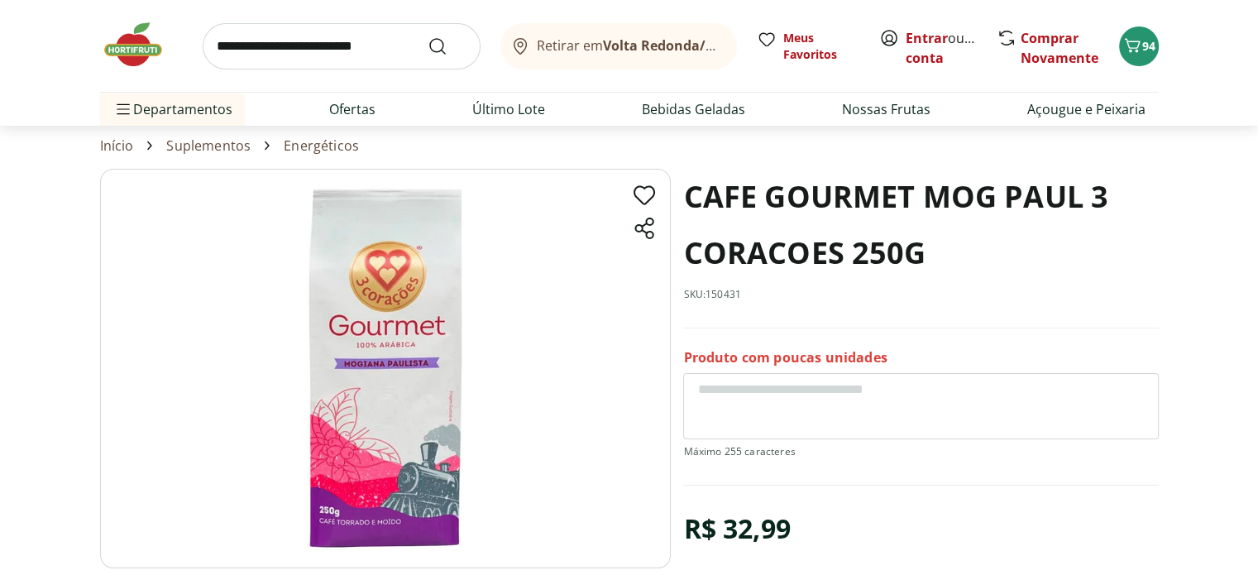
scroll to position [83, 0]
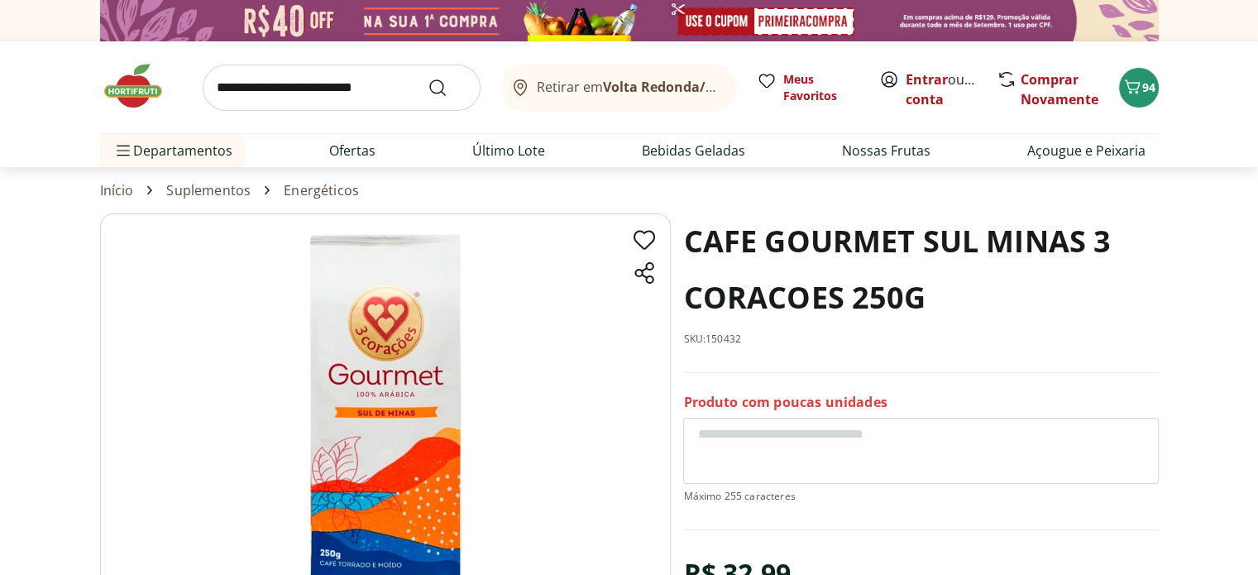
scroll to position [83, 0]
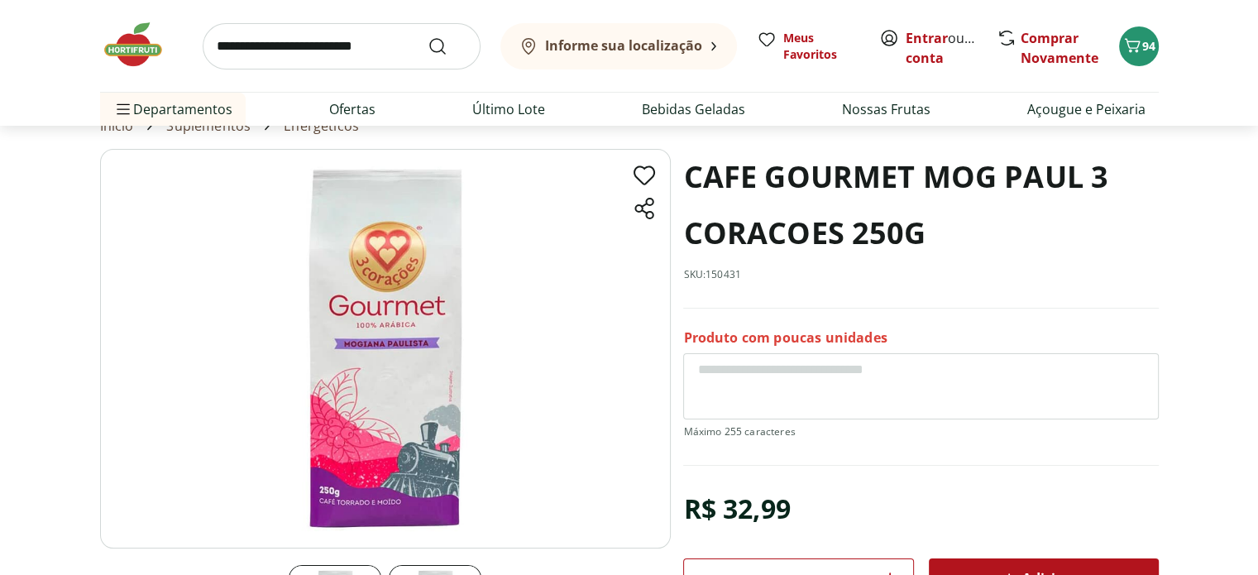
scroll to position [83, 0]
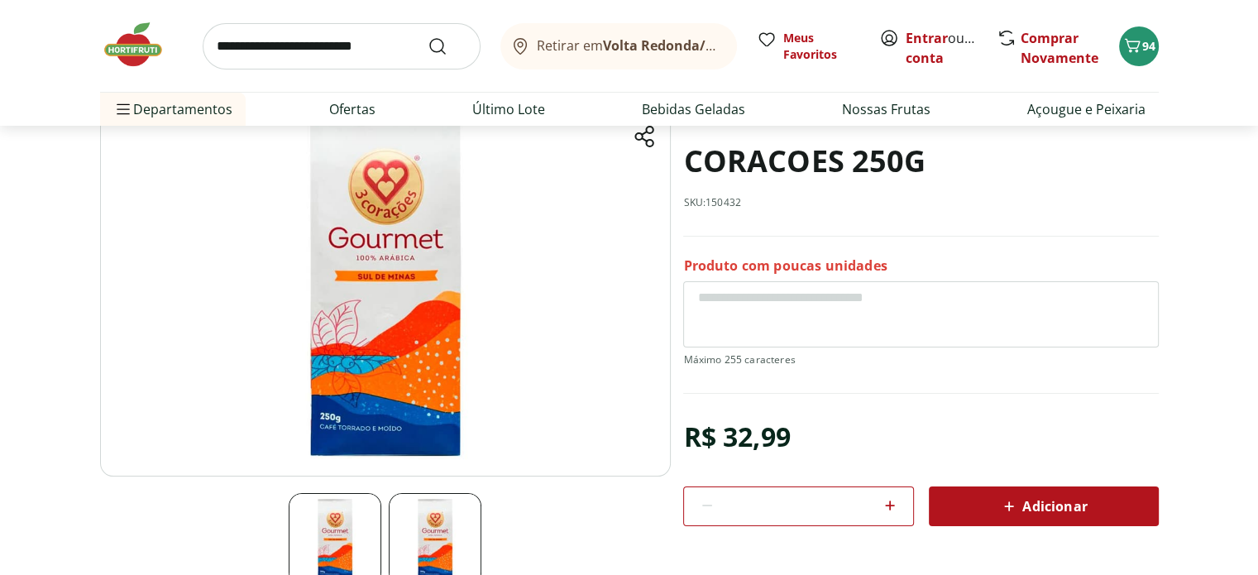
scroll to position [165, 0]
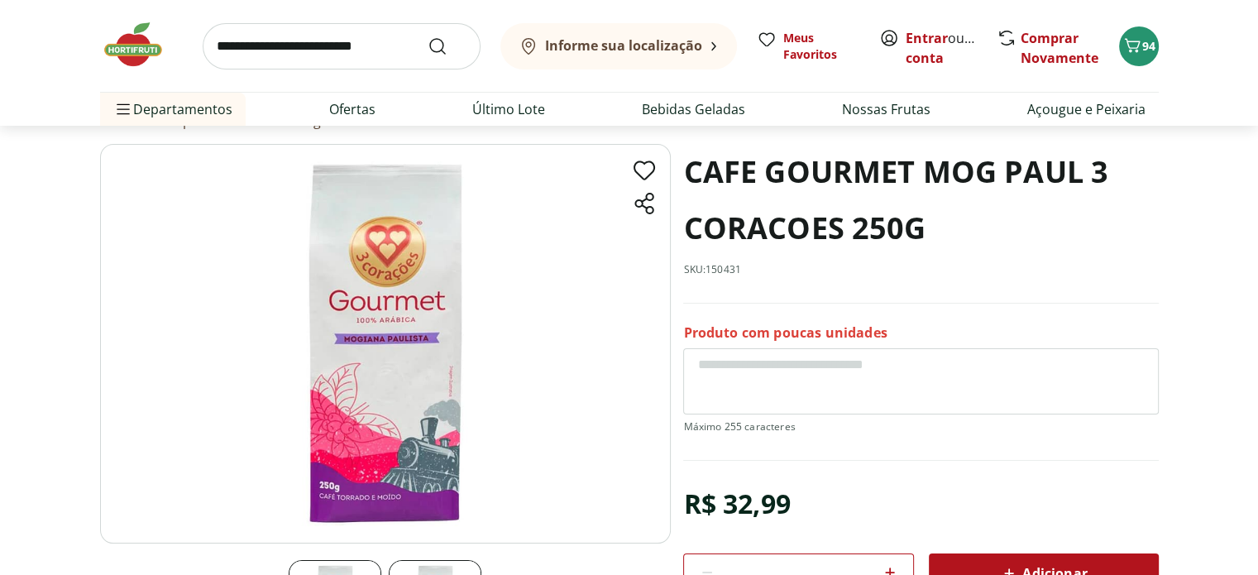
scroll to position [165, 0]
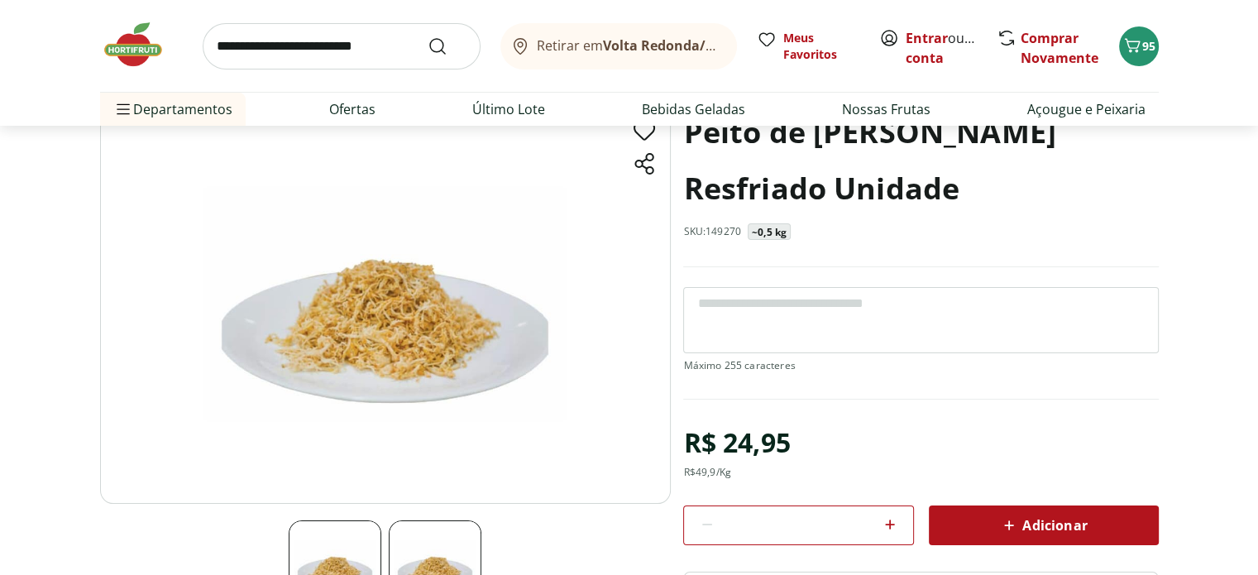
scroll to position [83, 0]
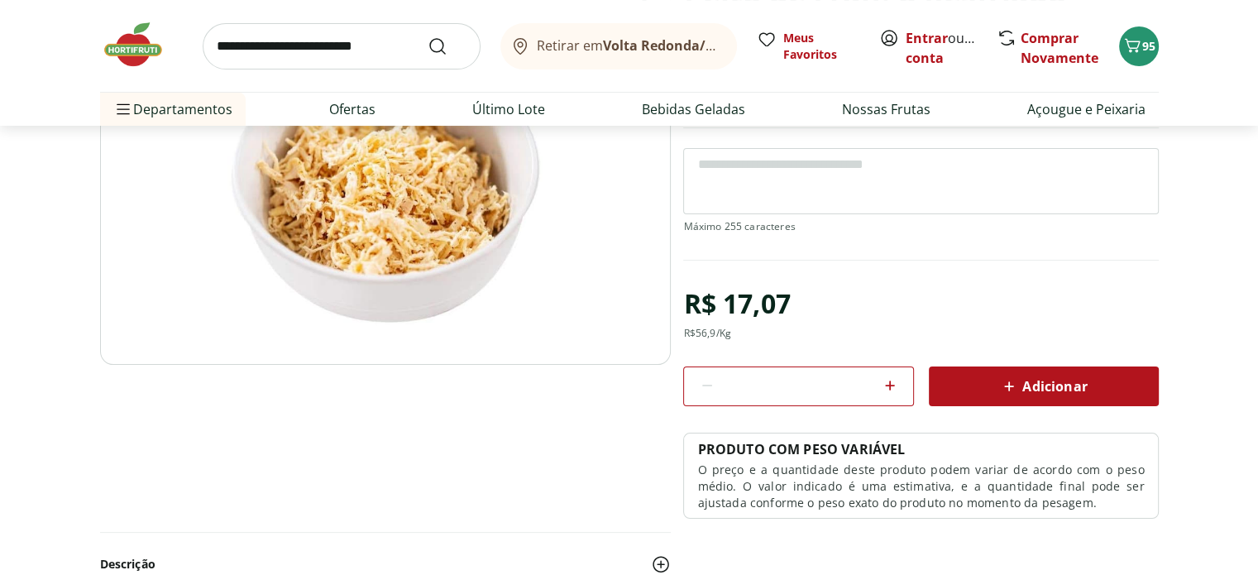
scroll to position [165, 0]
